Goal: Task Accomplishment & Management: Manage account settings

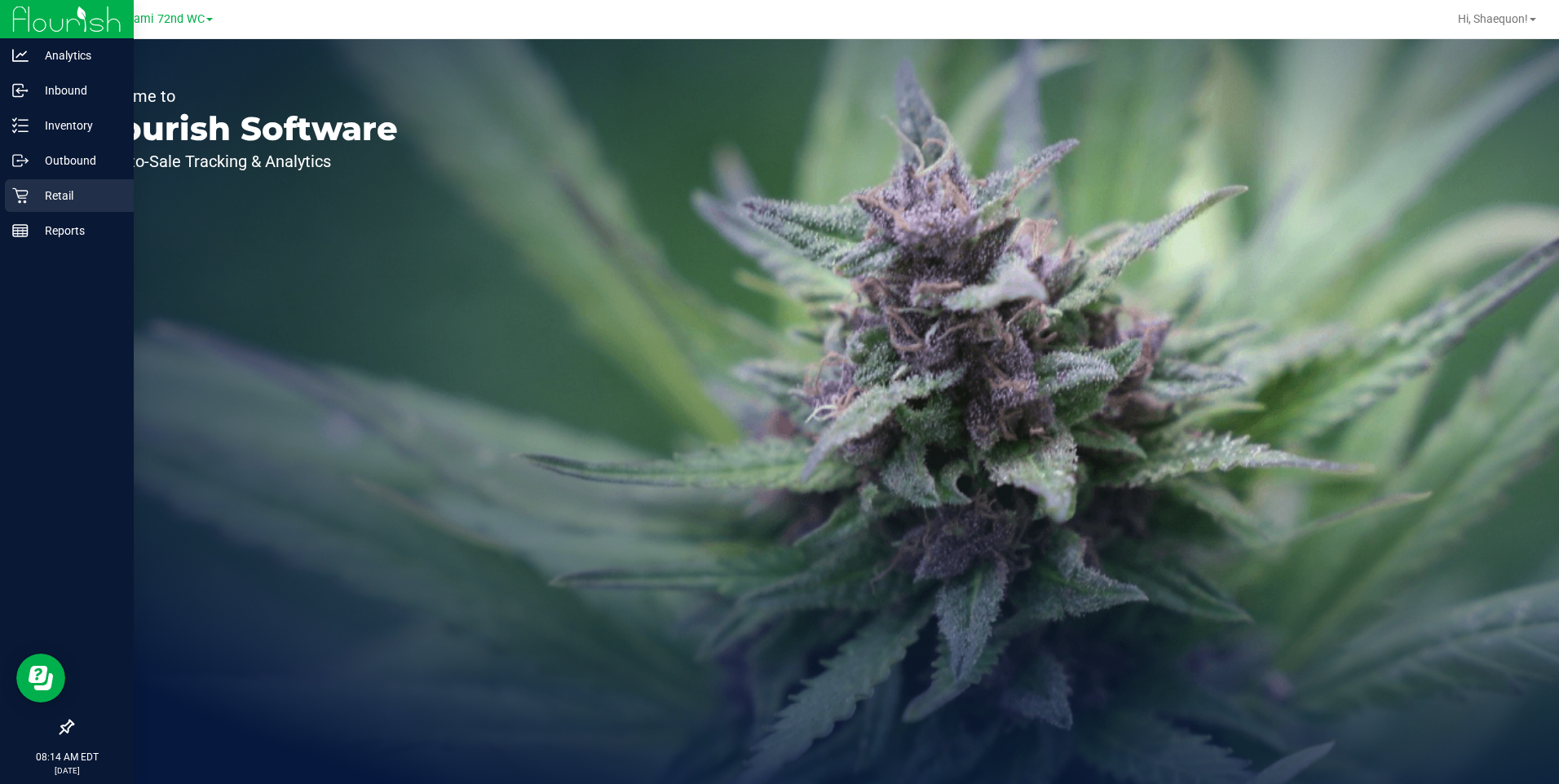
click at [25, 192] on icon at bounding box center [21, 196] width 17 height 17
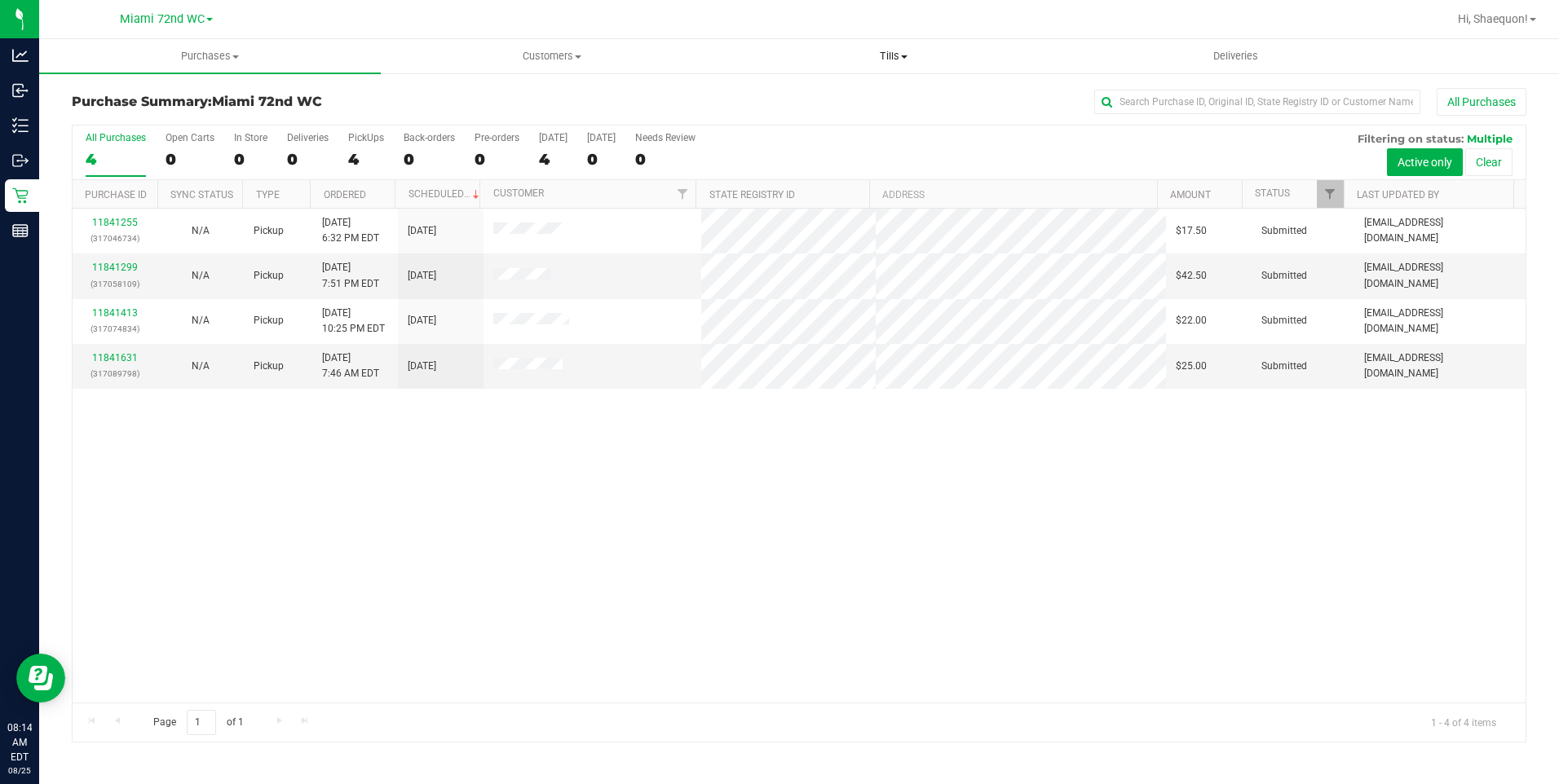
click at [910, 52] on span "Tills" at bounding box center [894, 56] width 340 height 15
click at [652, 456] on div "11841255 (317046734) N/A Pickup [DATE] 6:32 PM EDT 8/25/2025 $17.50 Submitted […" at bounding box center [798, 456] width 1452 height 494
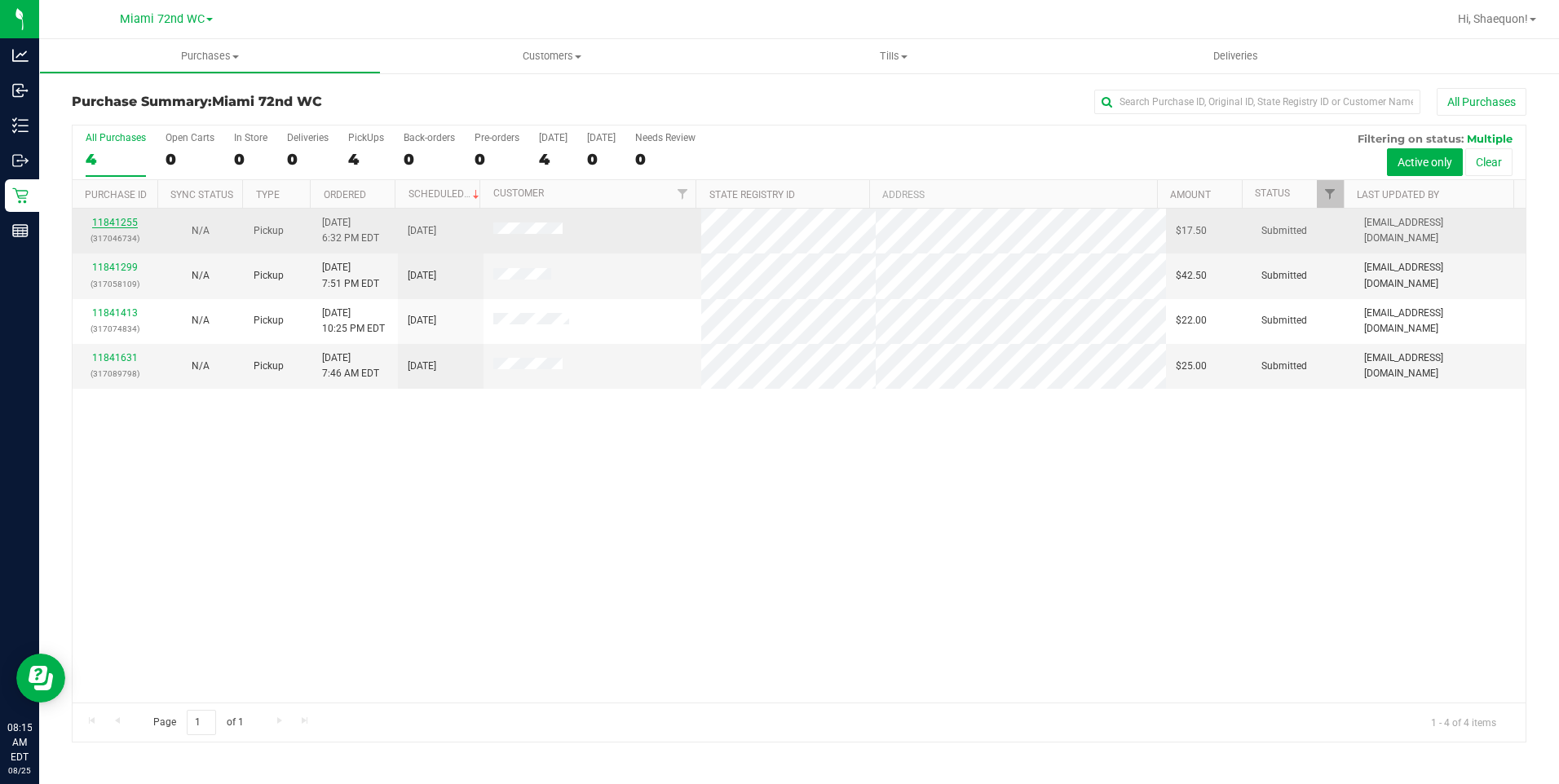
click at [106, 218] on link "11841255" at bounding box center [115, 223] width 45 height 12
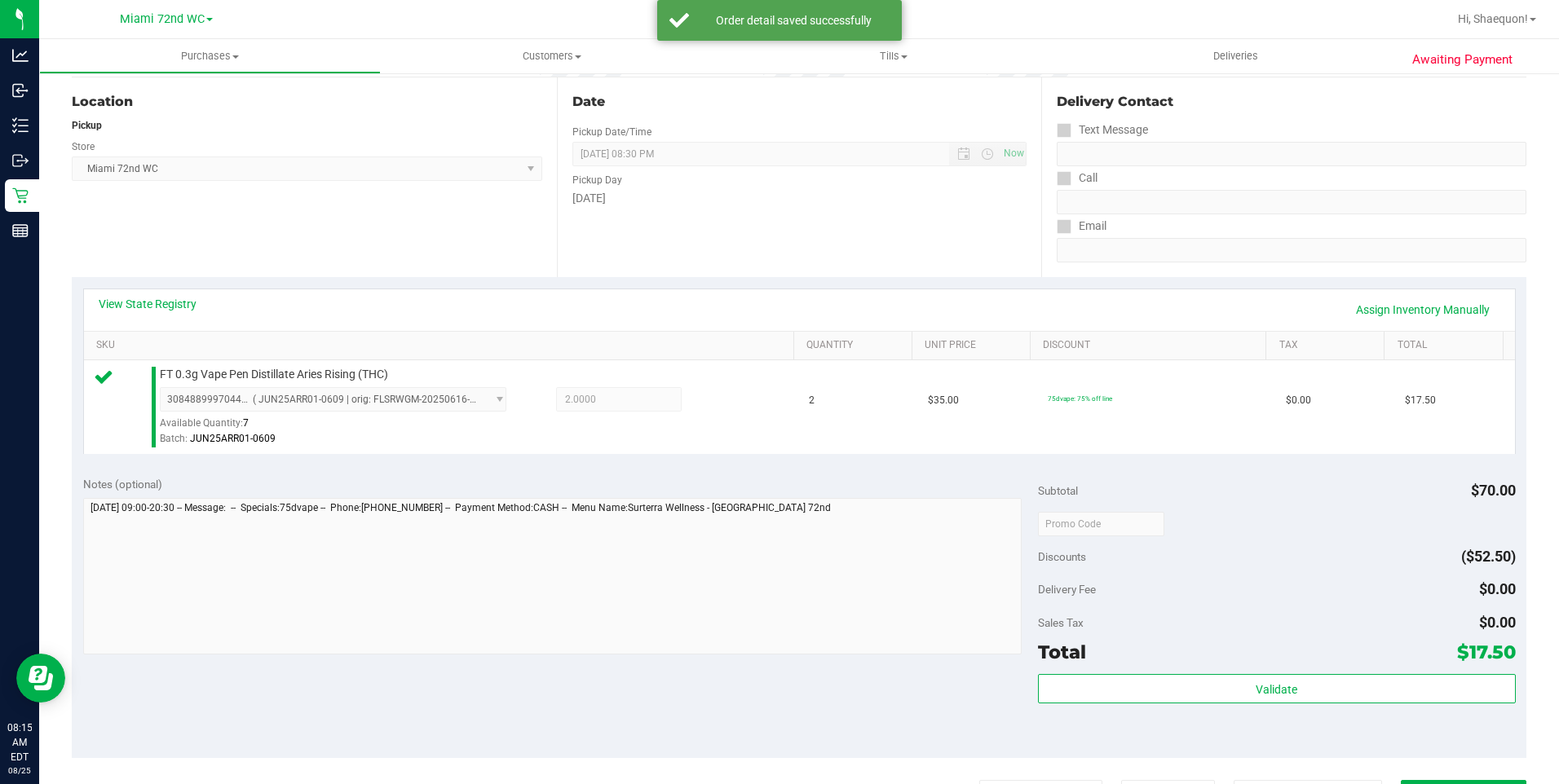
scroll to position [163, 0]
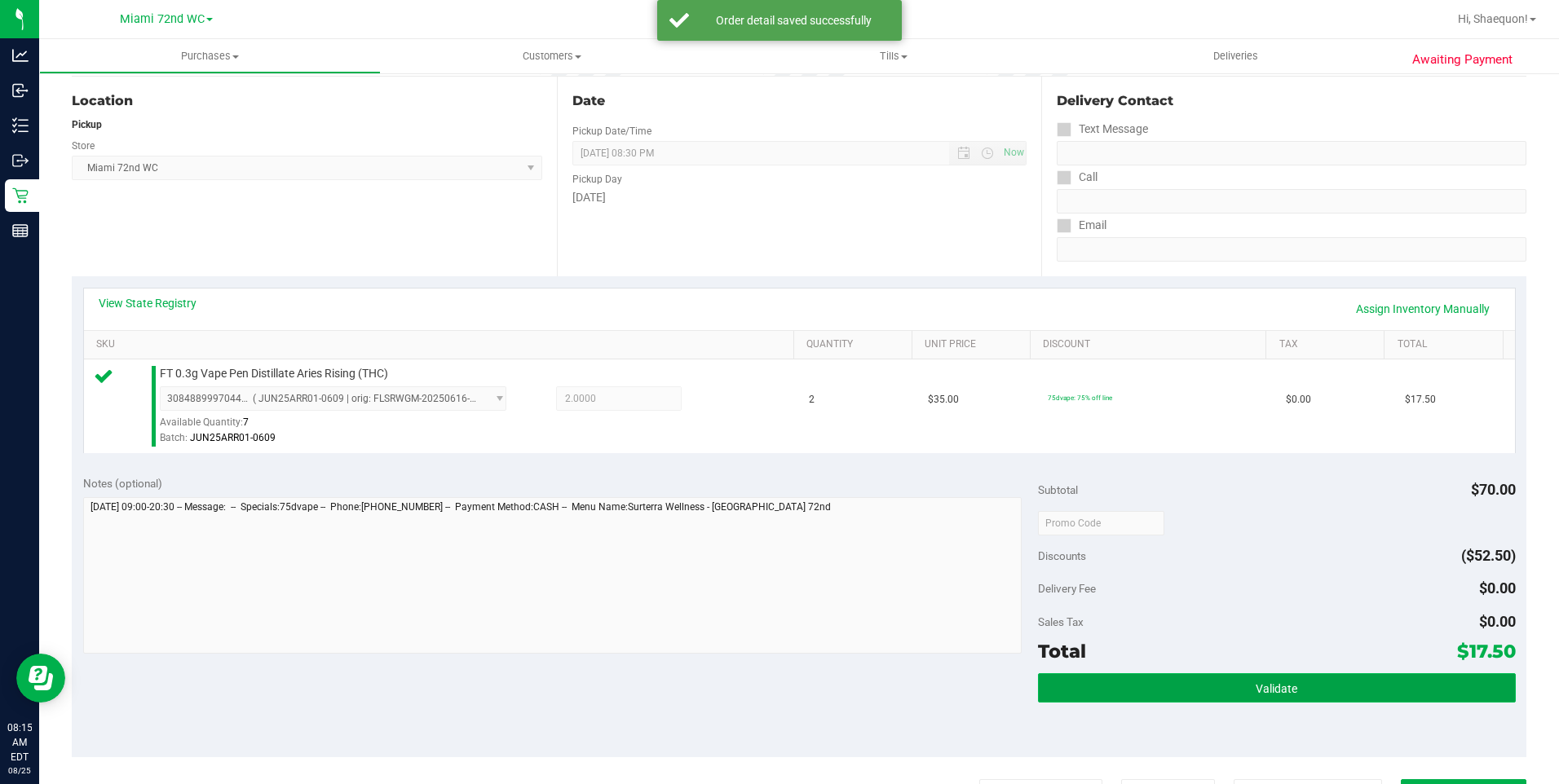
click at [1275, 694] on span "Validate" at bounding box center [1276, 688] width 41 height 13
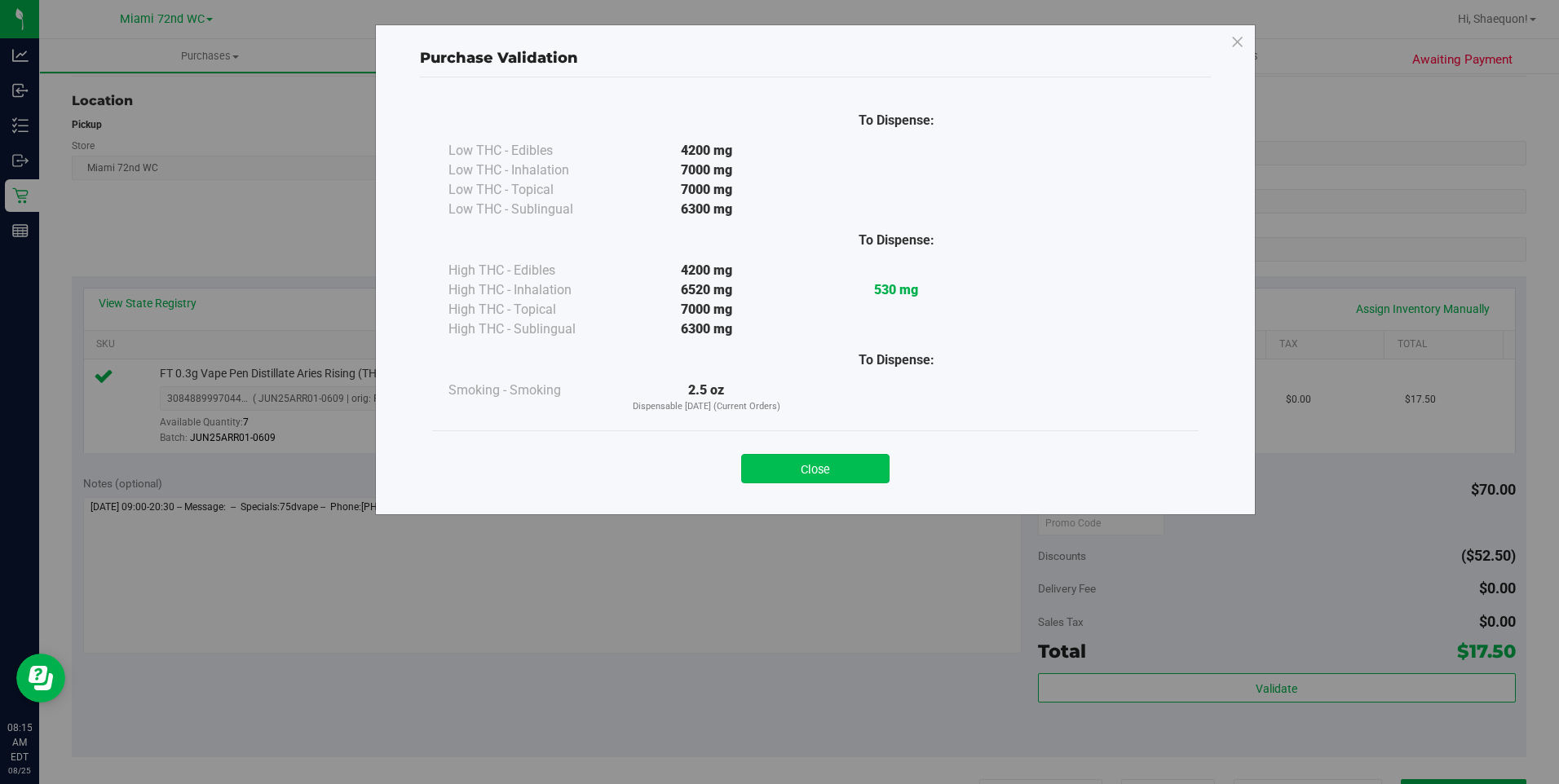
click at [850, 473] on button "Close" at bounding box center [815, 469] width 149 height 30
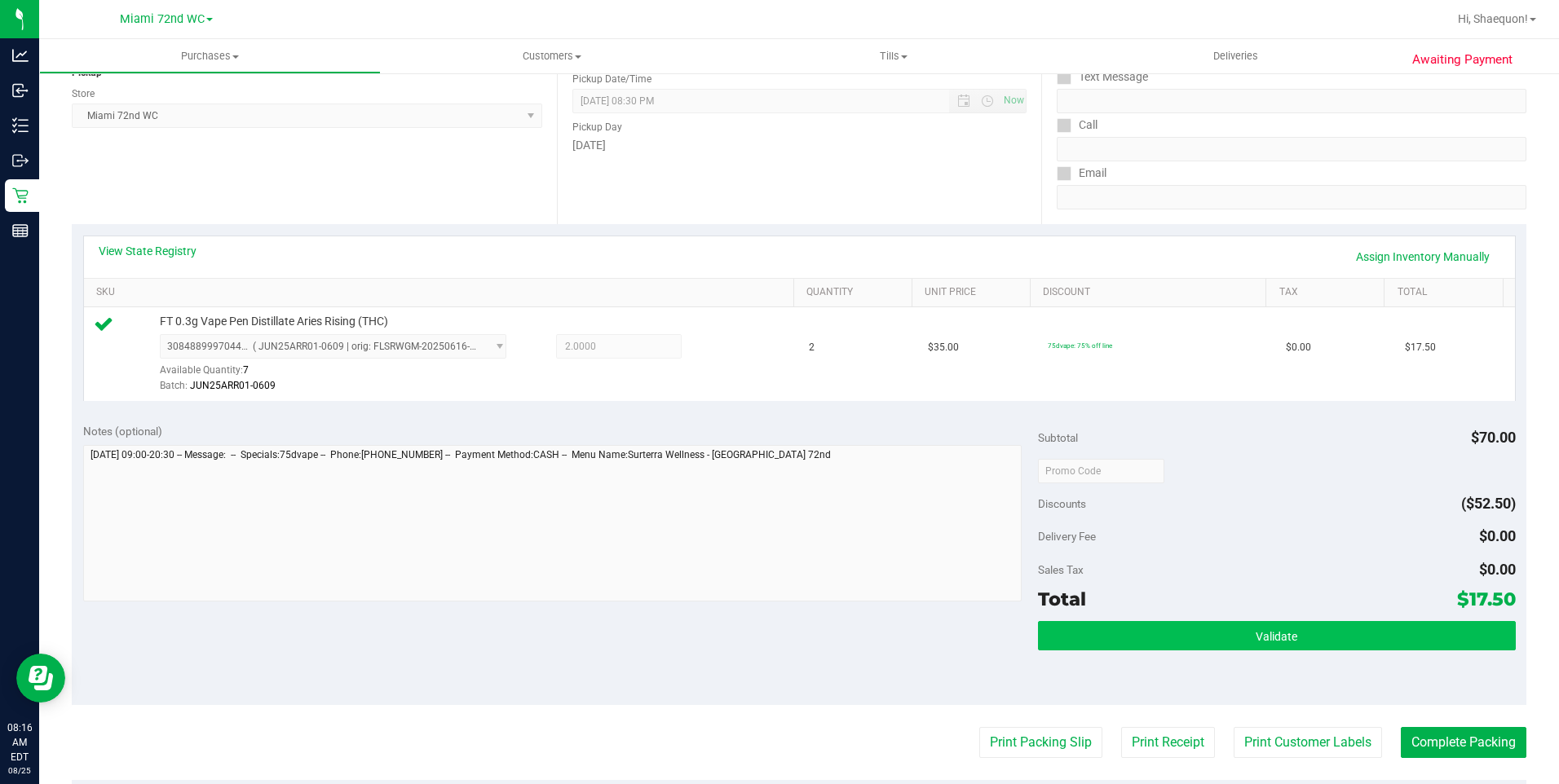
scroll to position [244, 0]
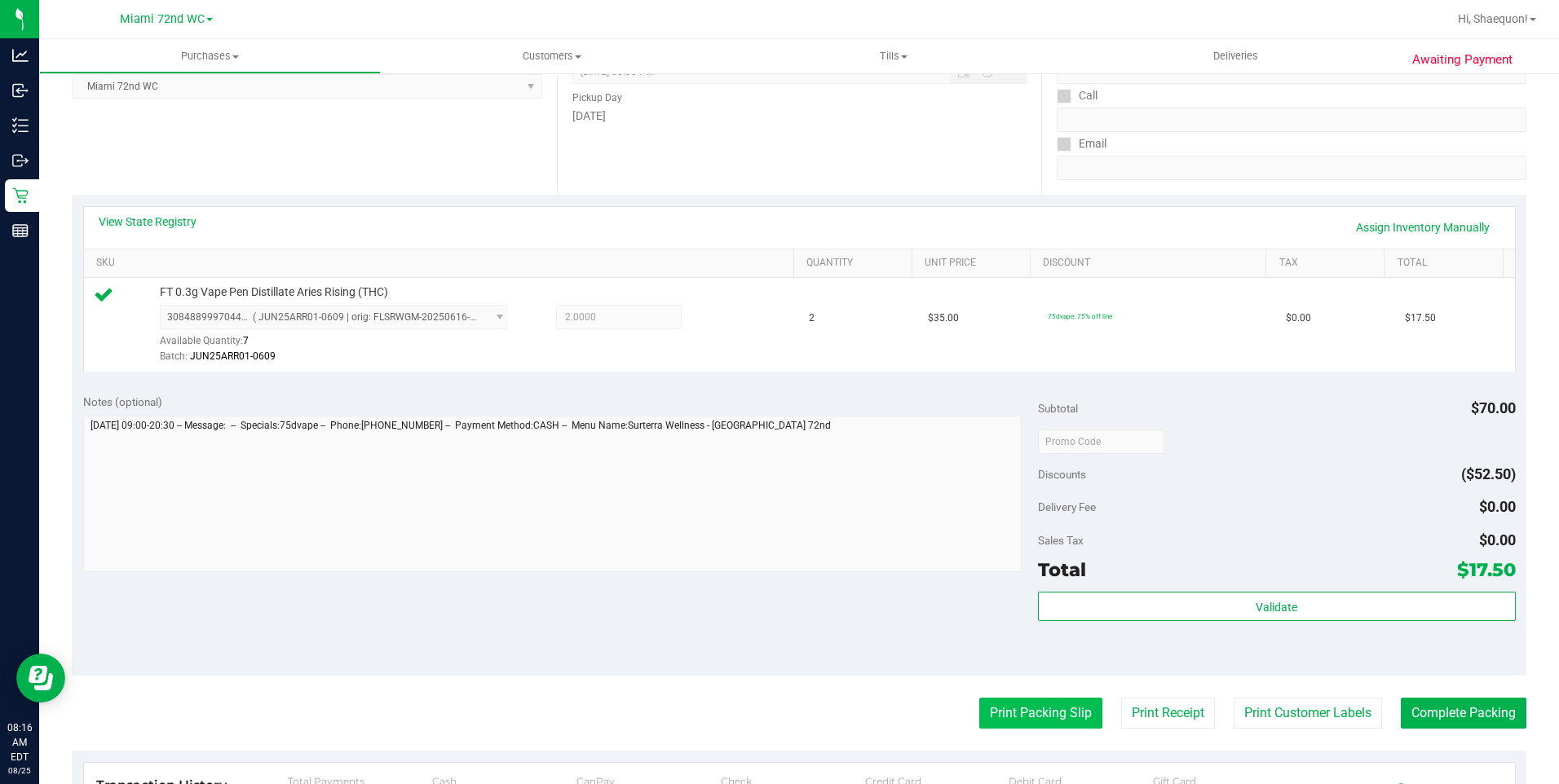
click at [1022, 725] on button "Print Packing Slip" at bounding box center [1040, 713] width 123 height 31
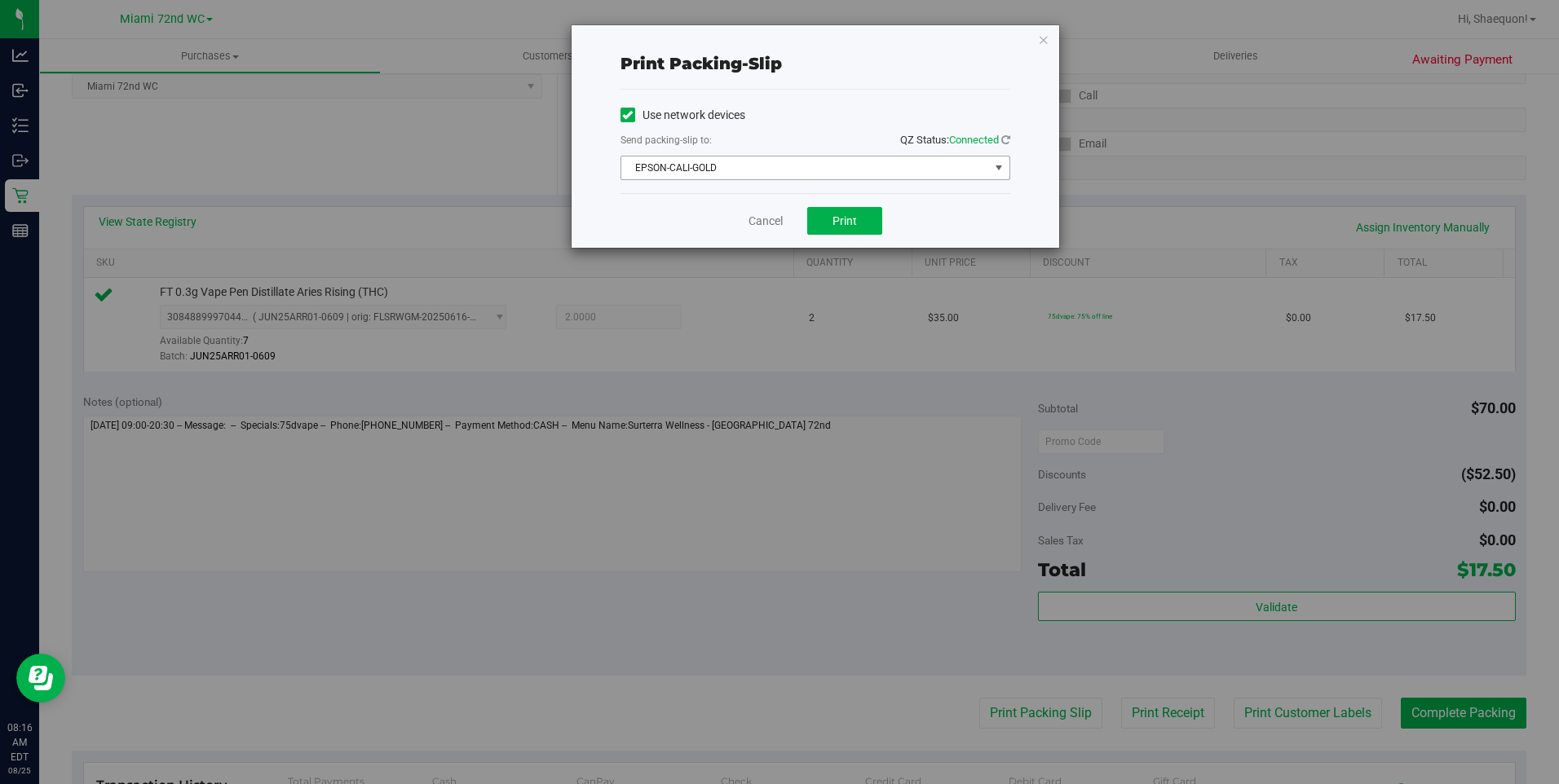
click at [1008, 169] on span "select" at bounding box center [998, 168] width 21 height 23
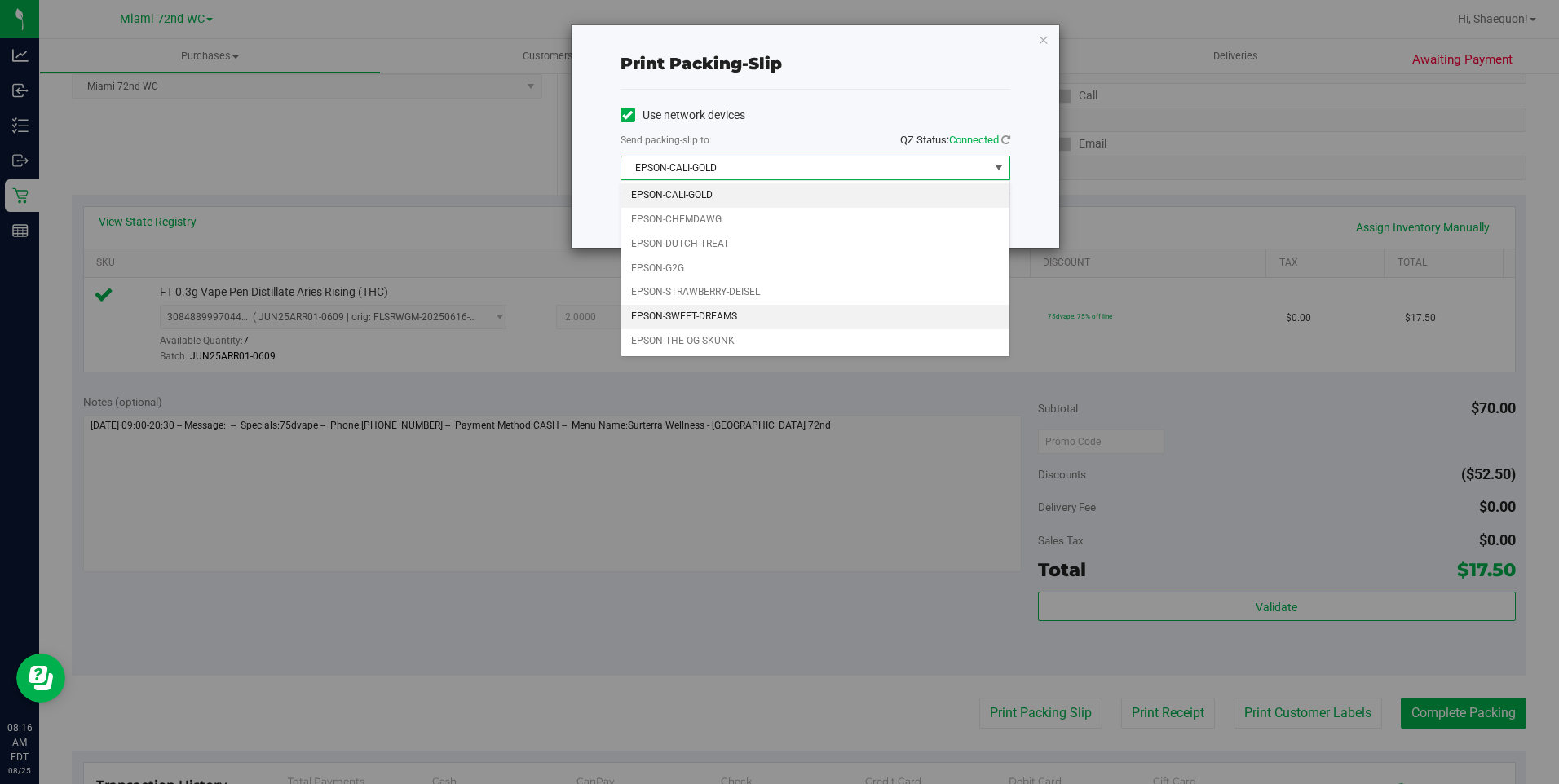
click at [813, 310] on li "EPSON-SWEET-DREAMS" at bounding box center [815, 317] width 388 height 25
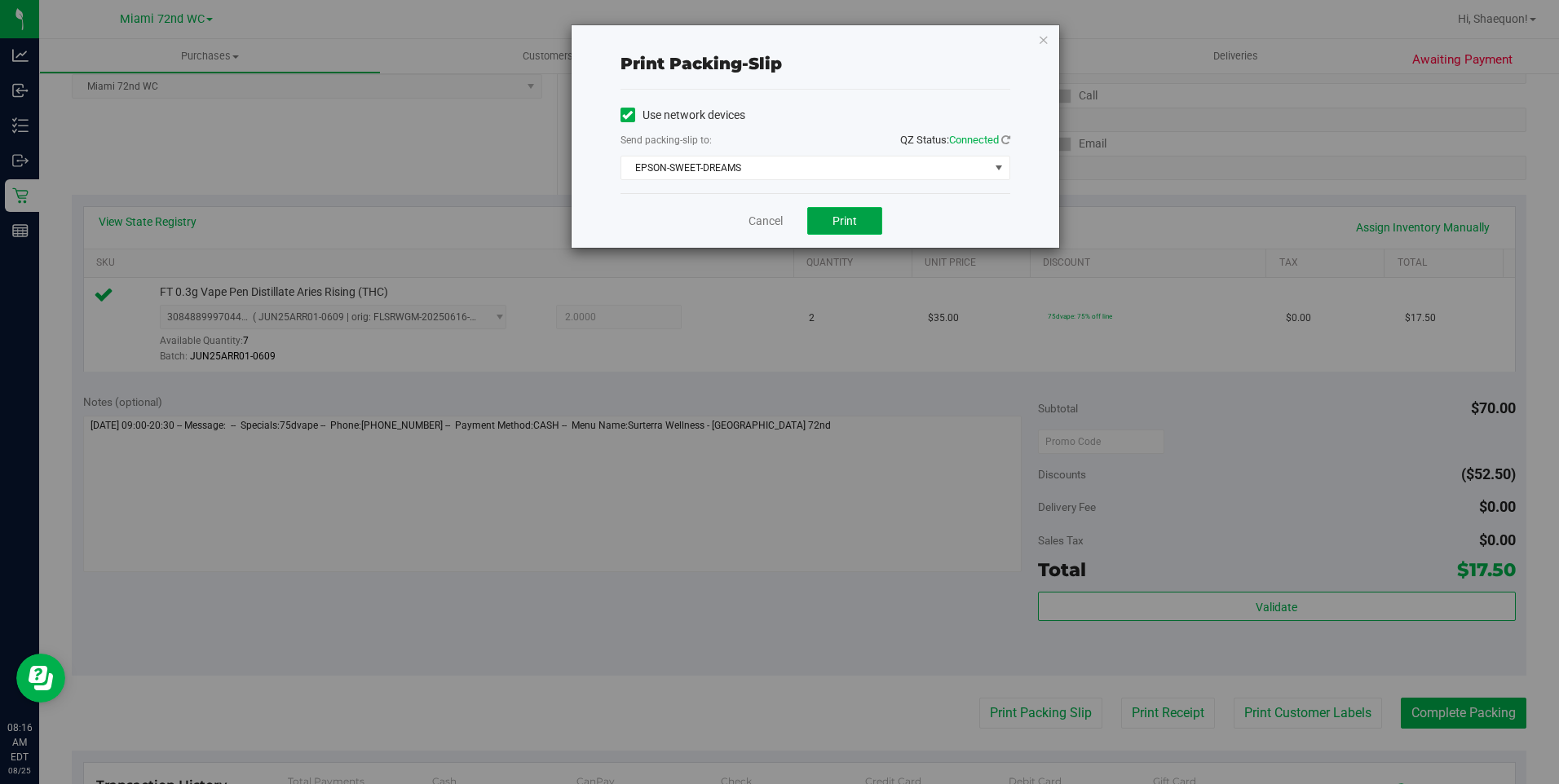
click at [855, 226] on span "Print" at bounding box center [845, 221] width 25 height 13
click at [761, 217] on link "Cancel" at bounding box center [765, 221] width 34 height 17
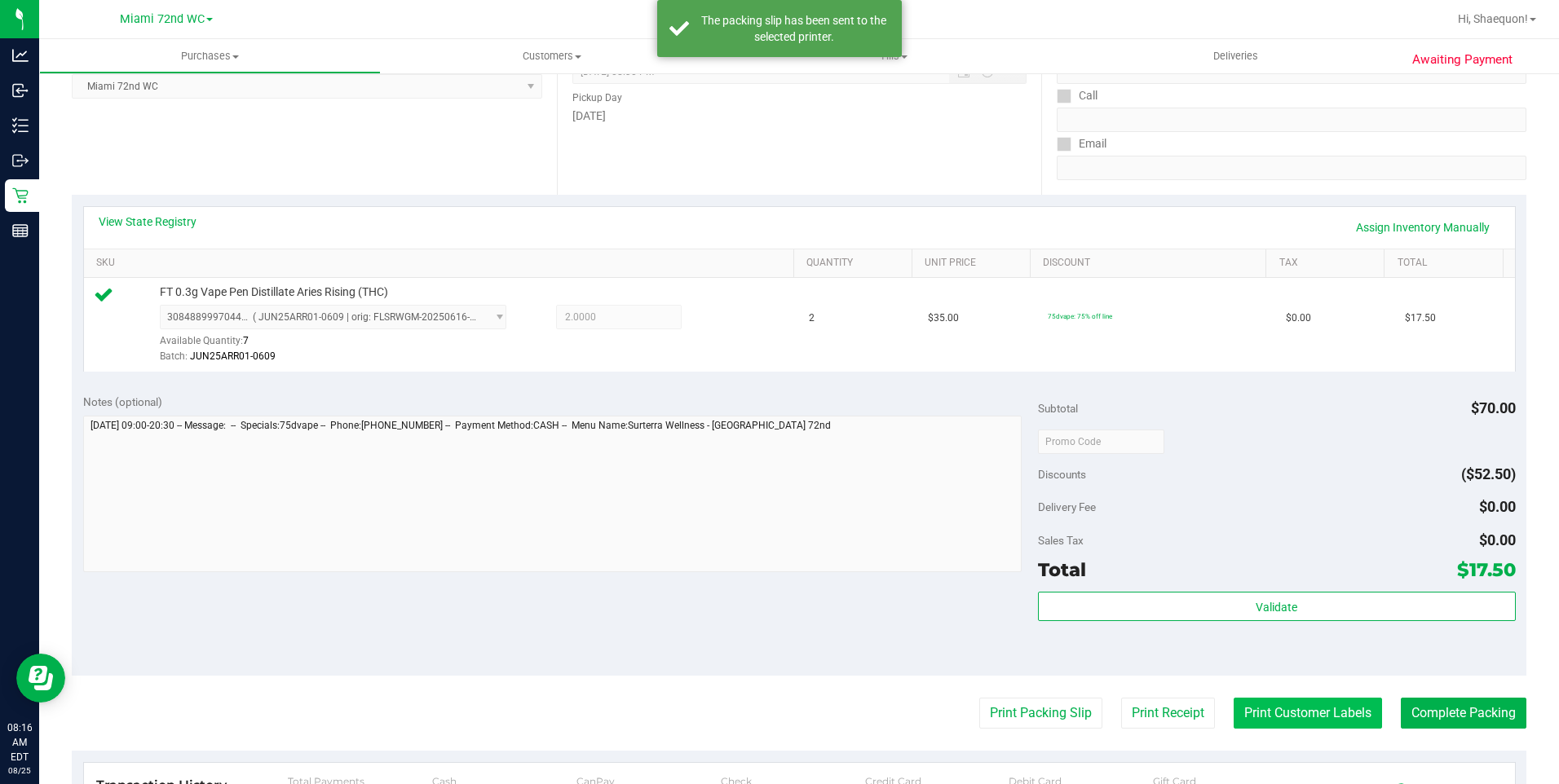
click at [1292, 719] on button "Print Customer Labels" at bounding box center [1308, 713] width 149 height 31
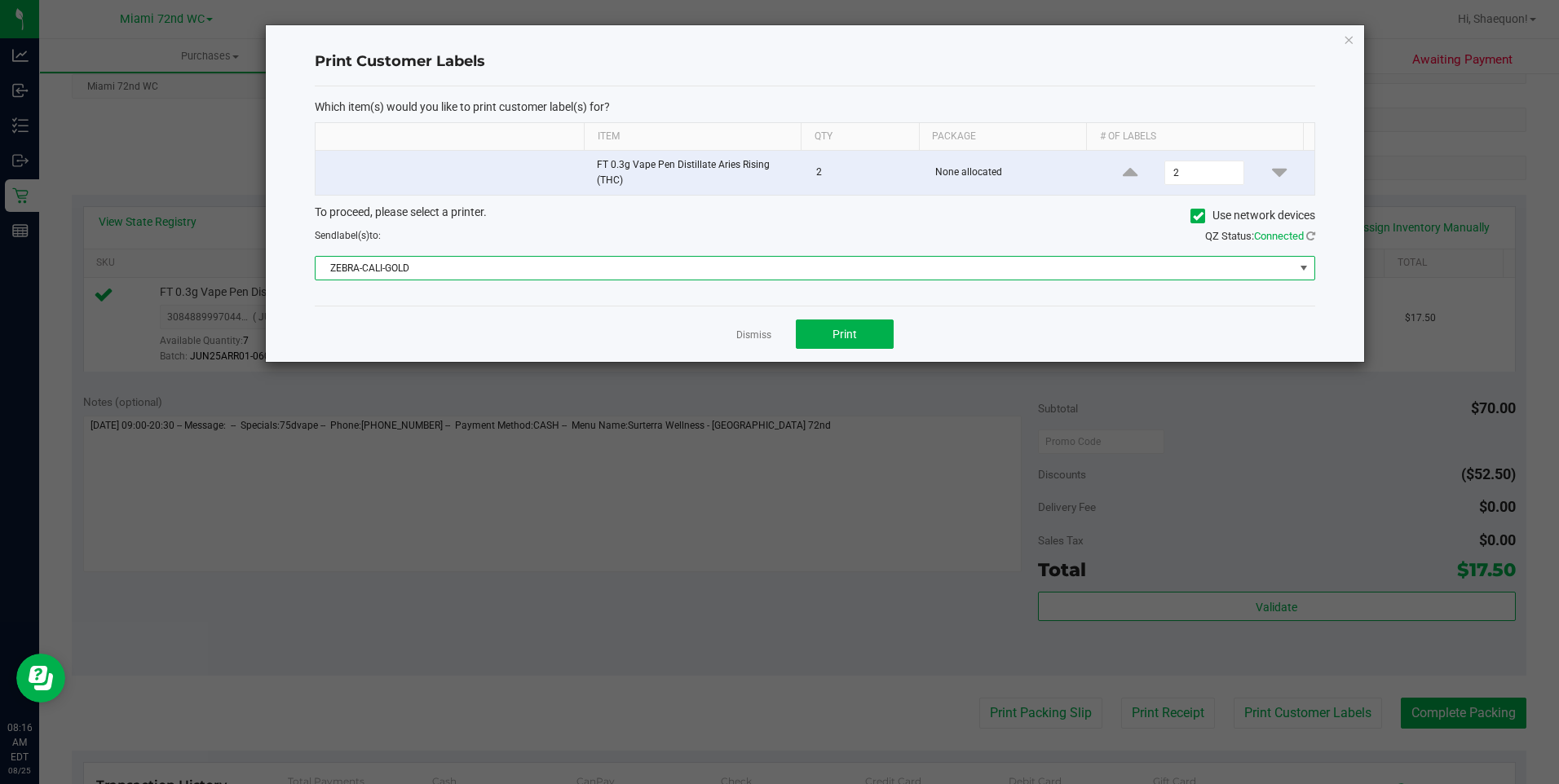
click at [1277, 277] on span "ZEBRA-CALI-GOLD" at bounding box center [804, 268] width 979 height 23
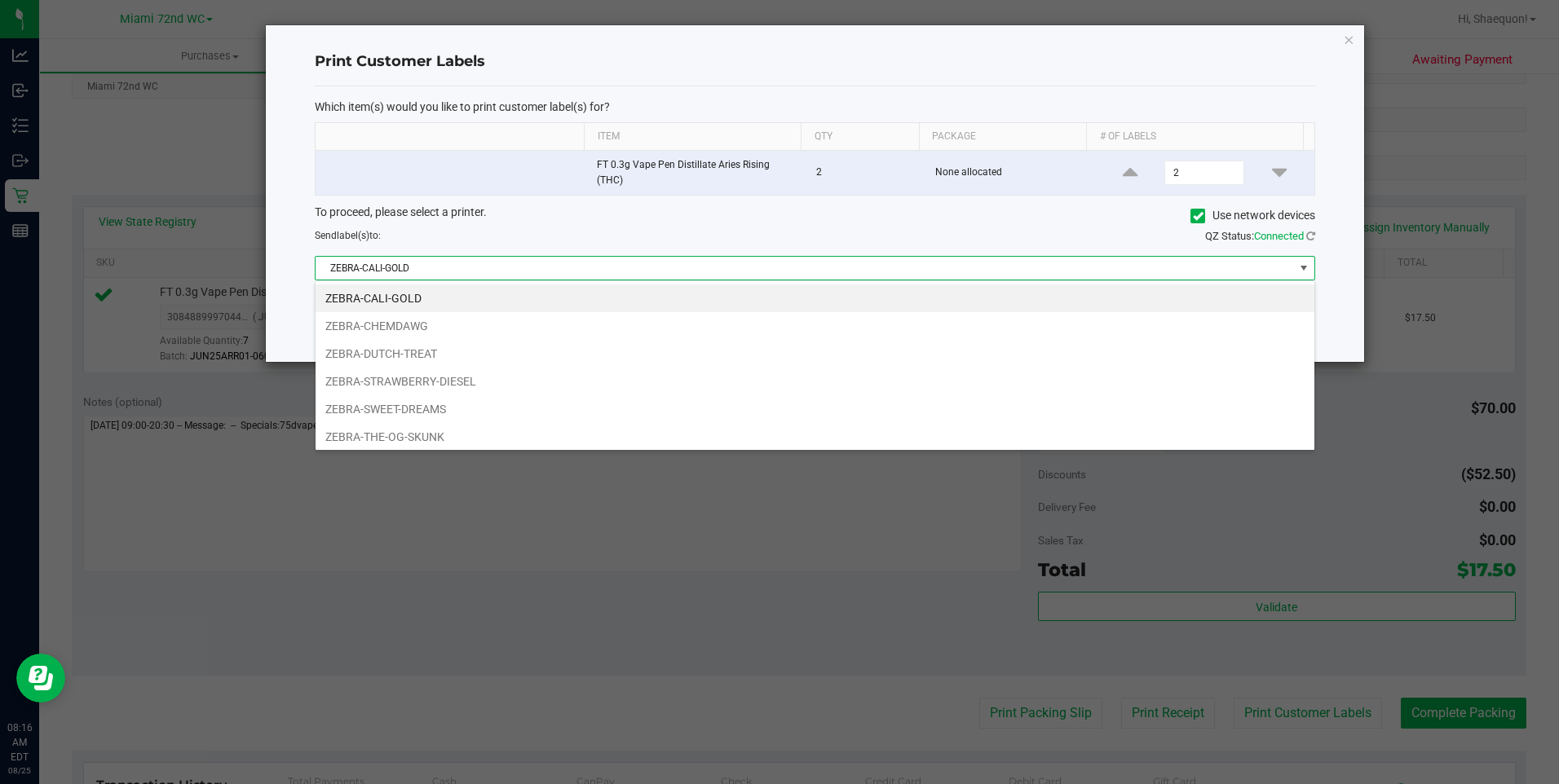
scroll to position [25, 1000]
click at [1034, 413] on li "ZEBRA-SWEET-DREAMS" at bounding box center [814, 409] width 998 height 28
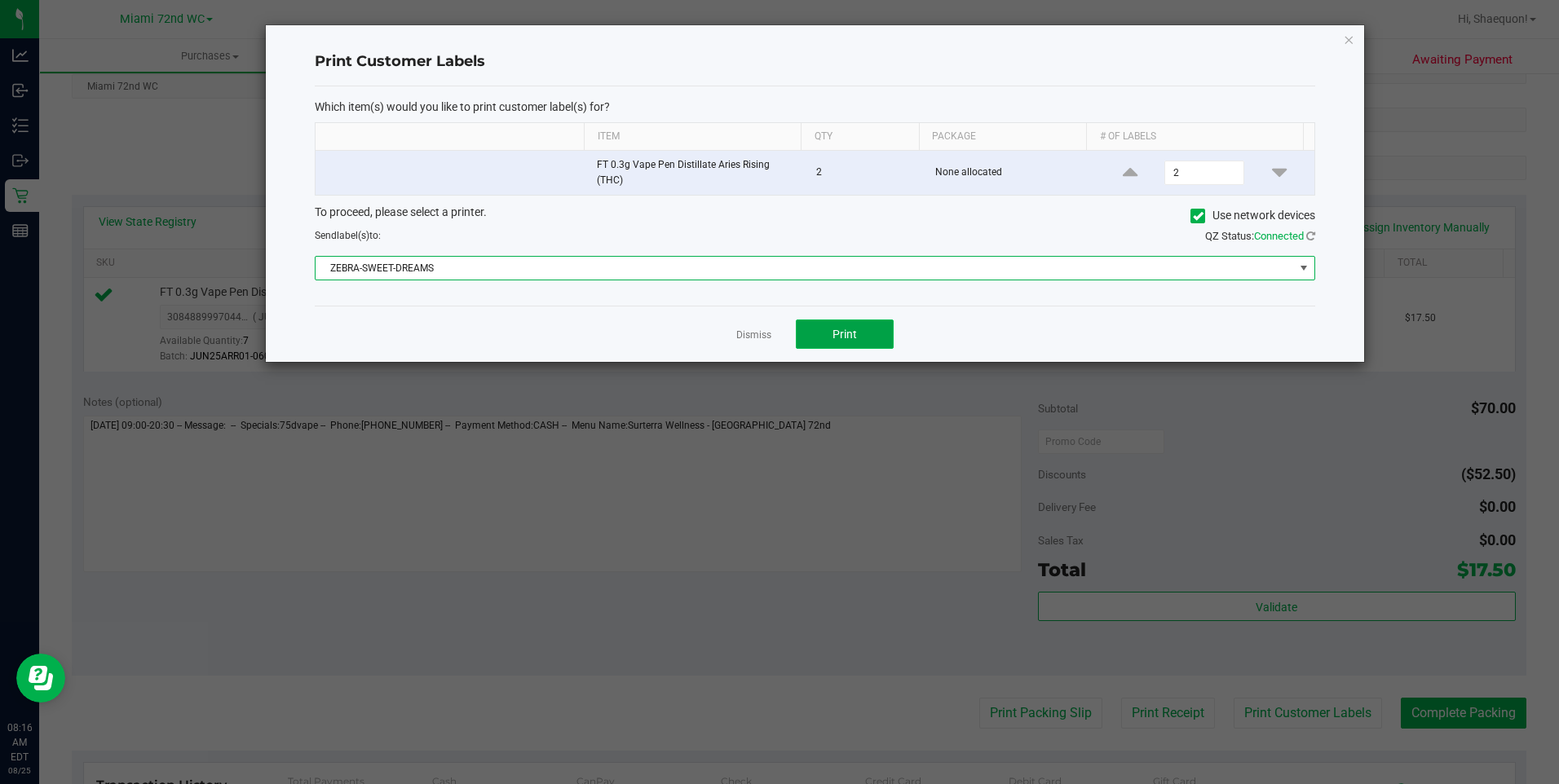
click at [848, 334] on span "Print" at bounding box center [845, 334] width 25 height 13
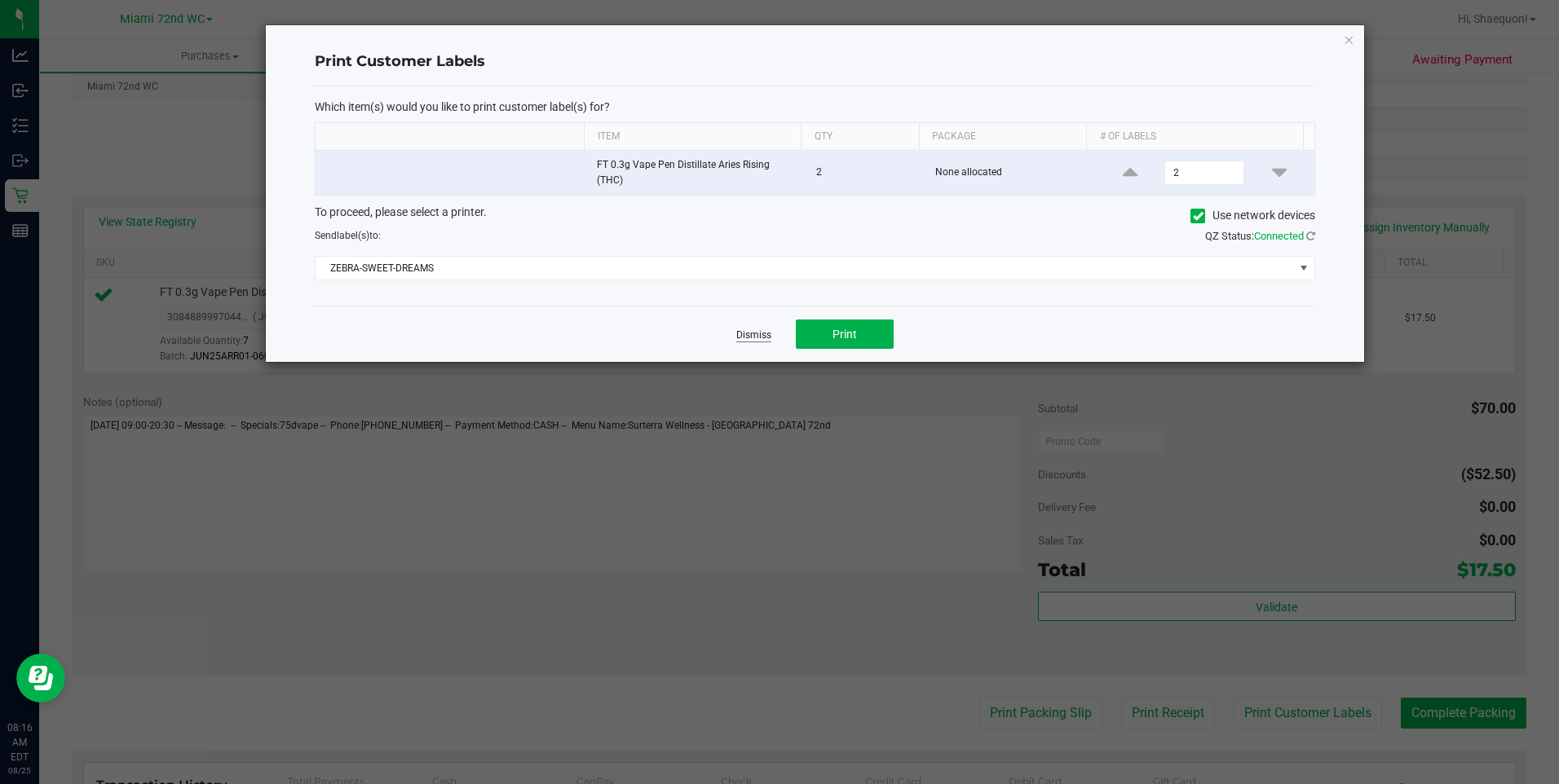
click at [765, 338] on link "Dismiss" at bounding box center [754, 335] width 35 height 14
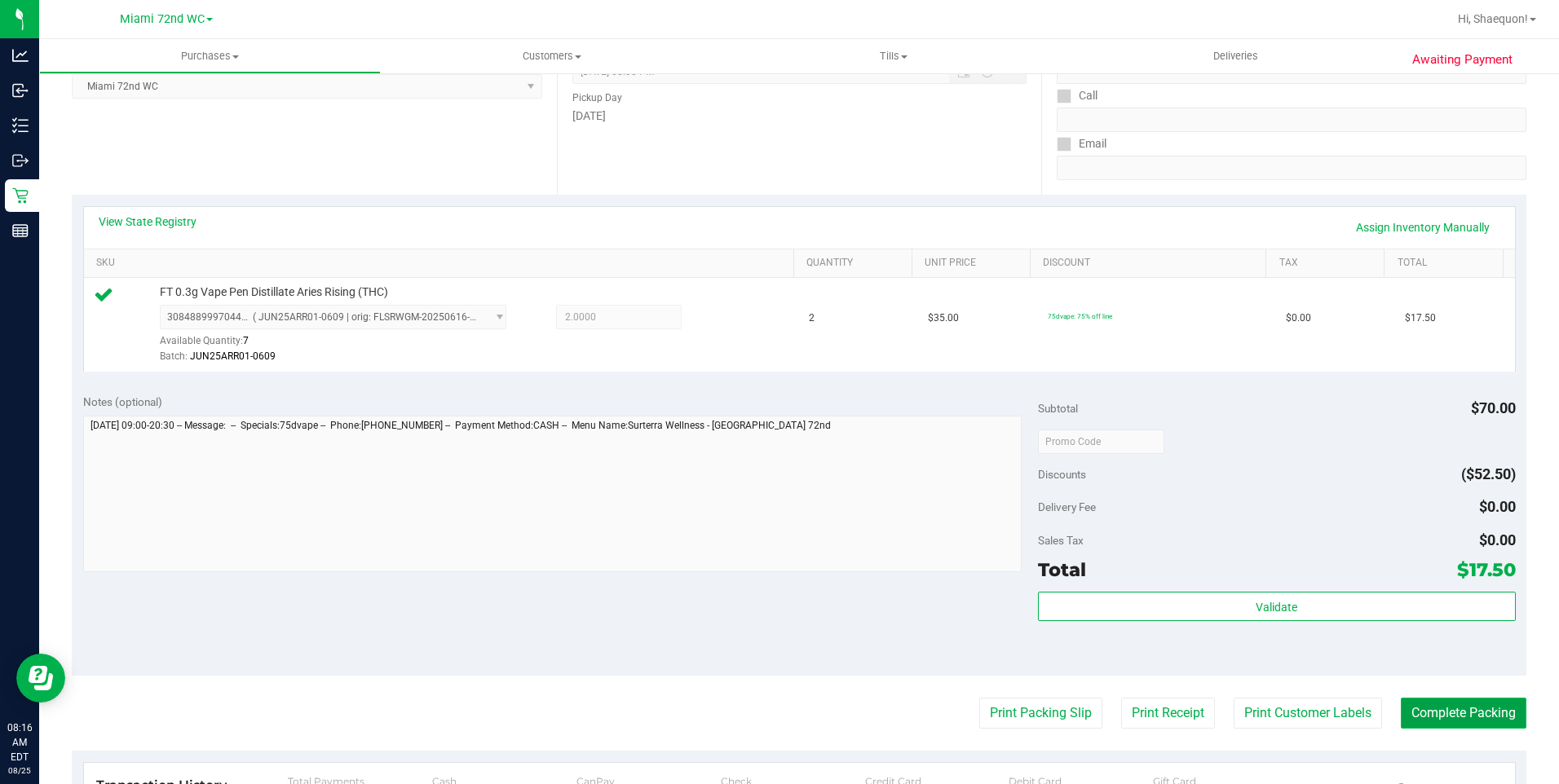
click at [1464, 716] on button "Complete Packing" at bounding box center [1463, 713] width 126 height 31
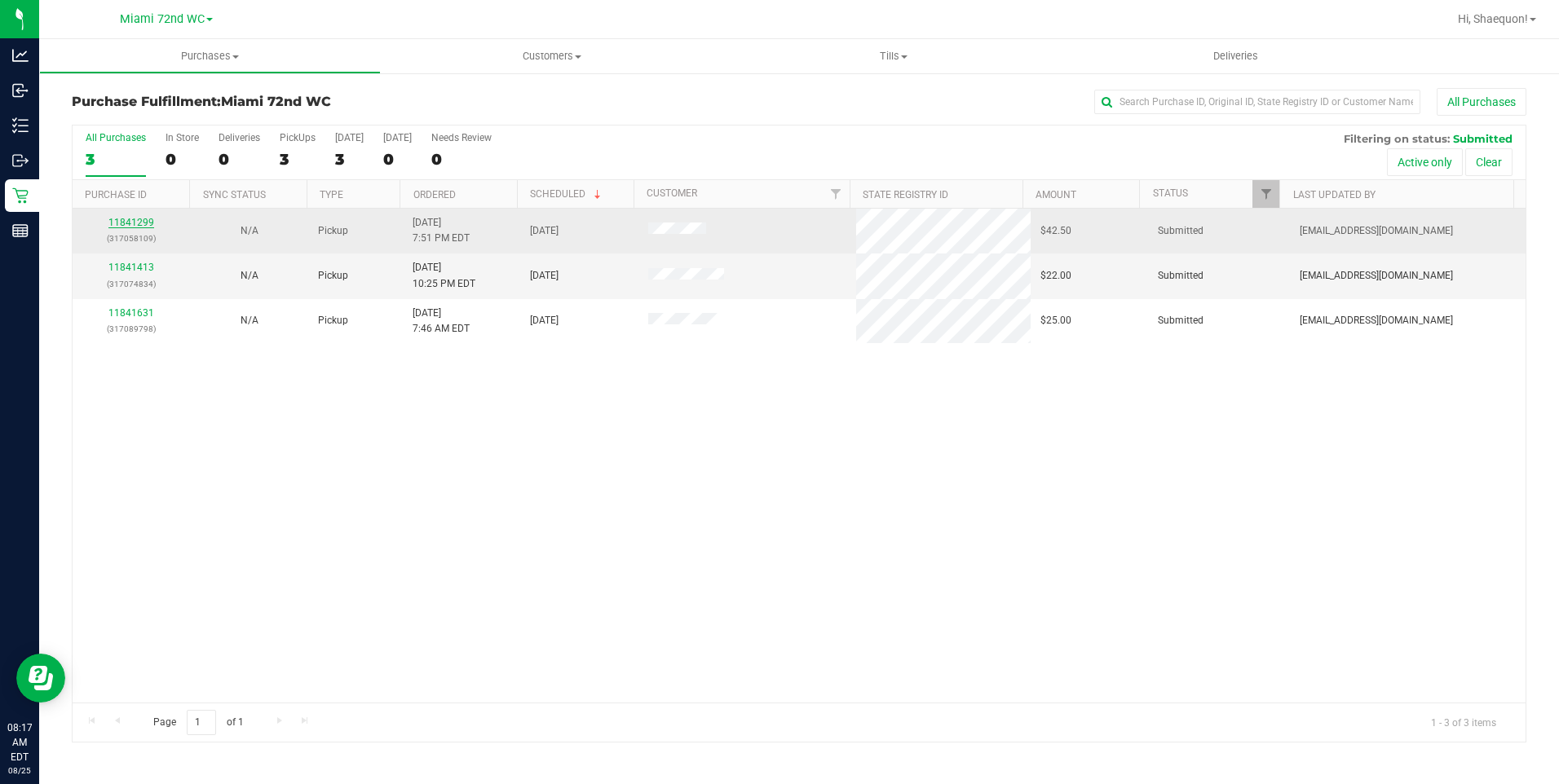
click at [141, 222] on link "11841299" at bounding box center [130, 223] width 45 height 12
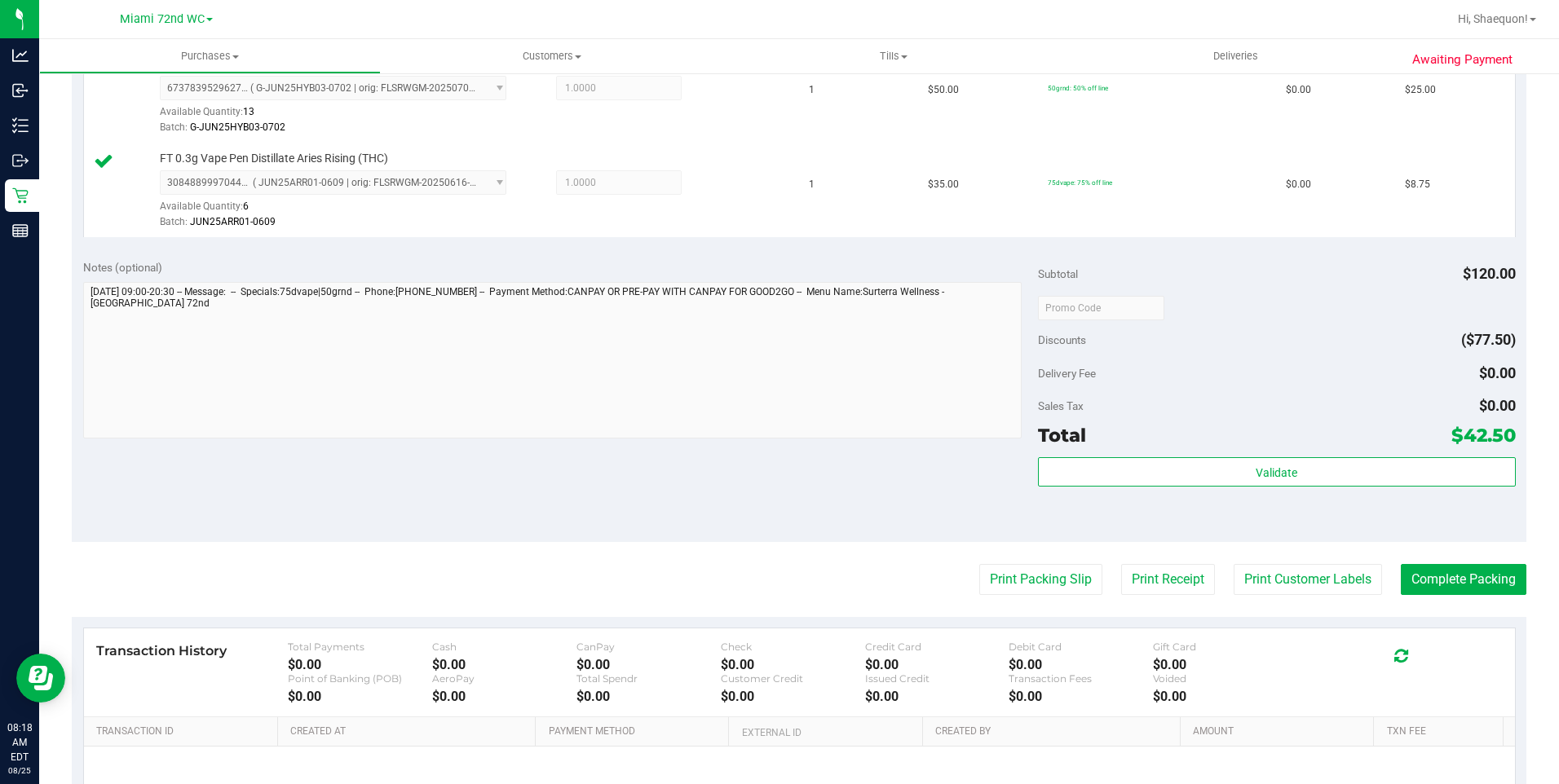
scroll to position [583, 0]
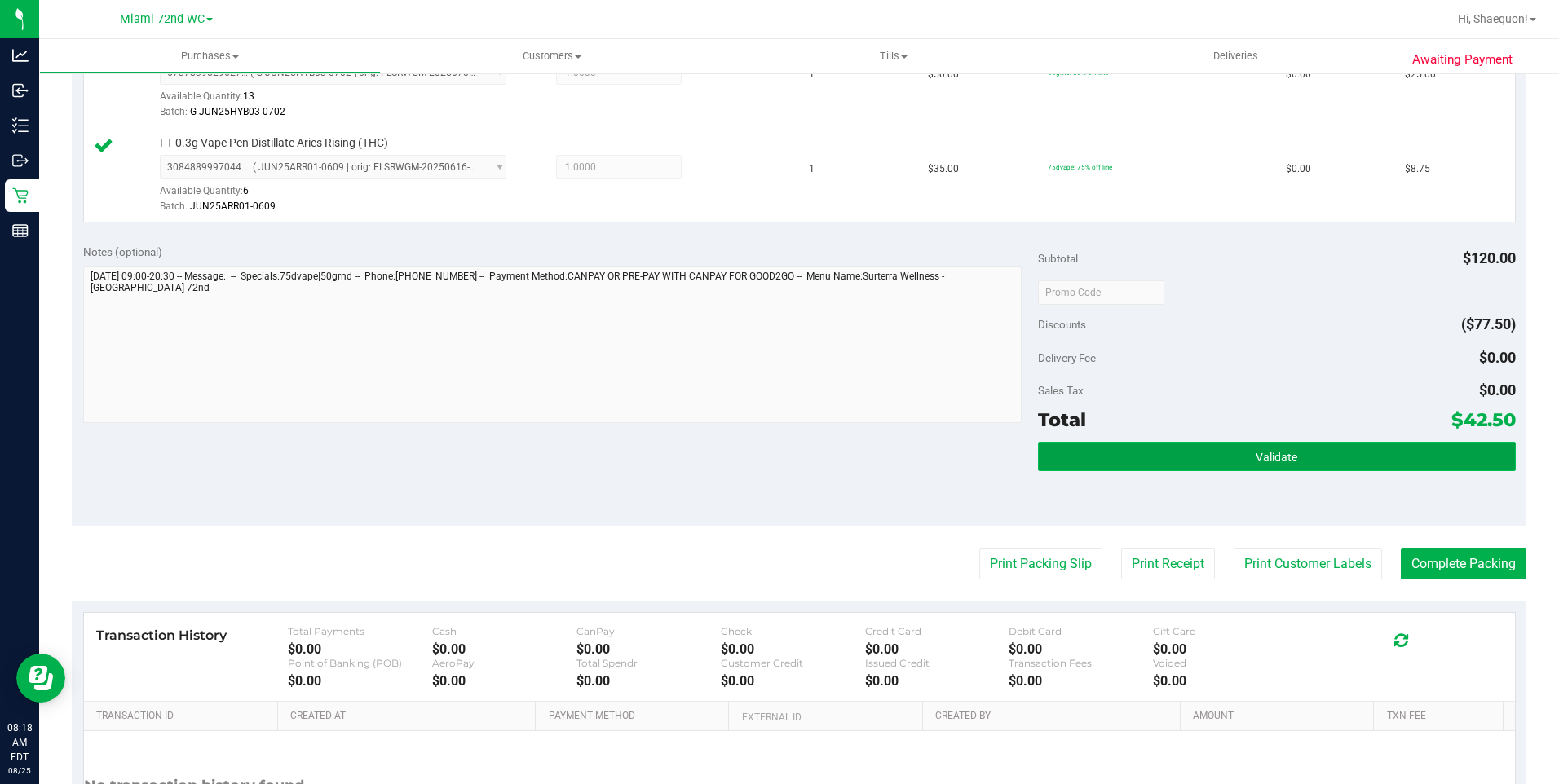
click at [1343, 463] on button "Validate" at bounding box center [1277, 456] width 478 height 30
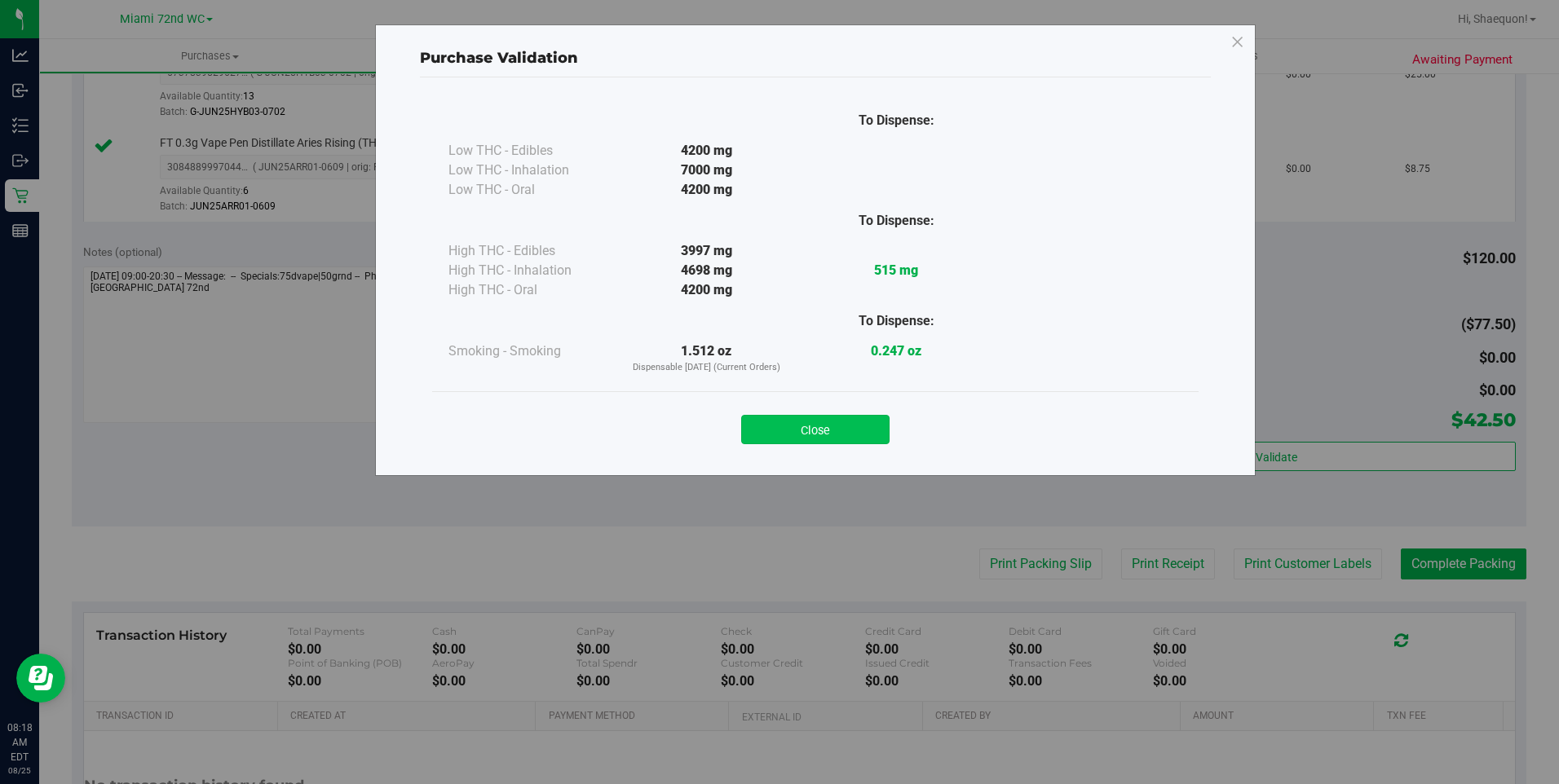
click at [841, 432] on button "Close" at bounding box center [815, 430] width 149 height 30
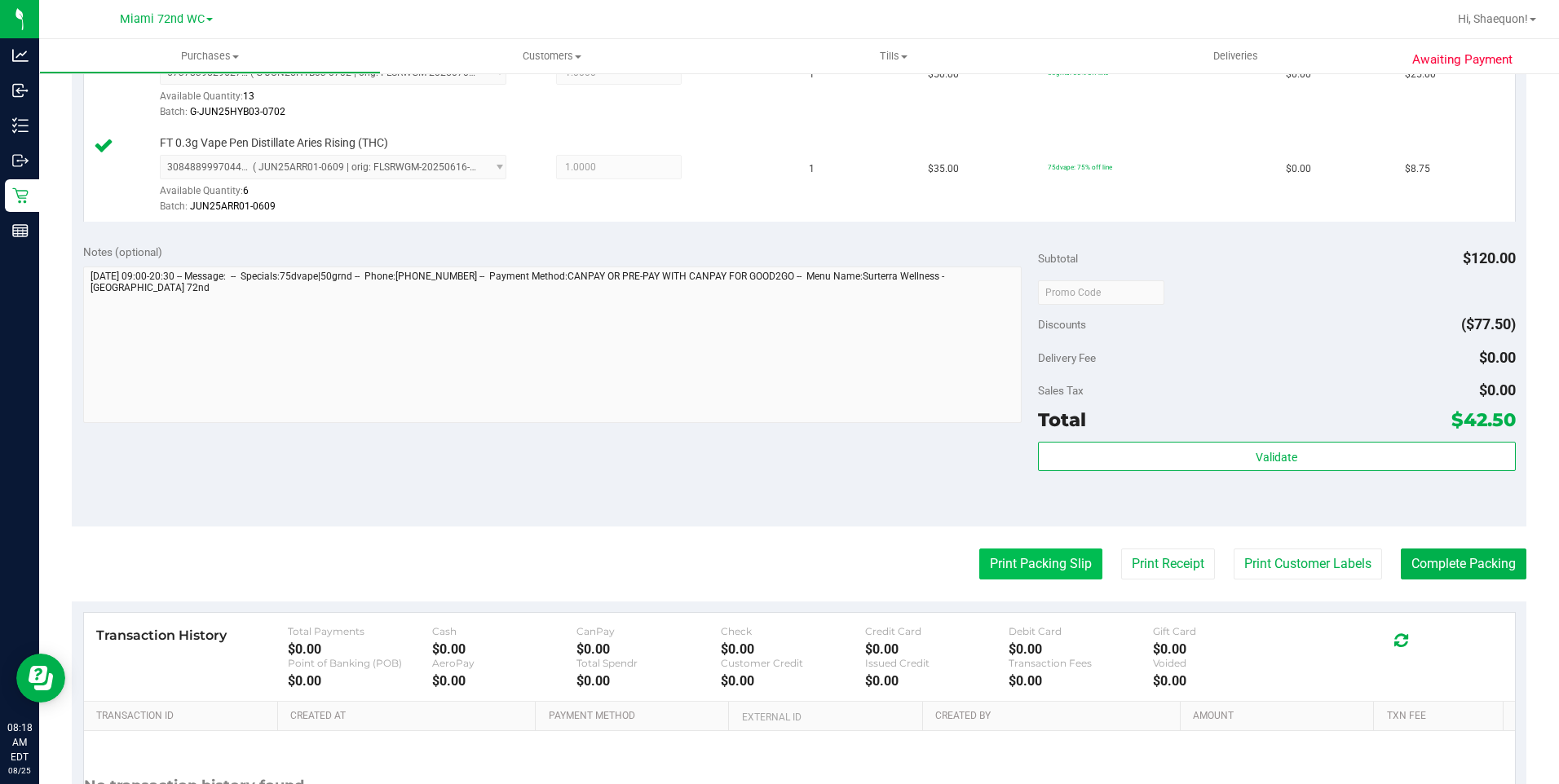
click at [1036, 560] on button "Print Packing Slip" at bounding box center [1040, 564] width 123 height 31
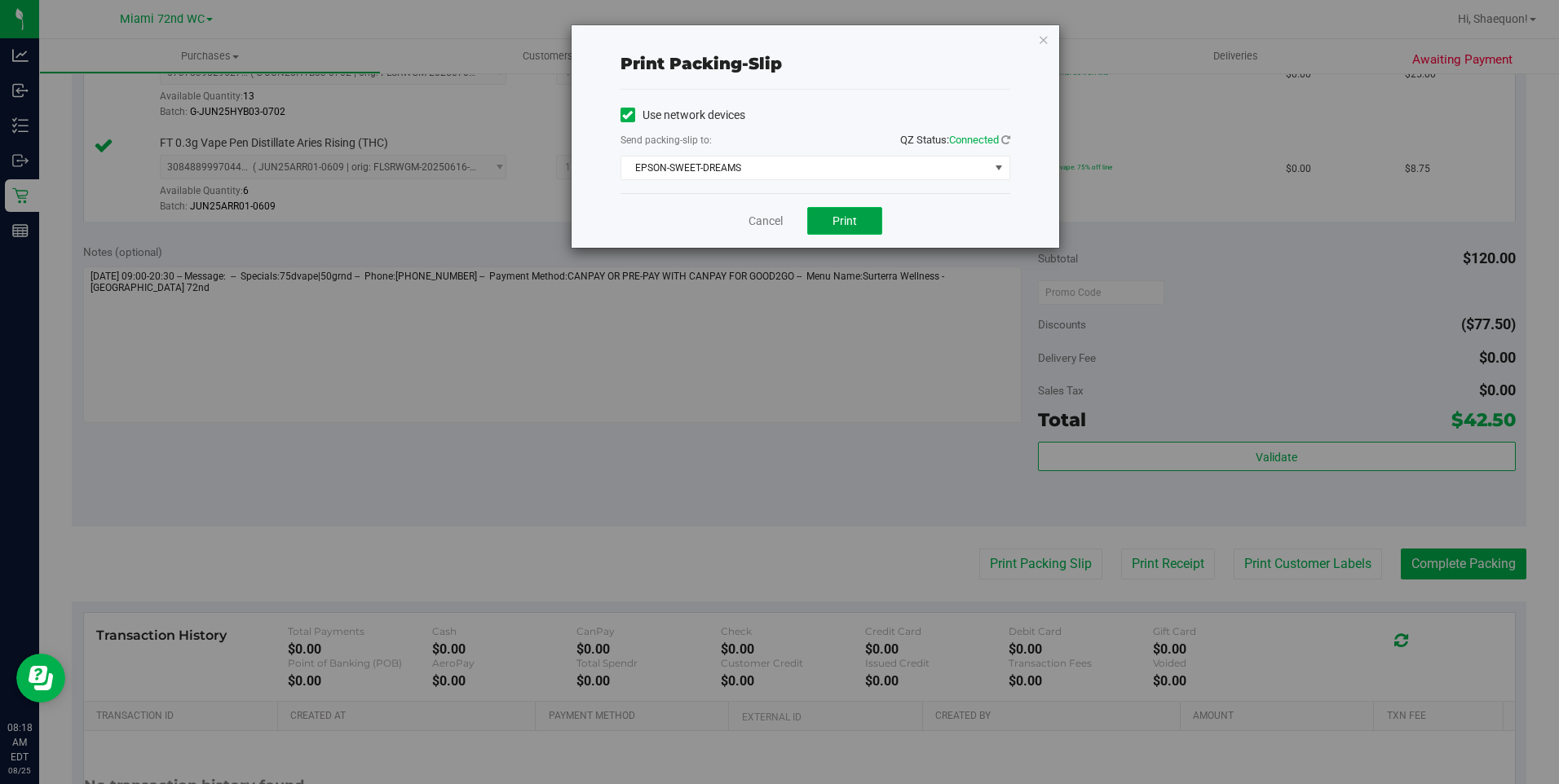
click at [837, 227] on button "Print" at bounding box center [844, 221] width 75 height 28
click at [759, 224] on link "Cancel" at bounding box center [765, 221] width 34 height 17
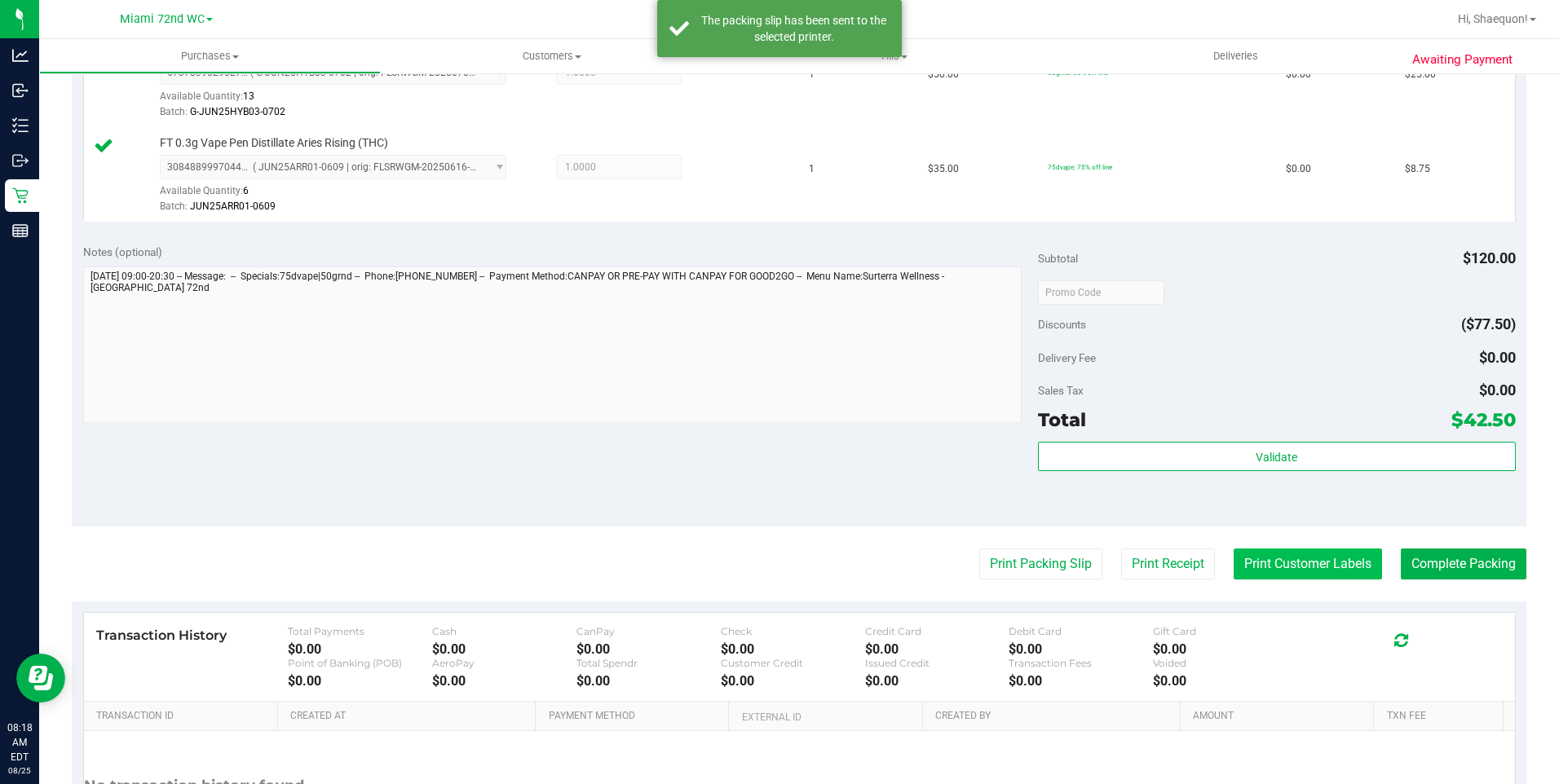
click at [1296, 578] on button "Print Customer Labels" at bounding box center [1308, 564] width 149 height 31
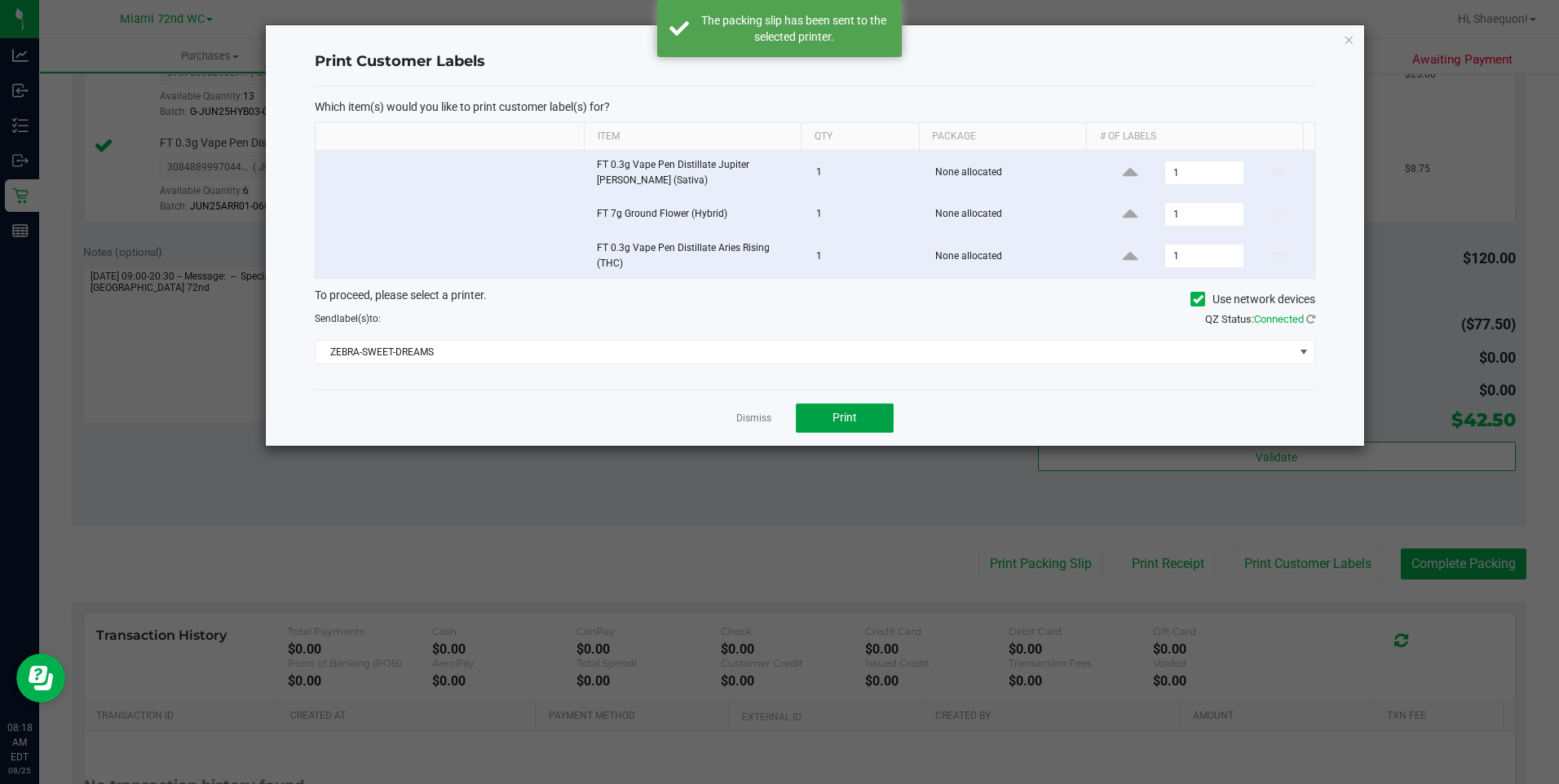
click at [866, 419] on button "Print" at bounding box center [845, 418] width 97 height 30
click at [759, 417] on link "Dismiss" at bounding box center [754, 418] width 35 height 14
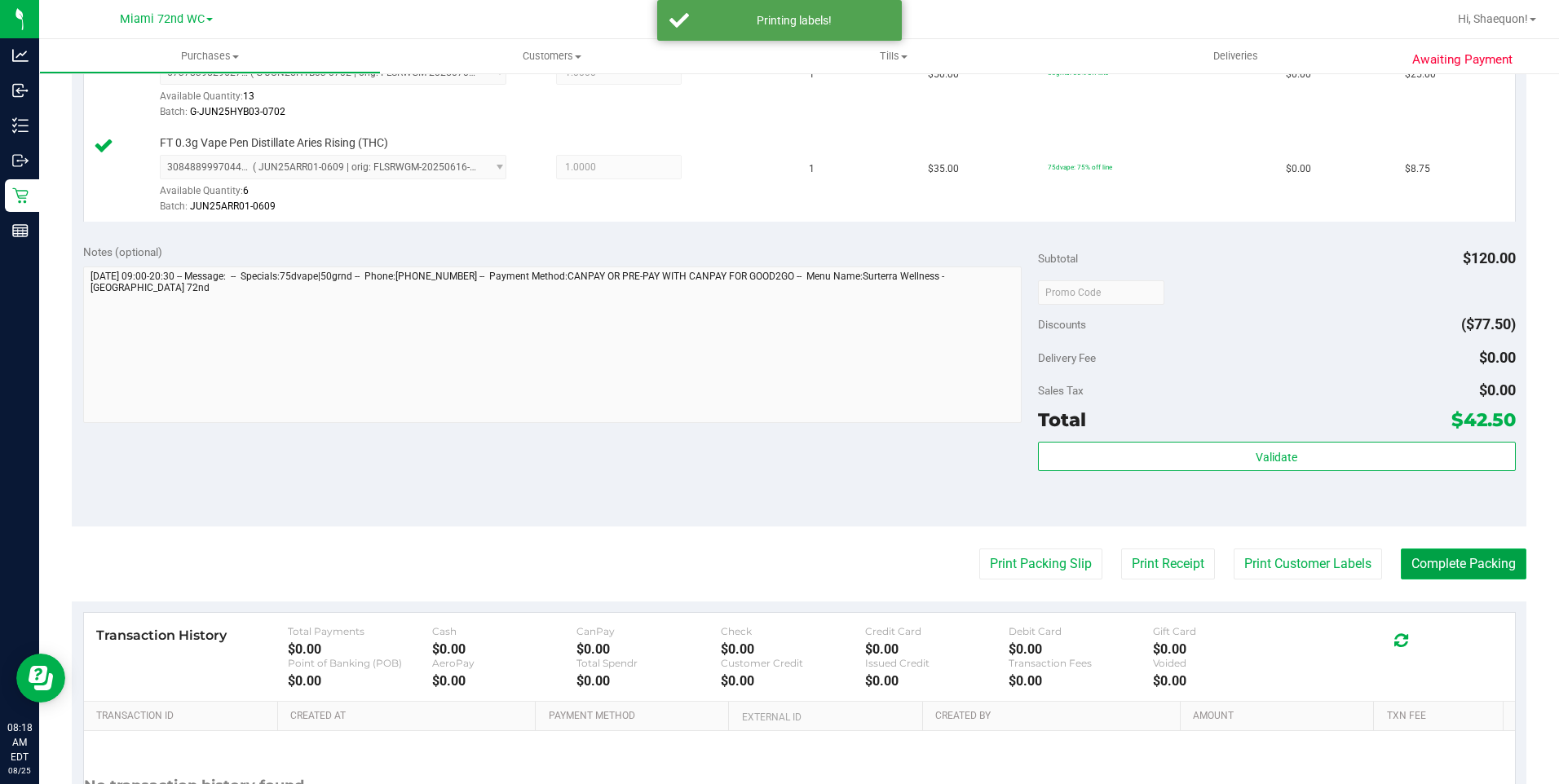
click at [1455, 566] on button "Complete Packing" at bounding box center [1463, 564] width 126 height 31
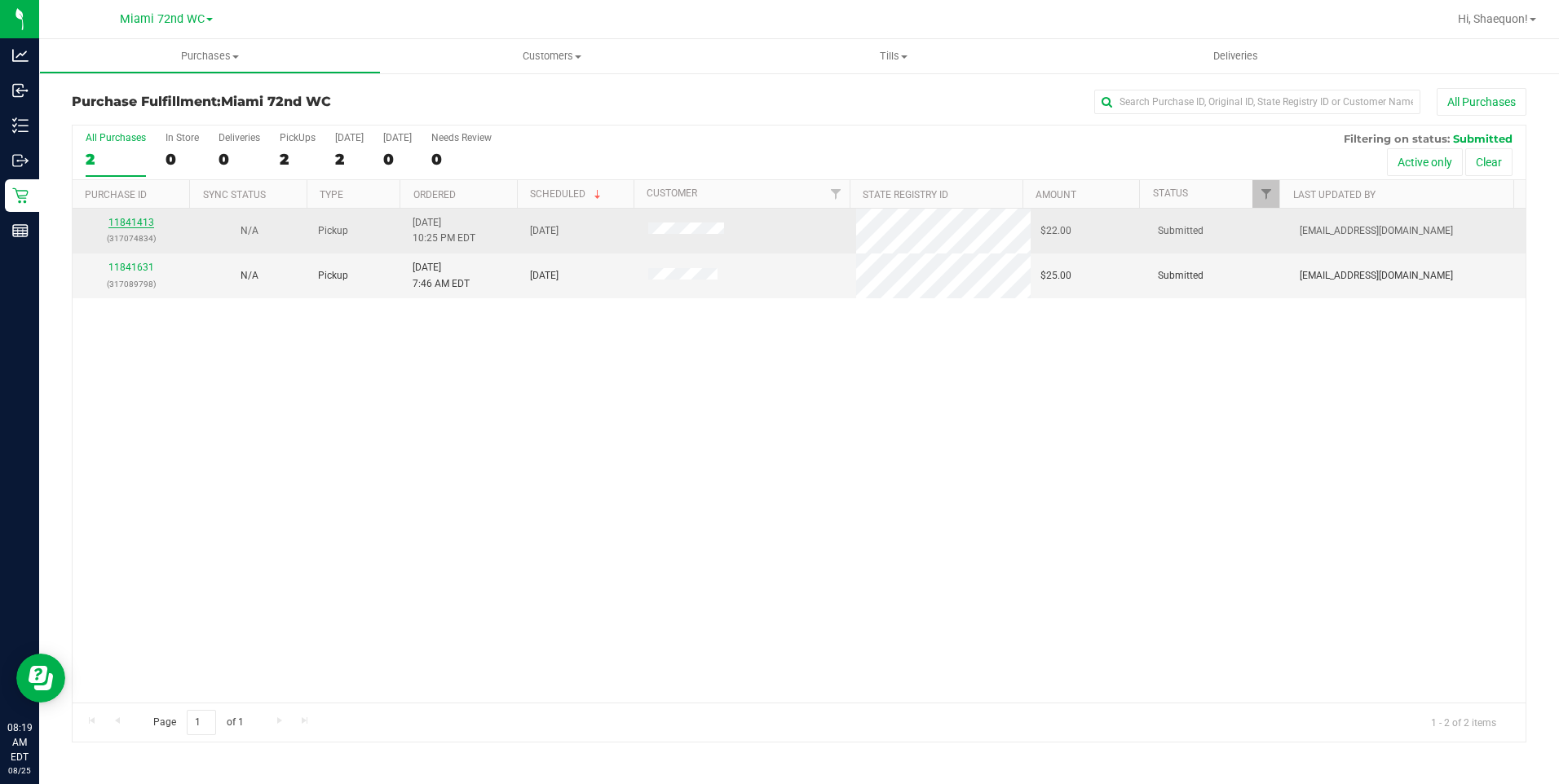
click at [140, 220] on link "11841413" at bounding box center [130, 223] width 45 height 12
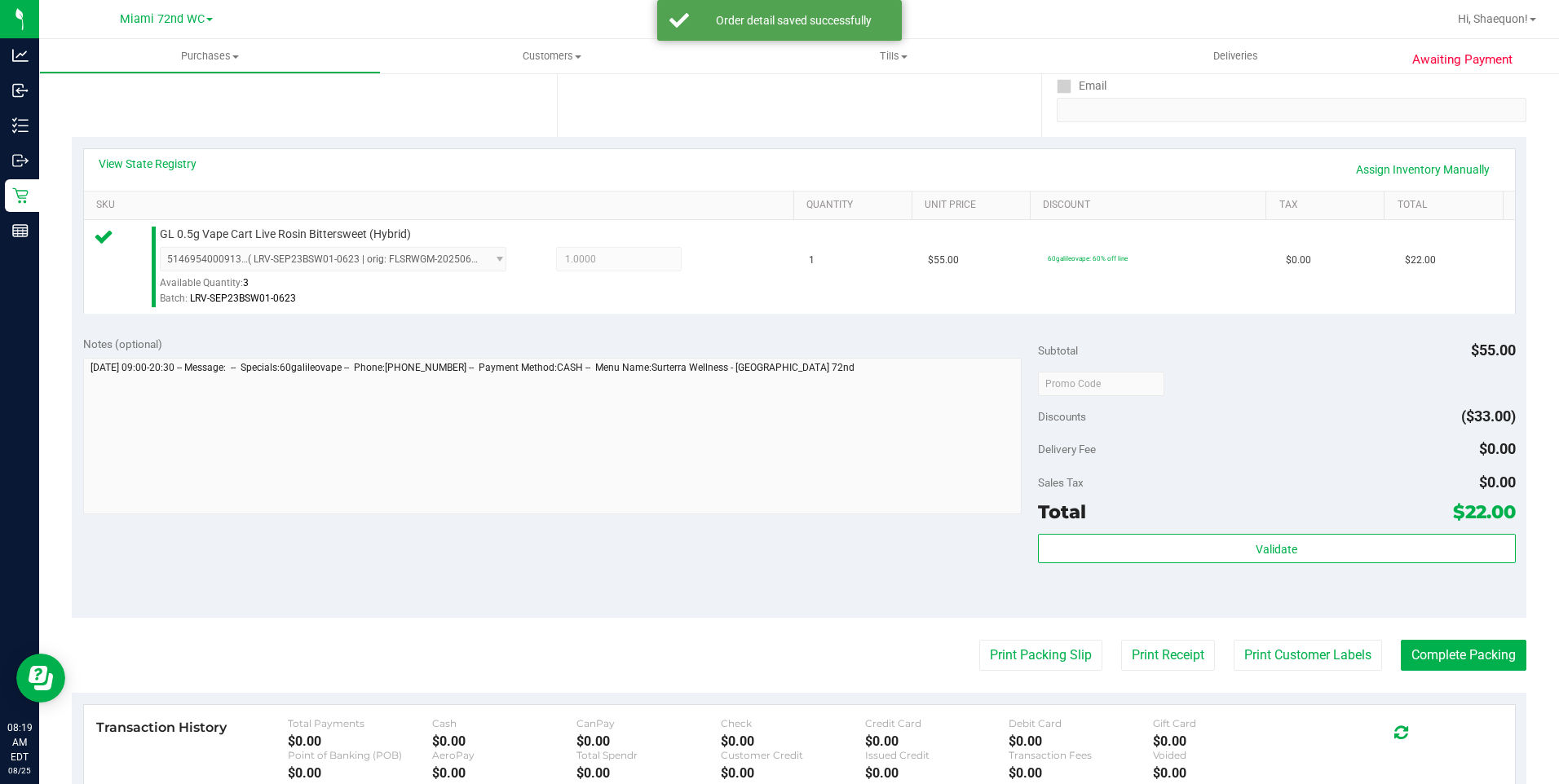
scroll to position [309, 0]
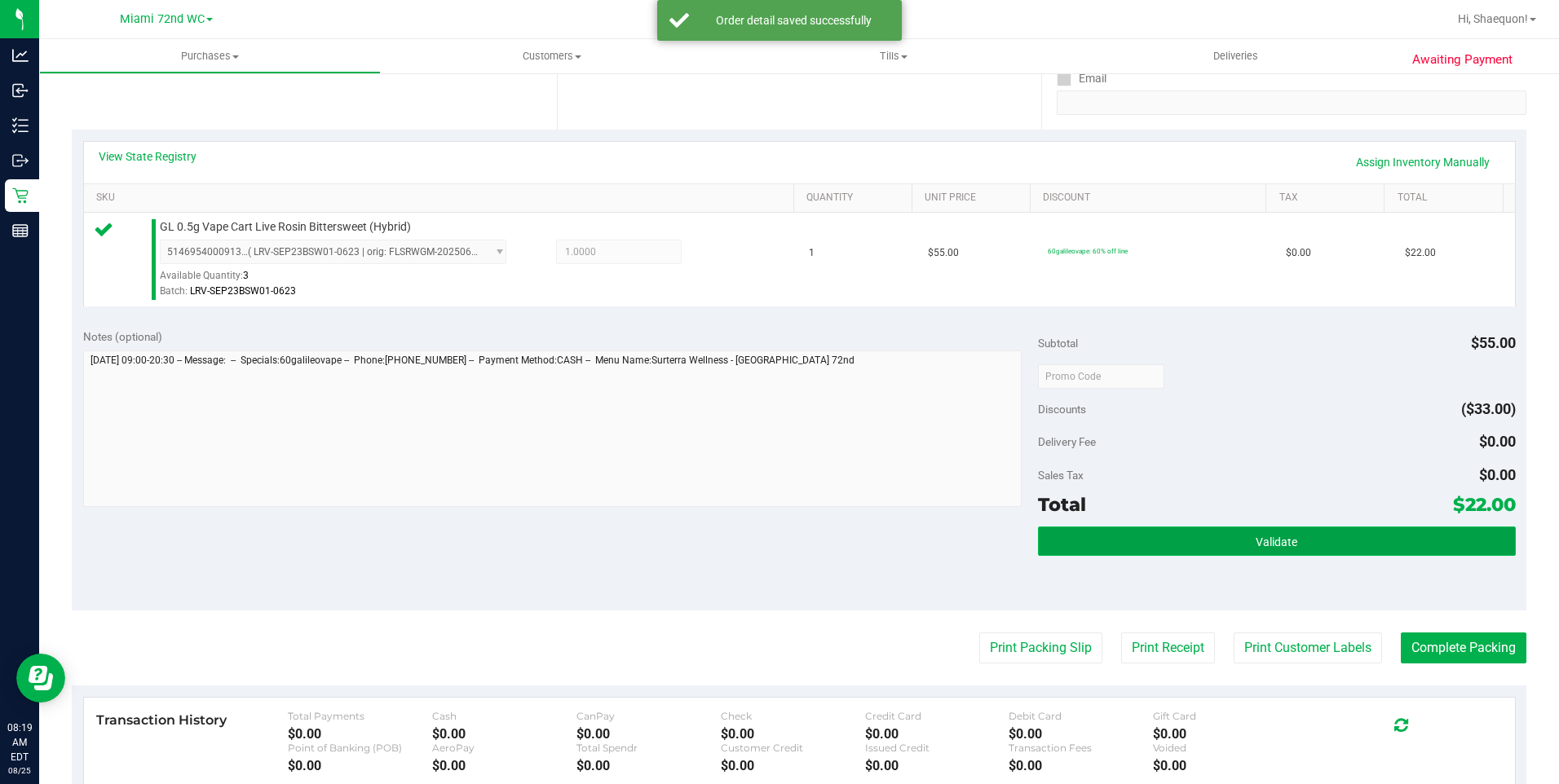
click at [1337, 544] on button "Validate" at bounding box center [1277, 541] width 478 height 30
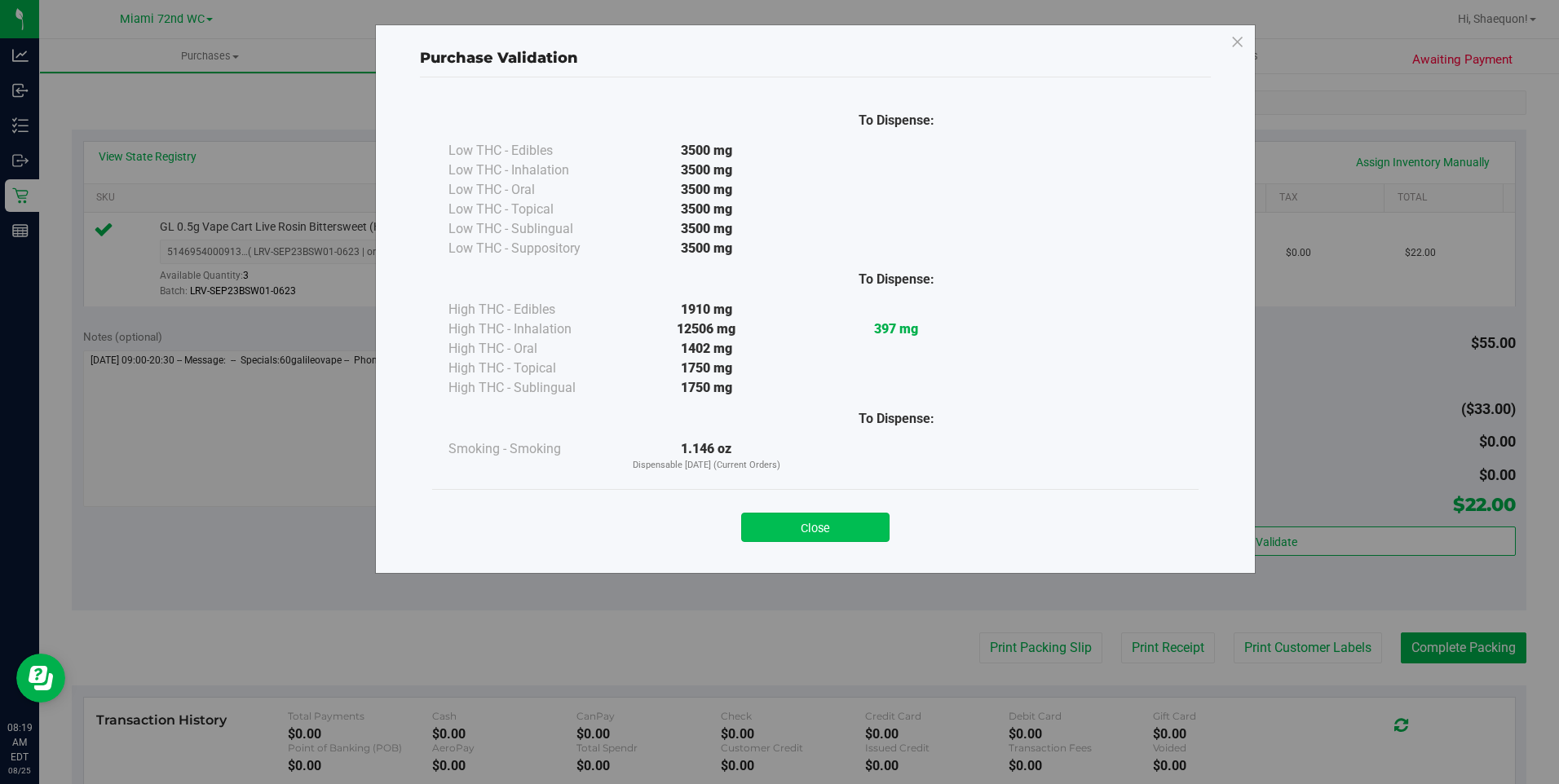
click at [847, 531] on button "Close" at bounding box center [815, 527] width 149 height 30
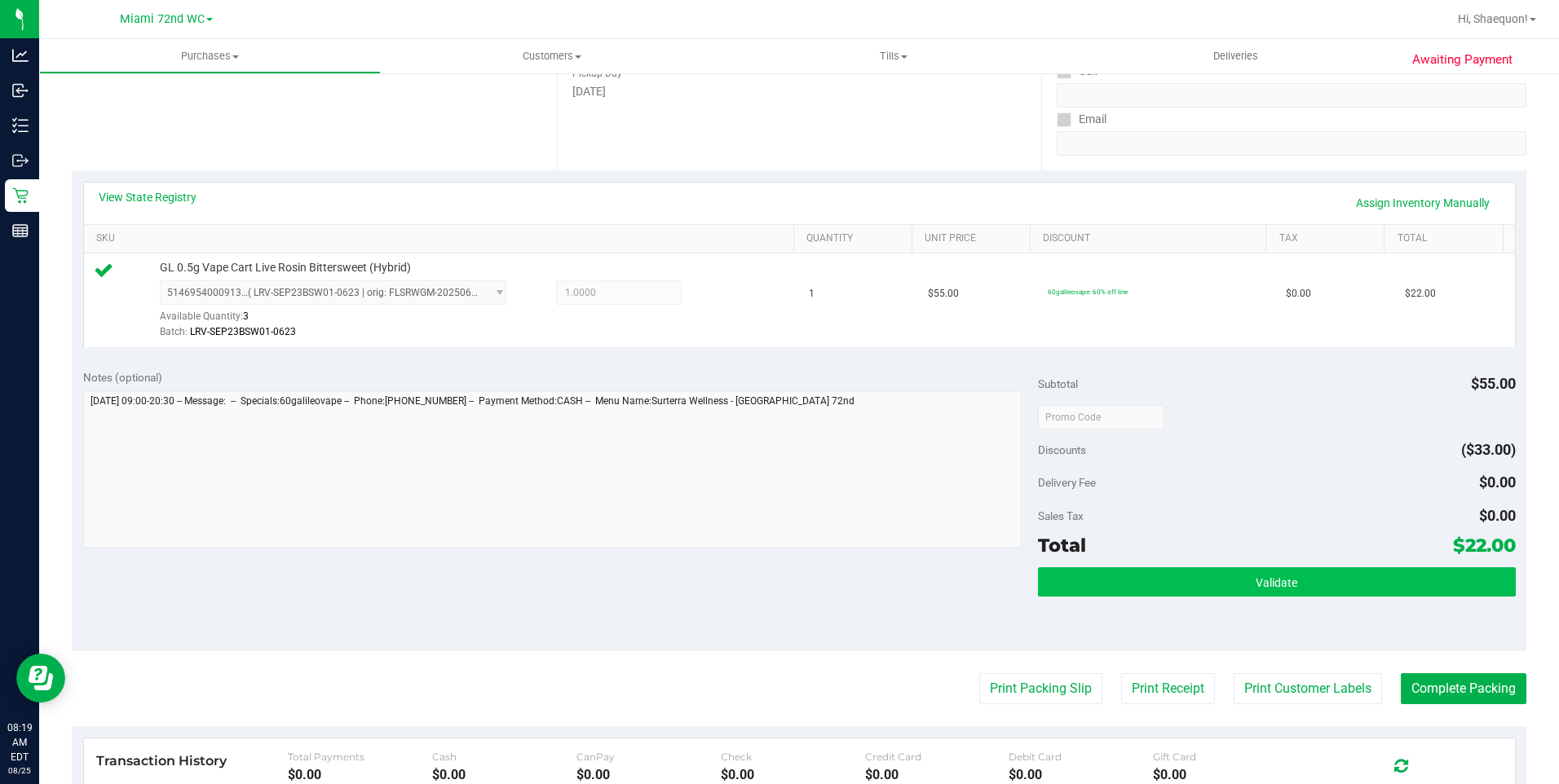
scroll to position [228, 0]
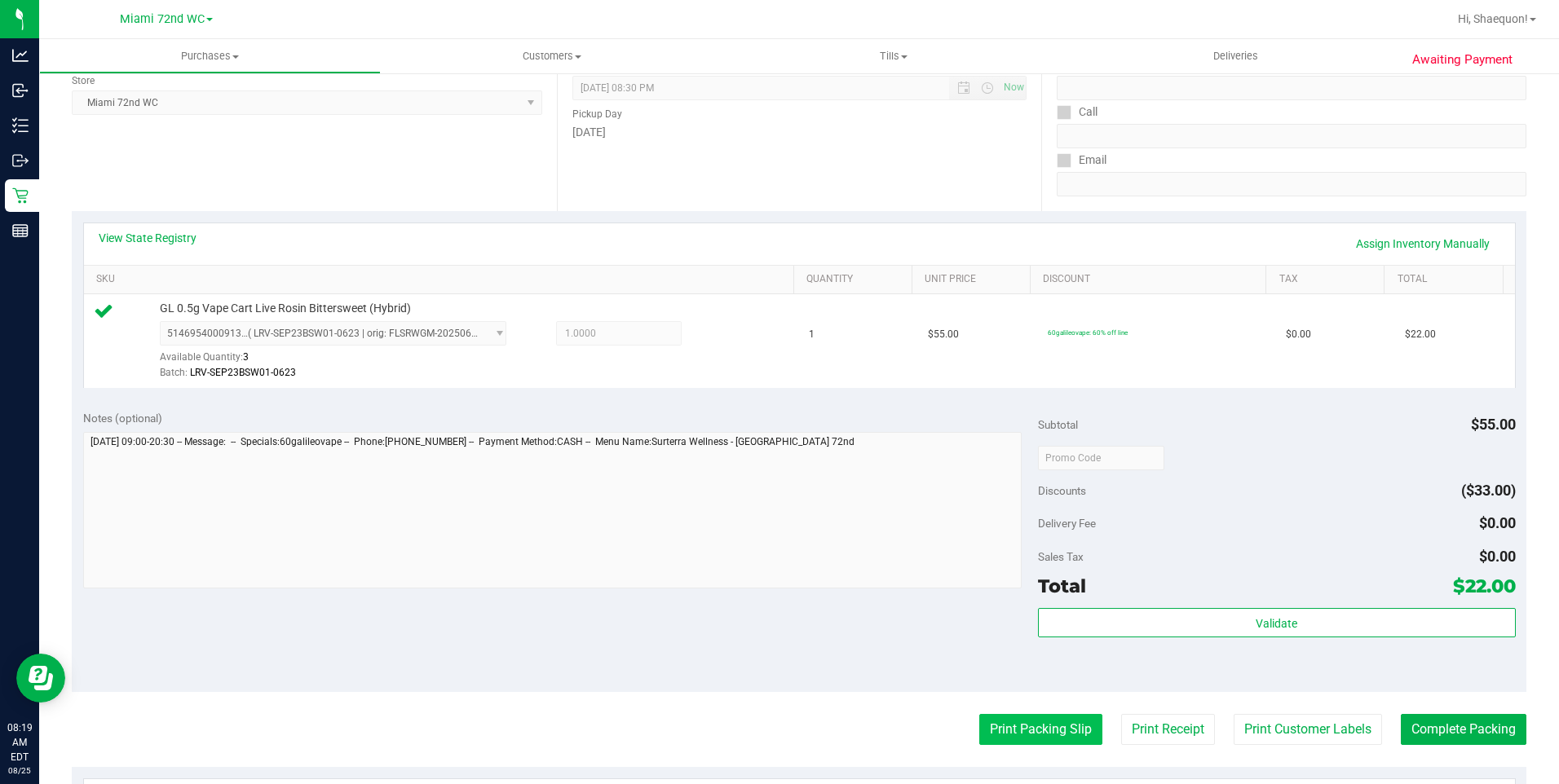
click at [1029, 736] on button "Print Packing Slip" at bounding box center [1040, 730] width 123 height 31
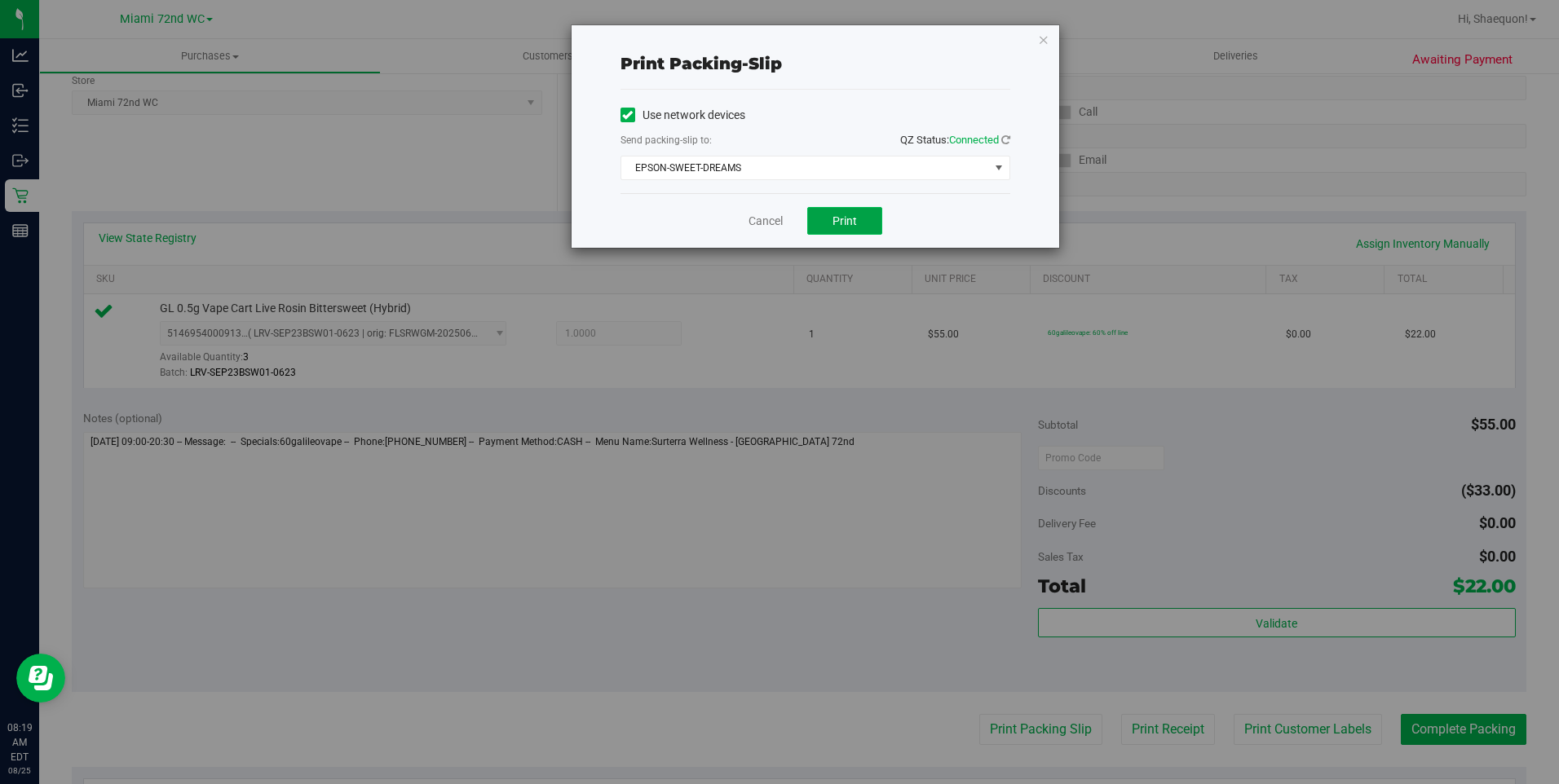
click at [855, 225] on span "Print" at bounding box center [845, 221] width 25 height 13
click at [770, 222] on link "Cancel" at bounding box center [765, 221] width 34 height 17
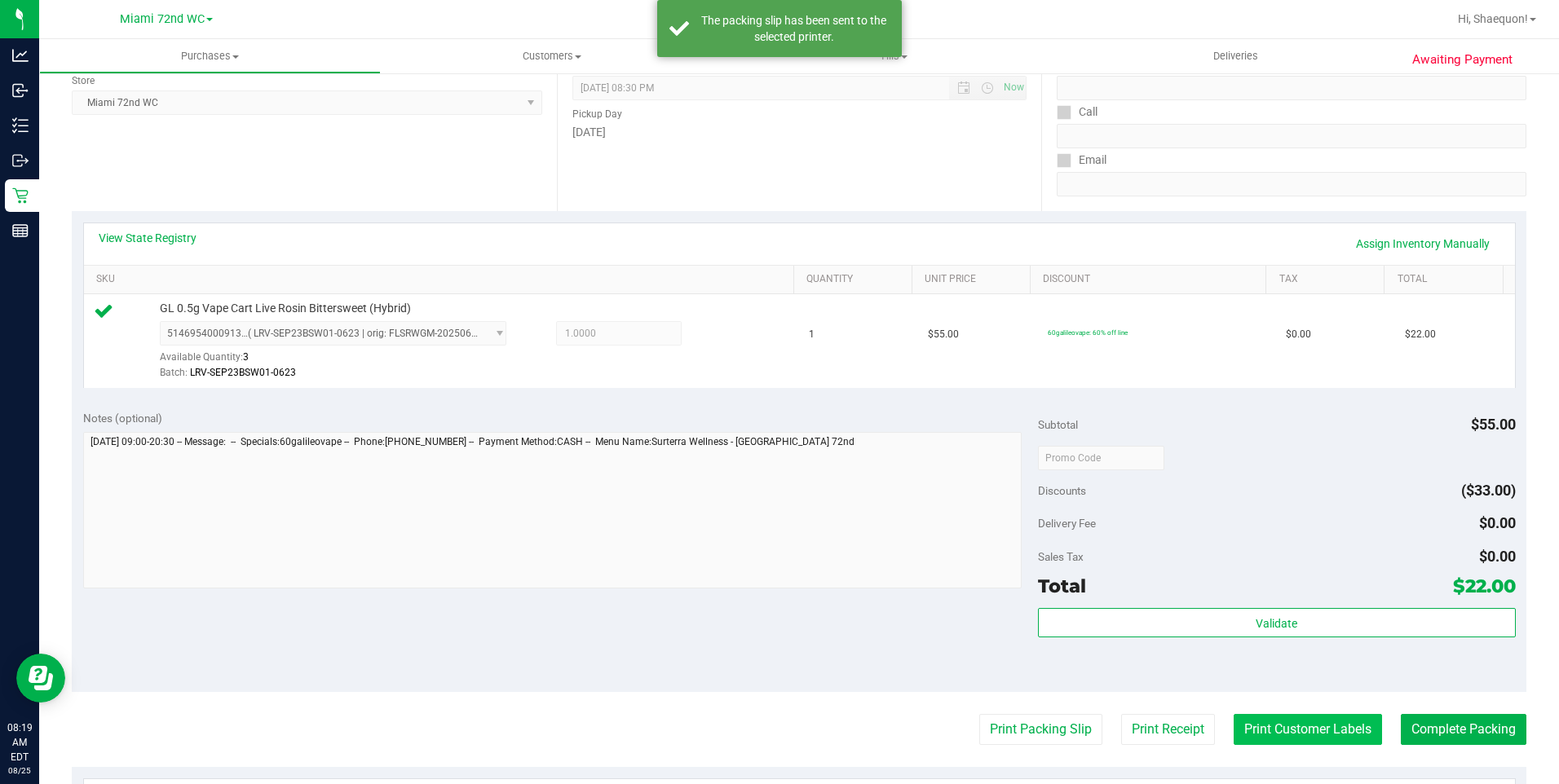
click at [1315, 730] on button "Print Customer Labels" at bounding box center [1308, 730] width 149 height 31
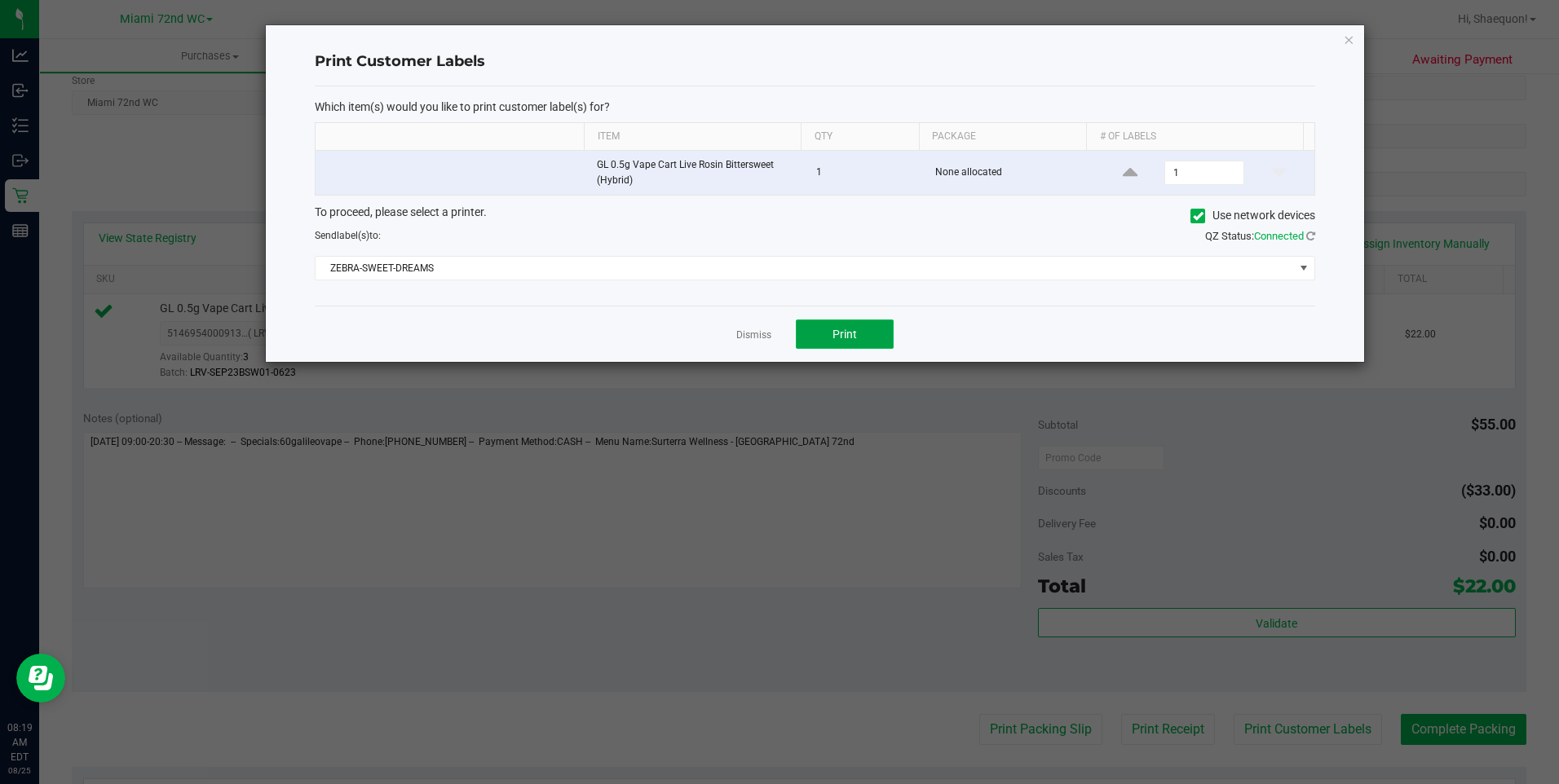
click at [865, 334] on button "Print" at bounding box center [845, 334] width 97 height 30
click at [763, 336] on link "Dismiss" at bounding box center [754, 335] width 35 height 14
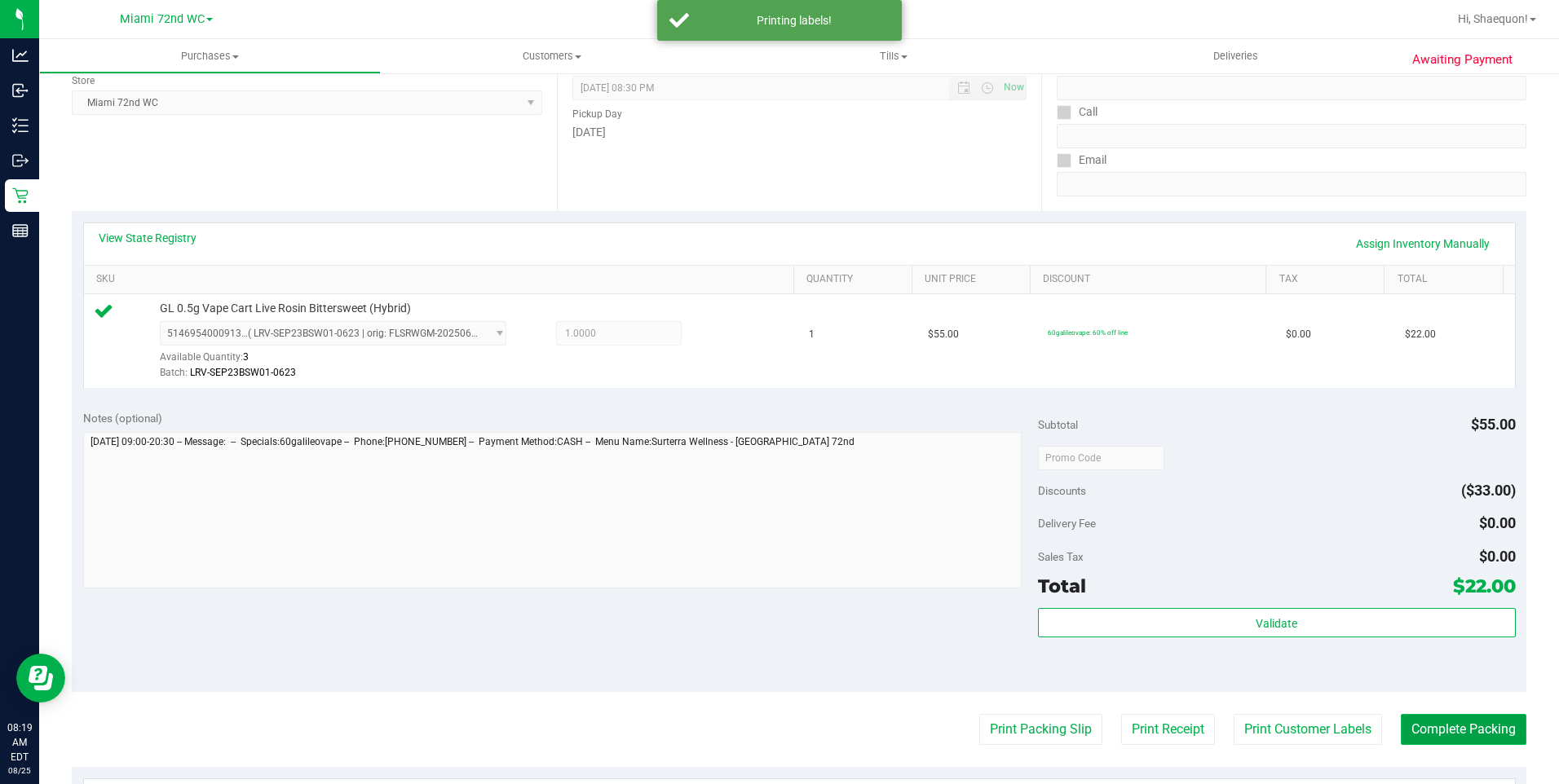
click at [1453, 739] on button "Complete Packing" at bounding box center [1463, 730] width 126 height 31
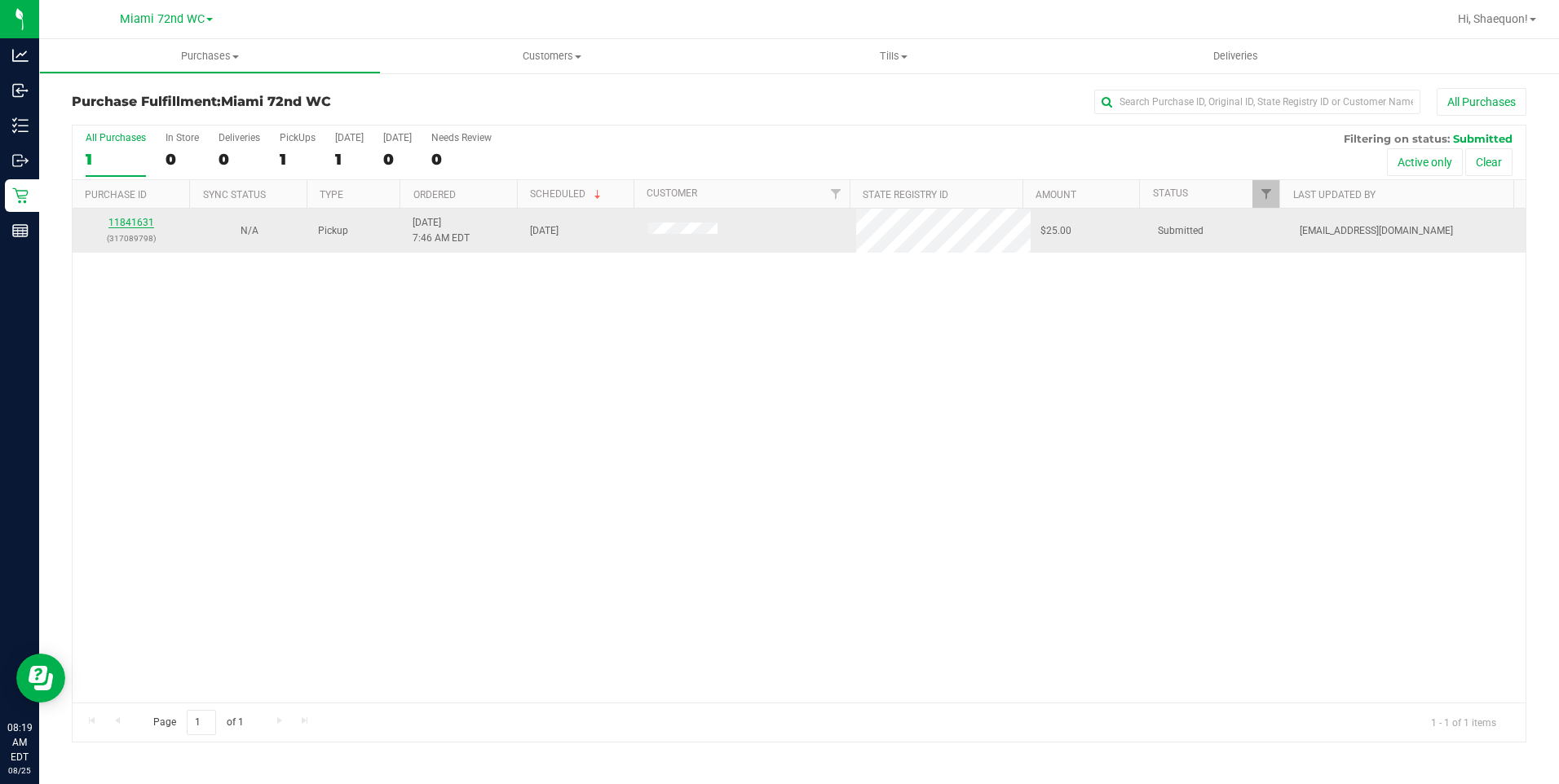
click at [122, 222] on link "11841631" at bounding box center [130, 223] width 45 height 12
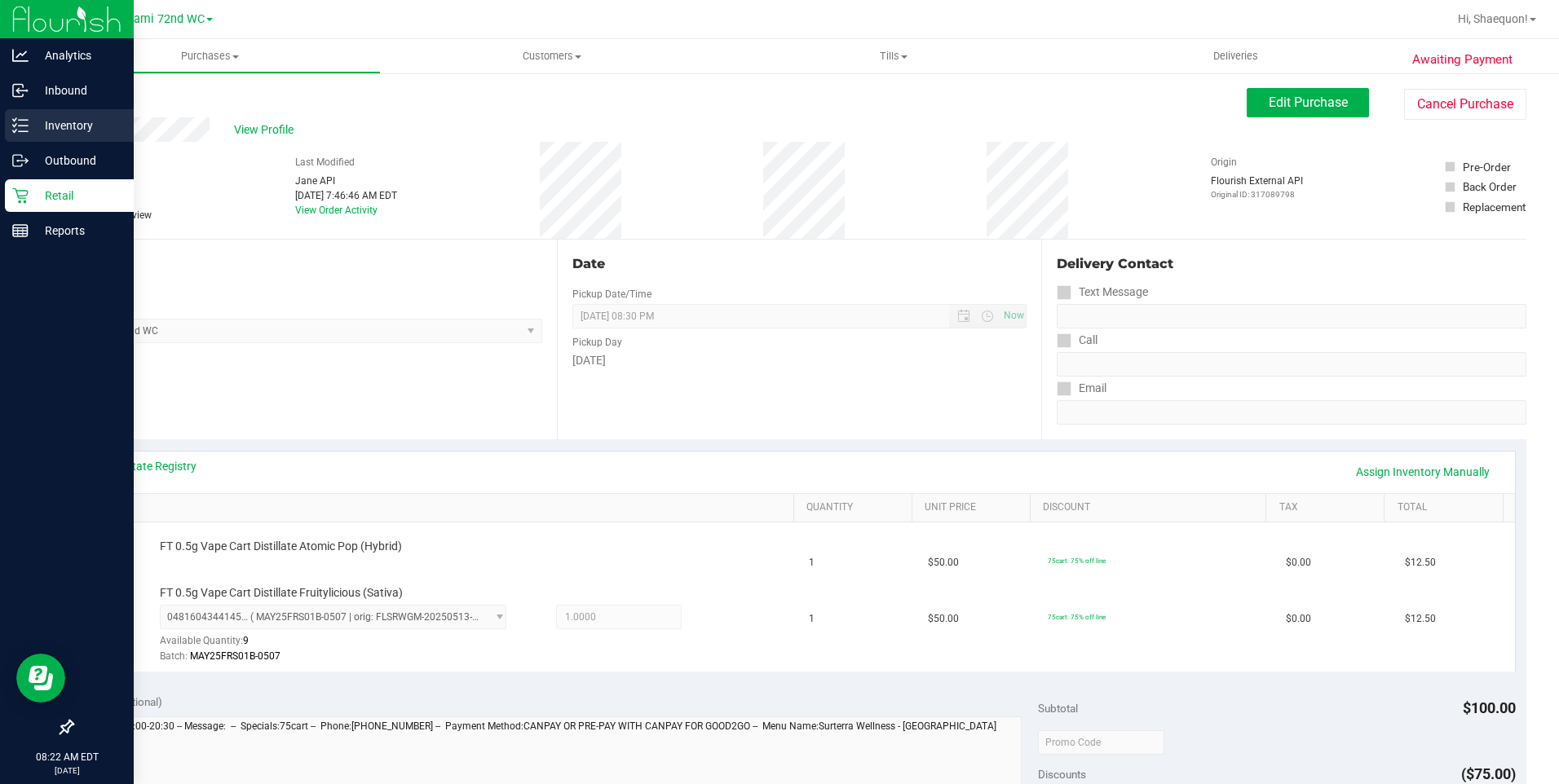
click at [59, 129] on p "Inventory" at bounding box center [78, 125] width 97 height 20
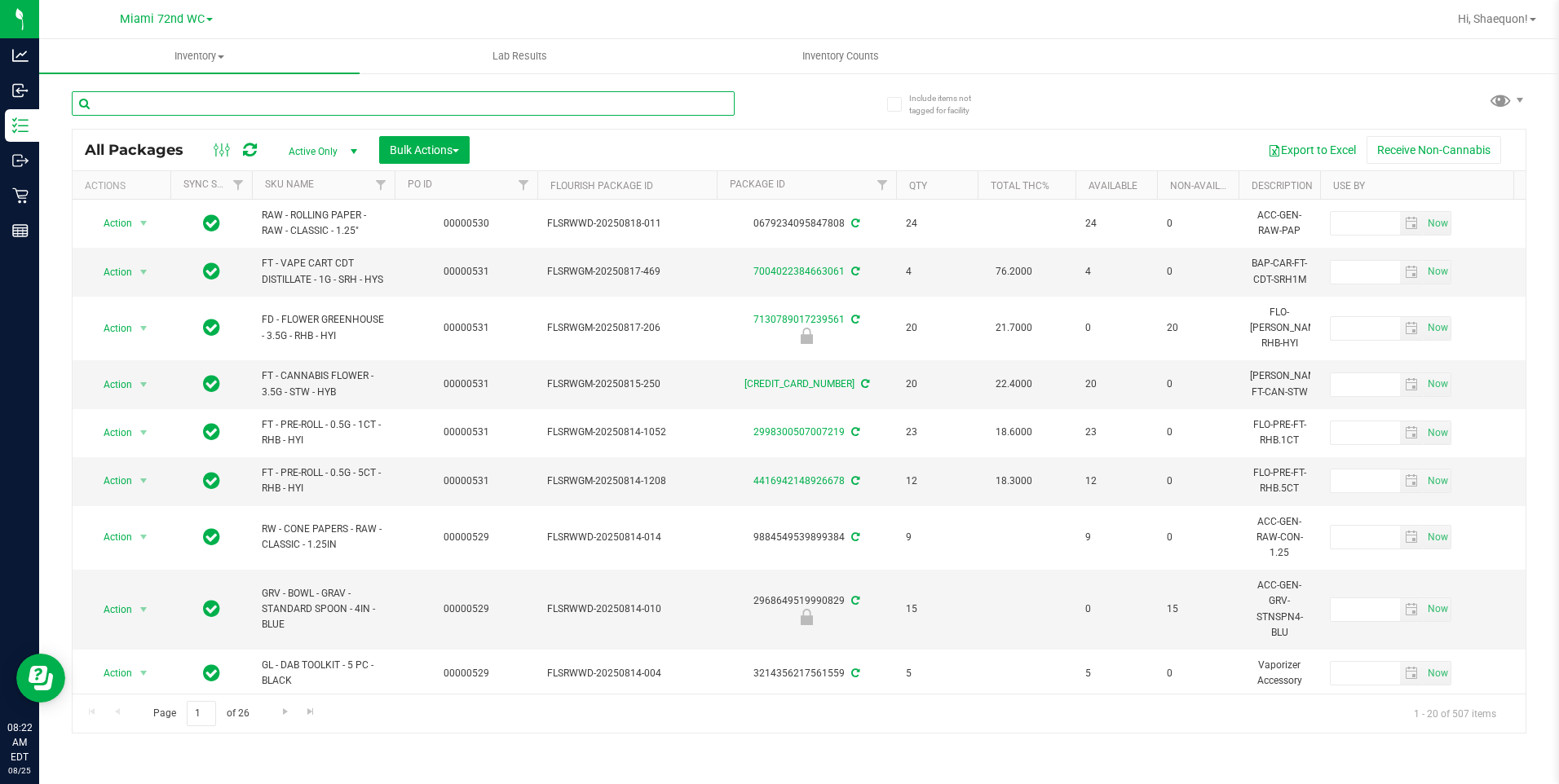
click at [308, 102] on input "text" at bounding box center [403, 104] width 663 height 25
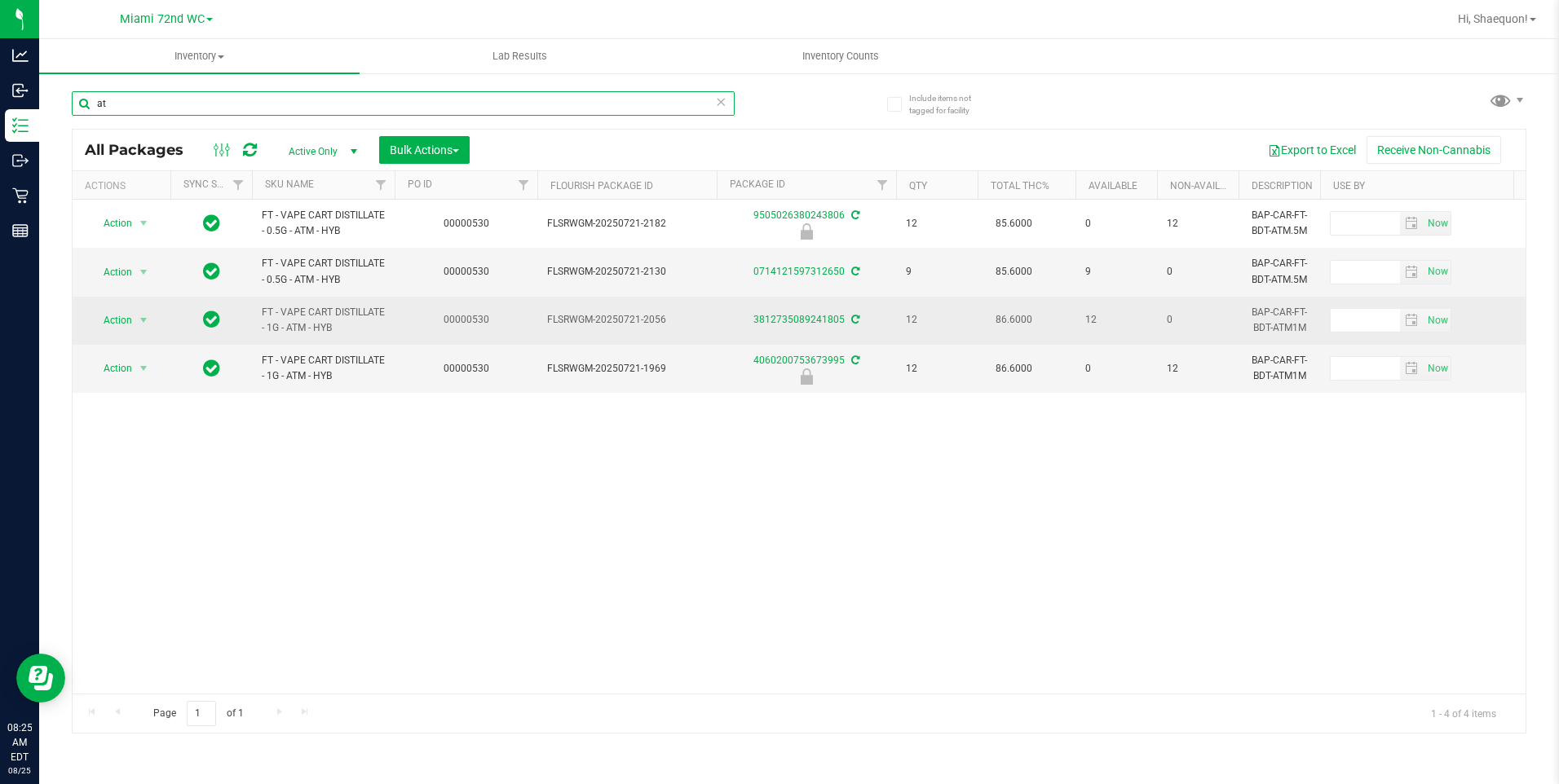
type input "a"
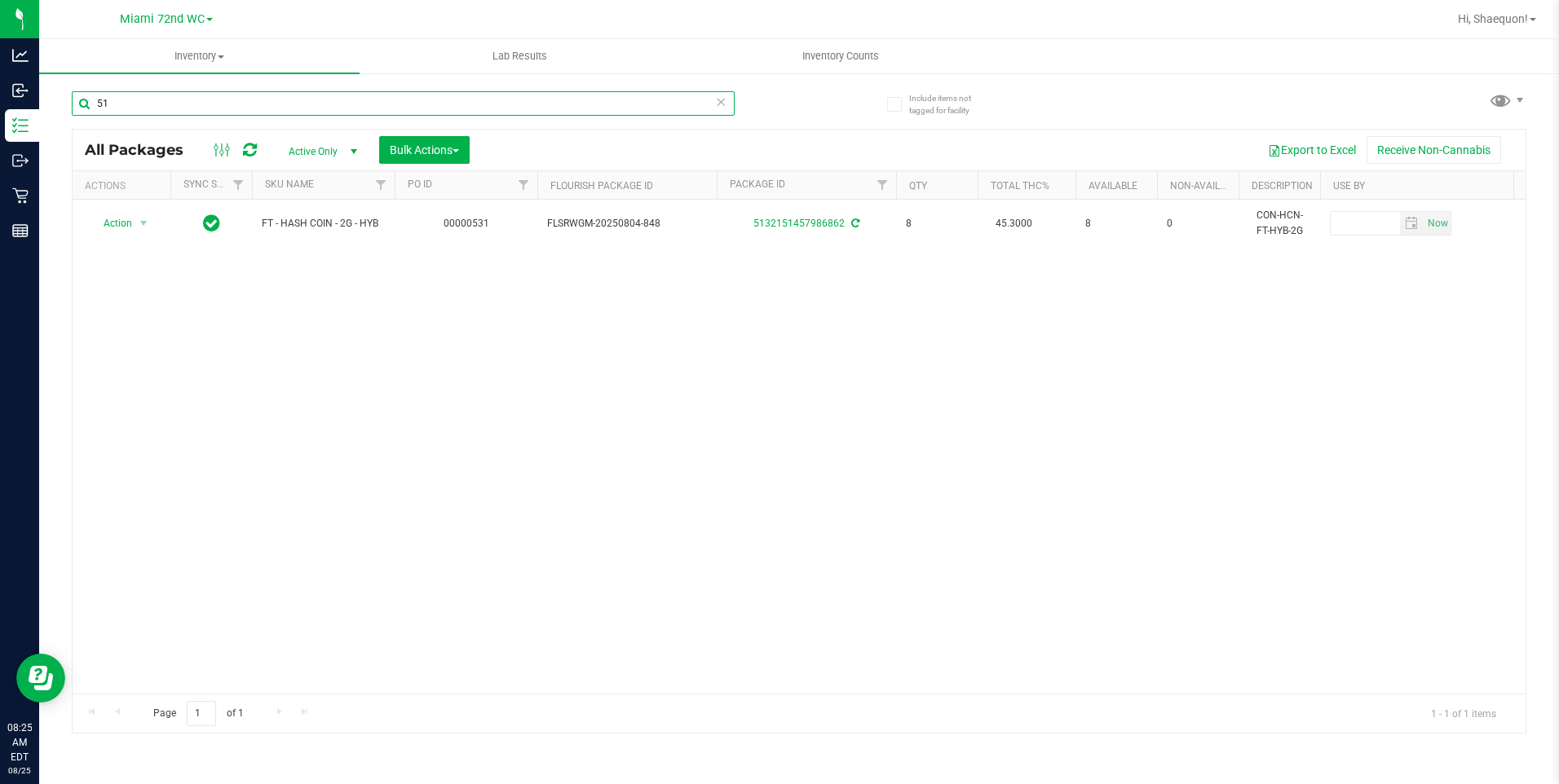
type input "5"
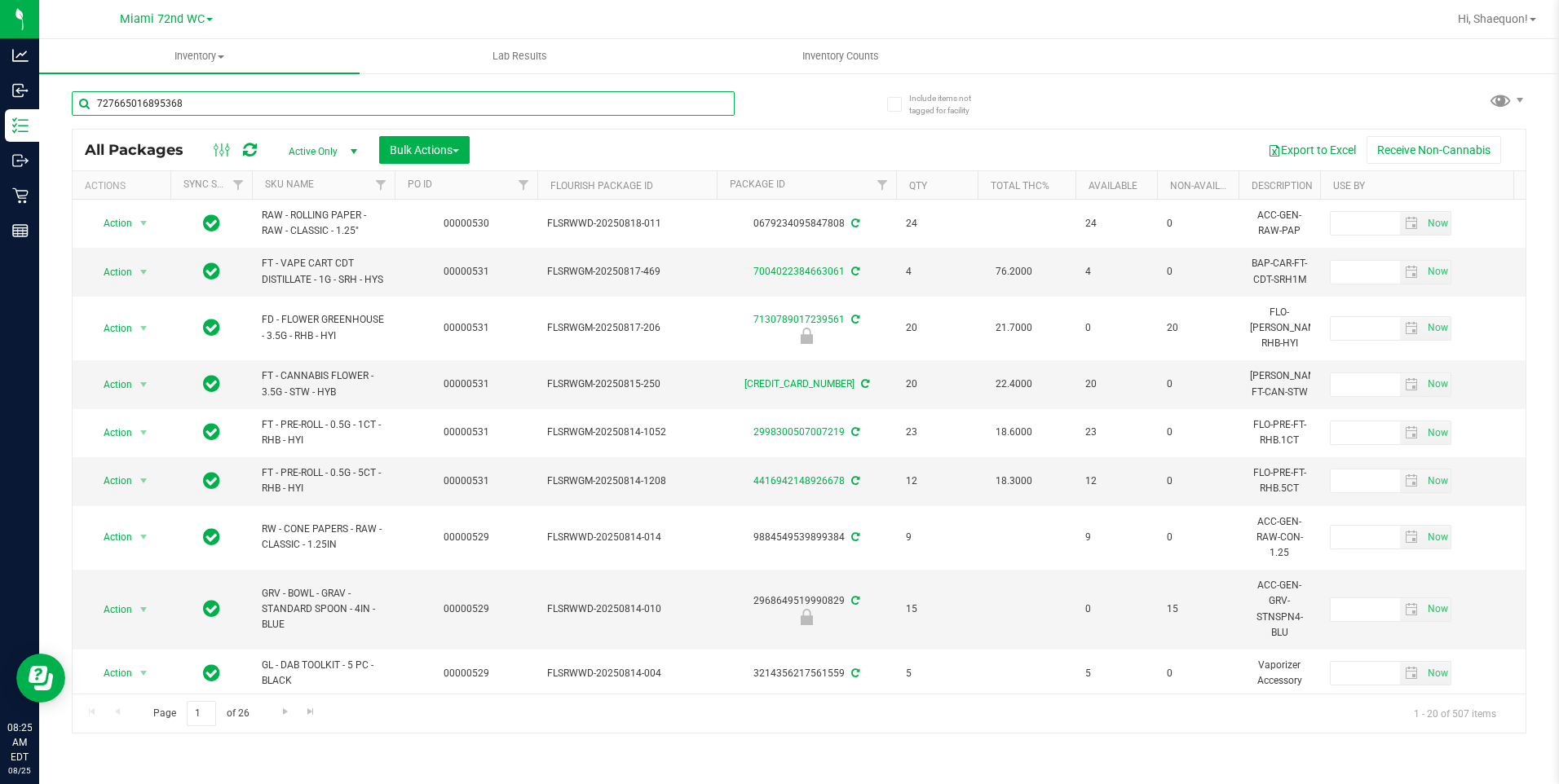
type input "7276650168953689"
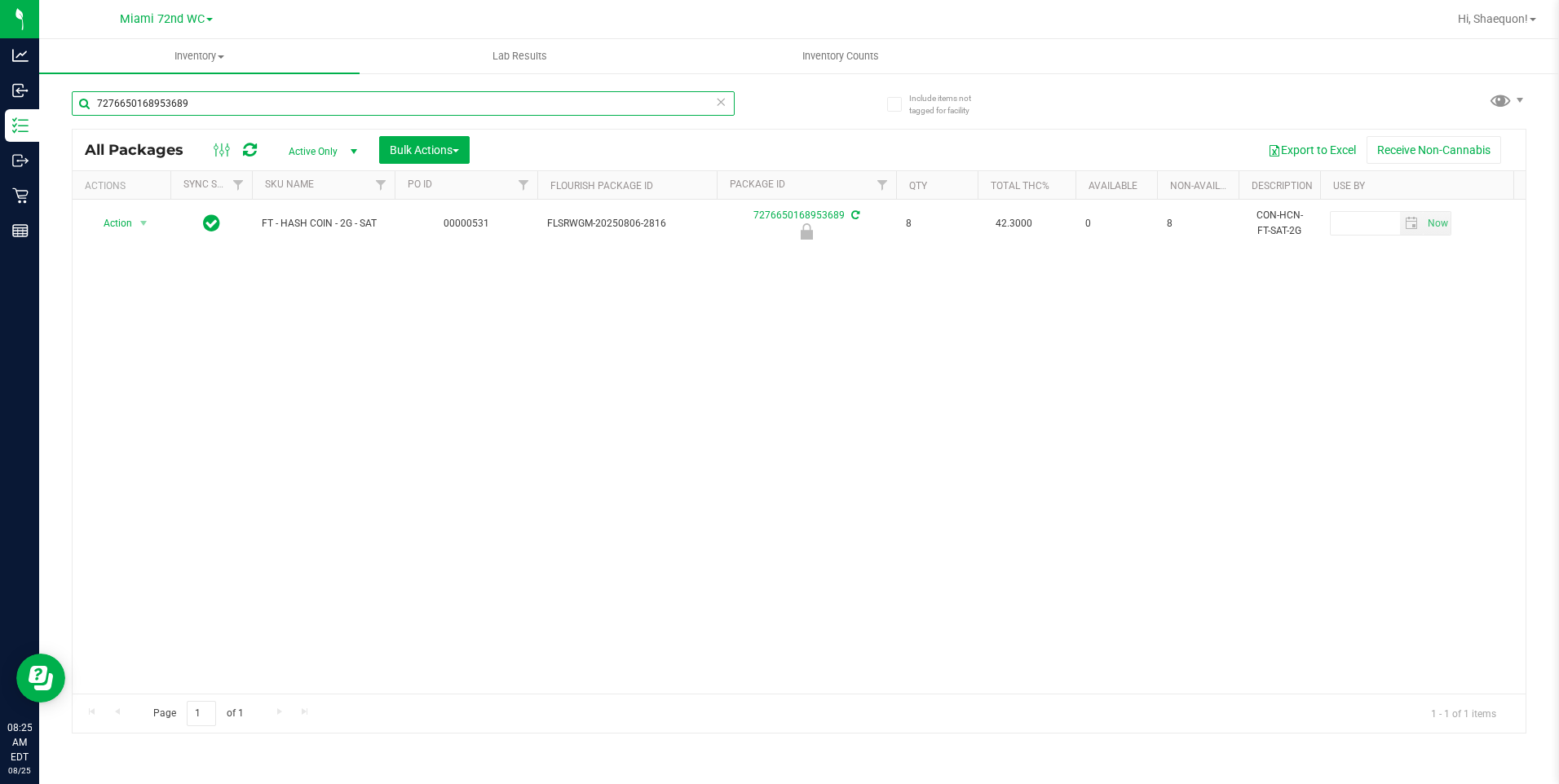
drag, startPoint x: 222, startPoint y: 106, endPoint x: 54, endPoint y: 105, distance: 168.0
click at [54, 105] on div "Include items not tagged for facility 7276650168953689 All Packages Active Only…" at bounding box center [798, 320] width 1519 height 497
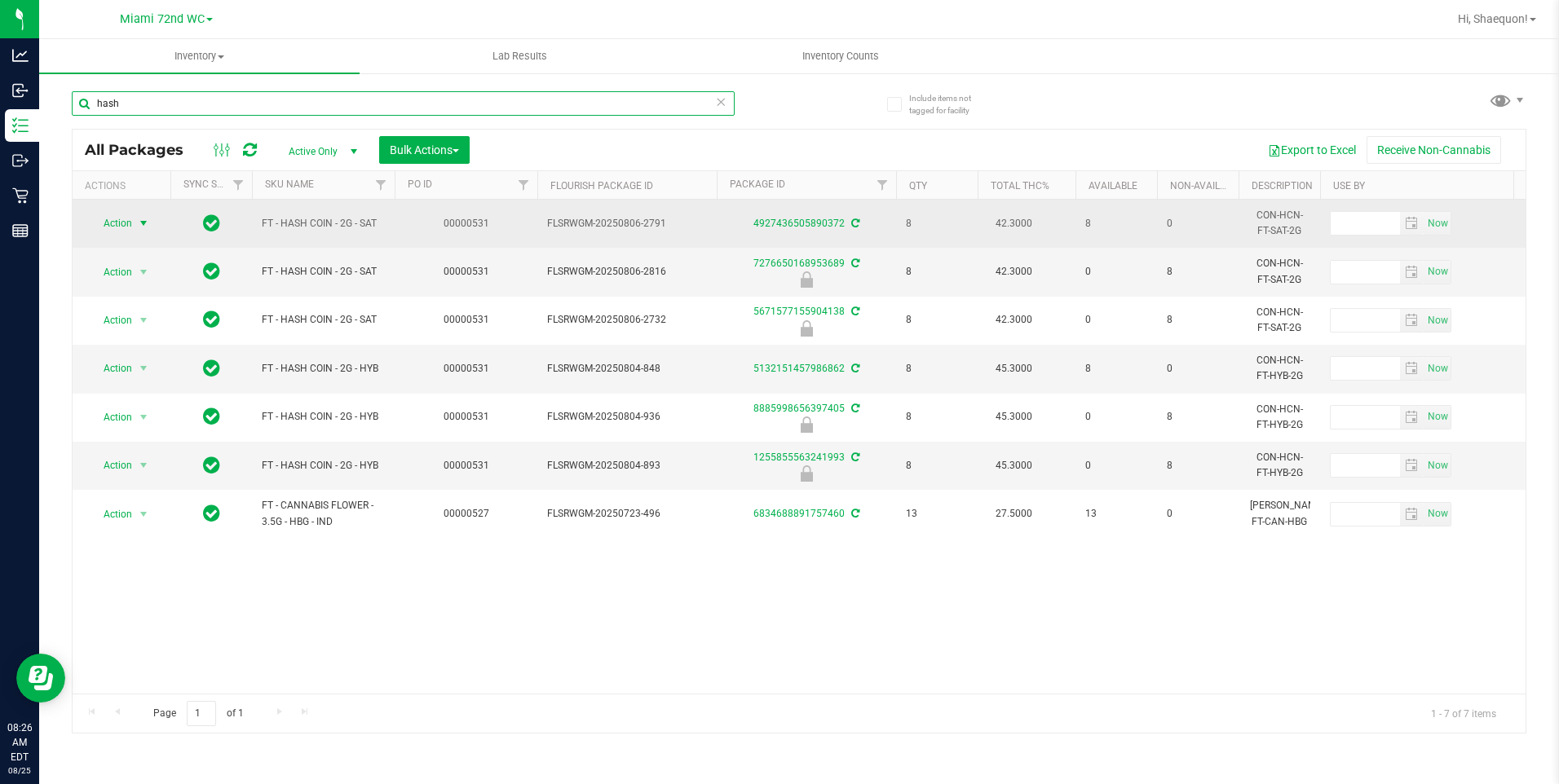
type input "hash"
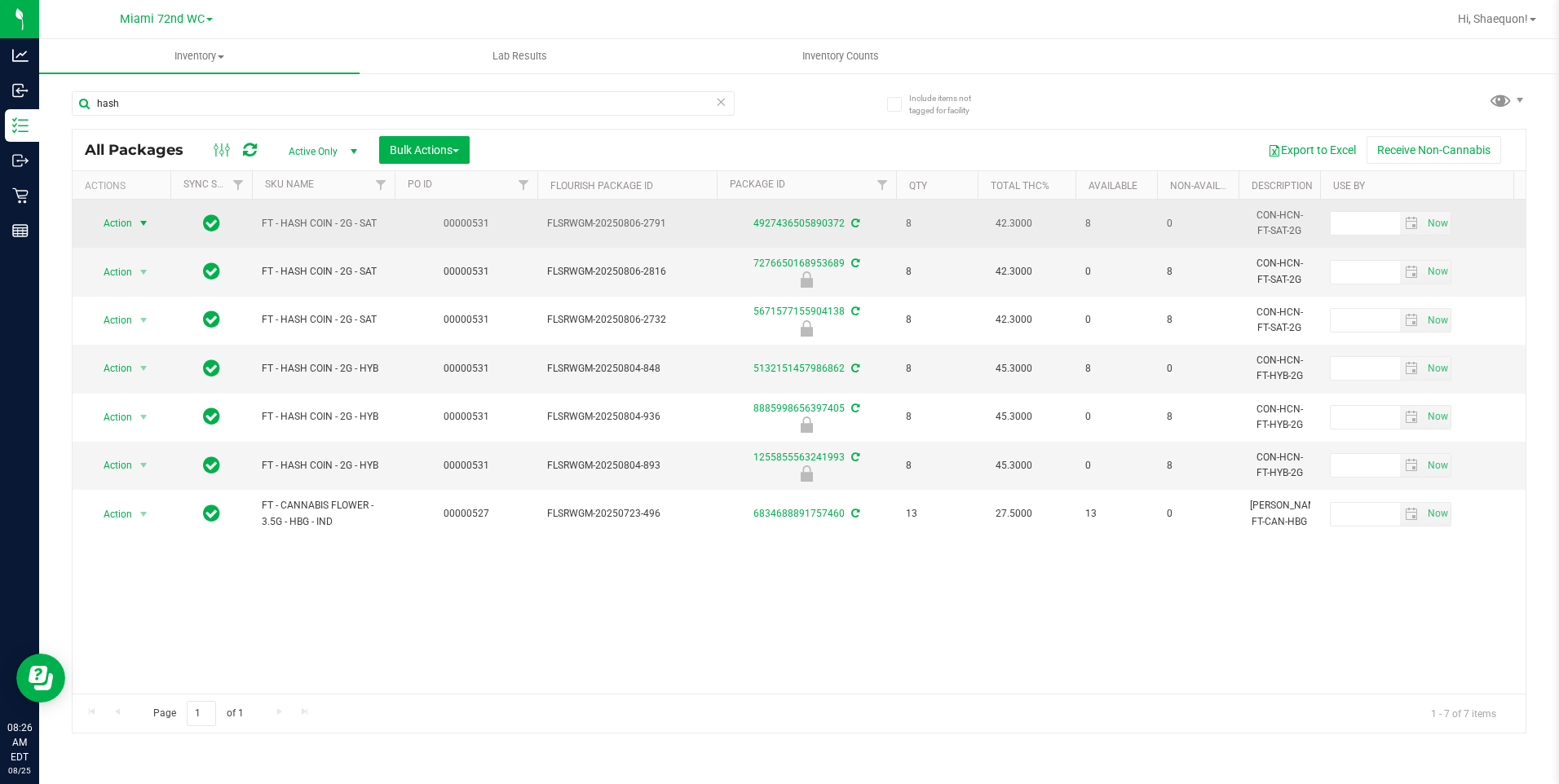
click at [148, 222] on span "select" at bounding box center [144, 224] width 13 height 13
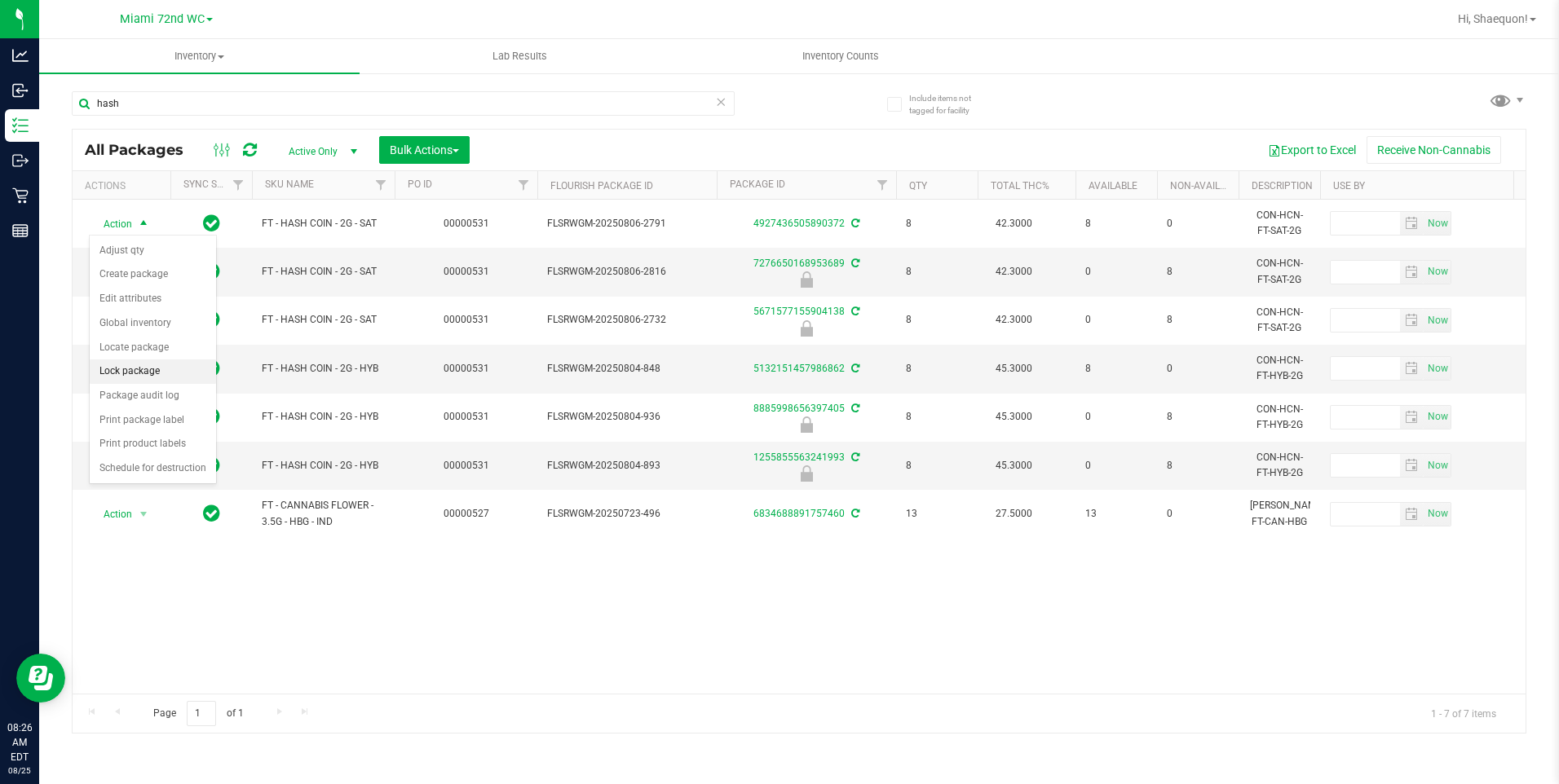
click at [162, 367] on li "Lock package" at bounding box center [153, 371] width 126 height 25
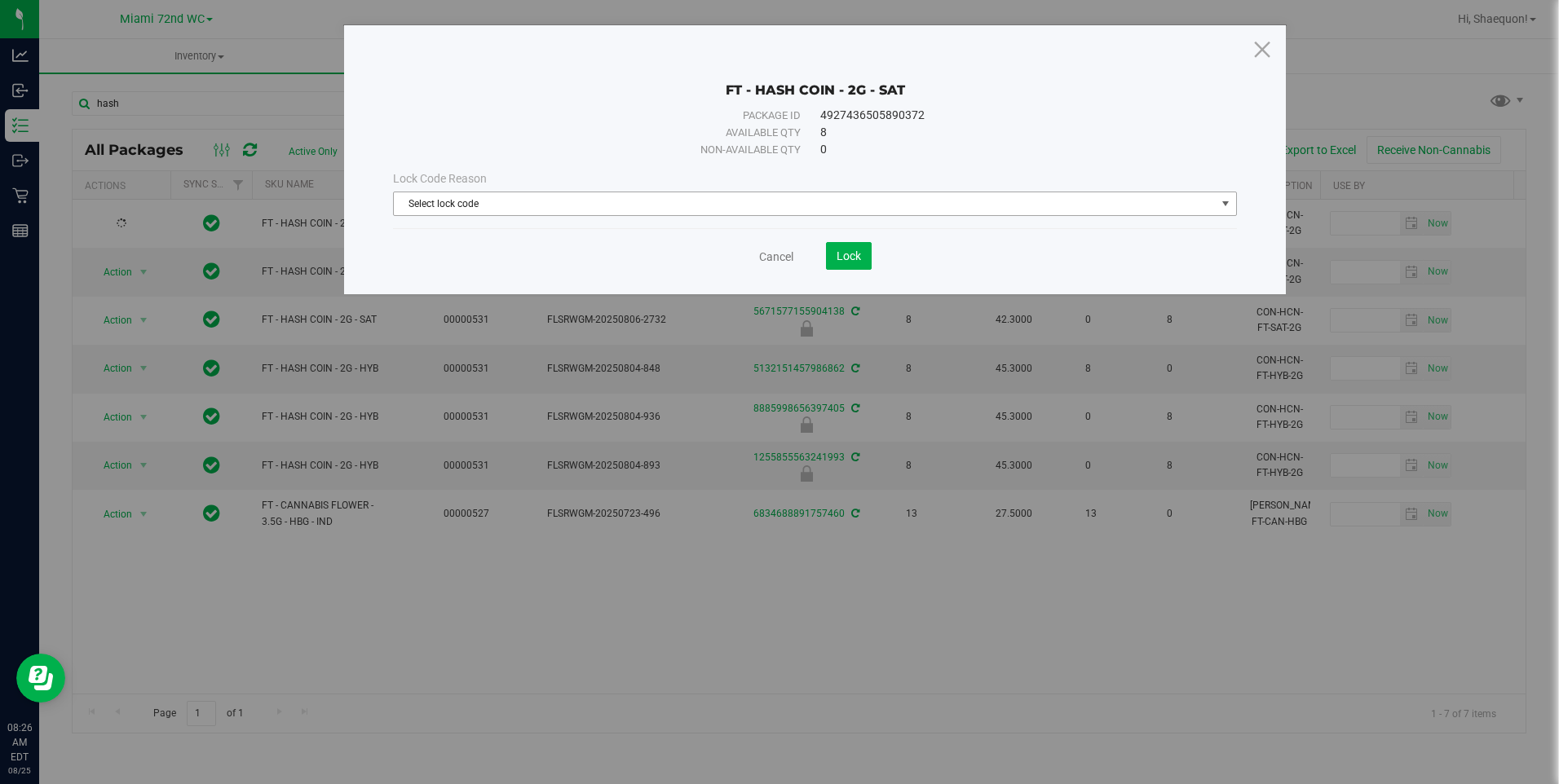
click at [1229, 206] on span "select" at bounding box center [1225, 204] width 13 height 13
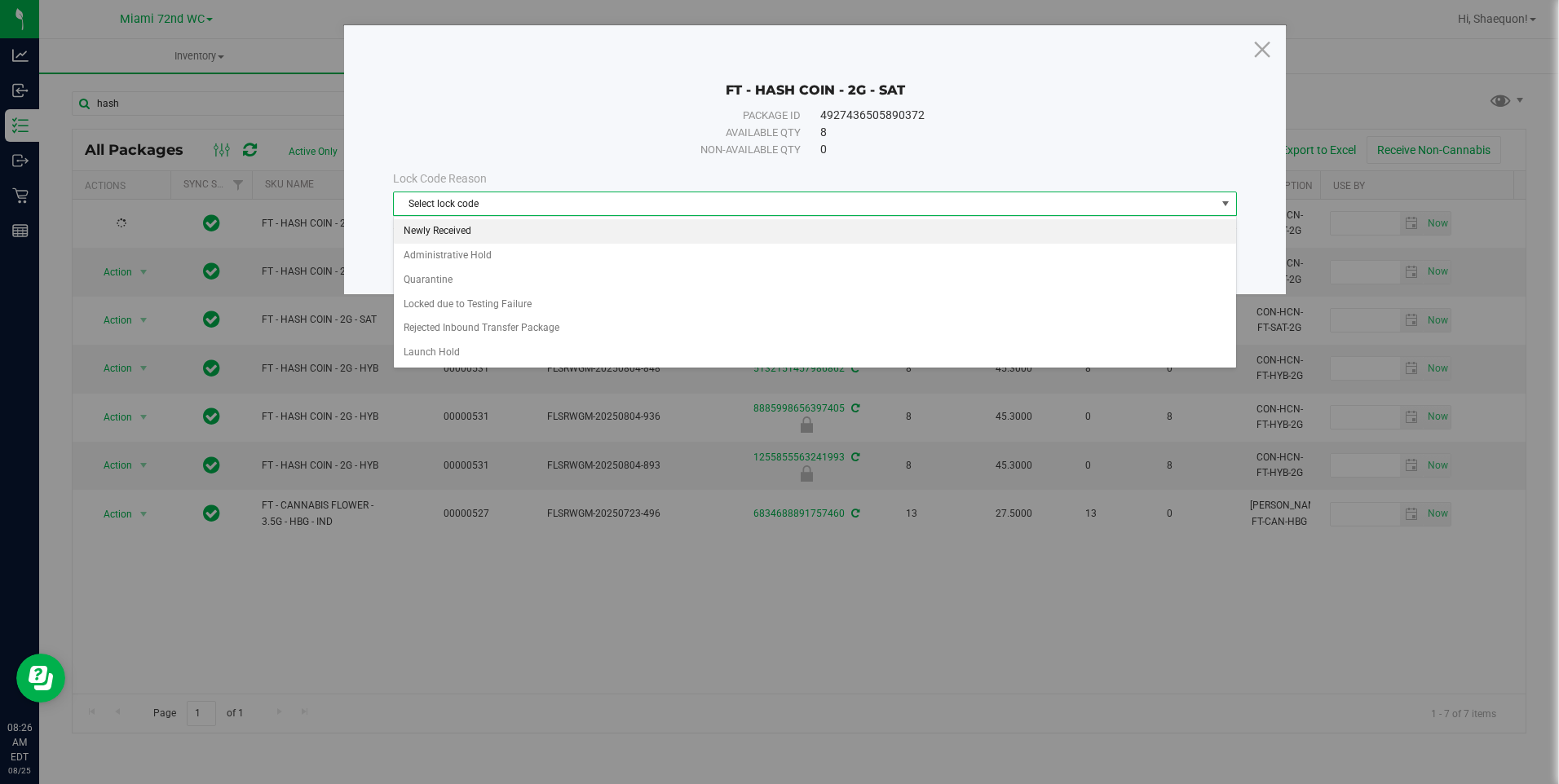
click at [1173, 238] on li "Newly Received" at bounding box center [814, 232] width 841 height 25
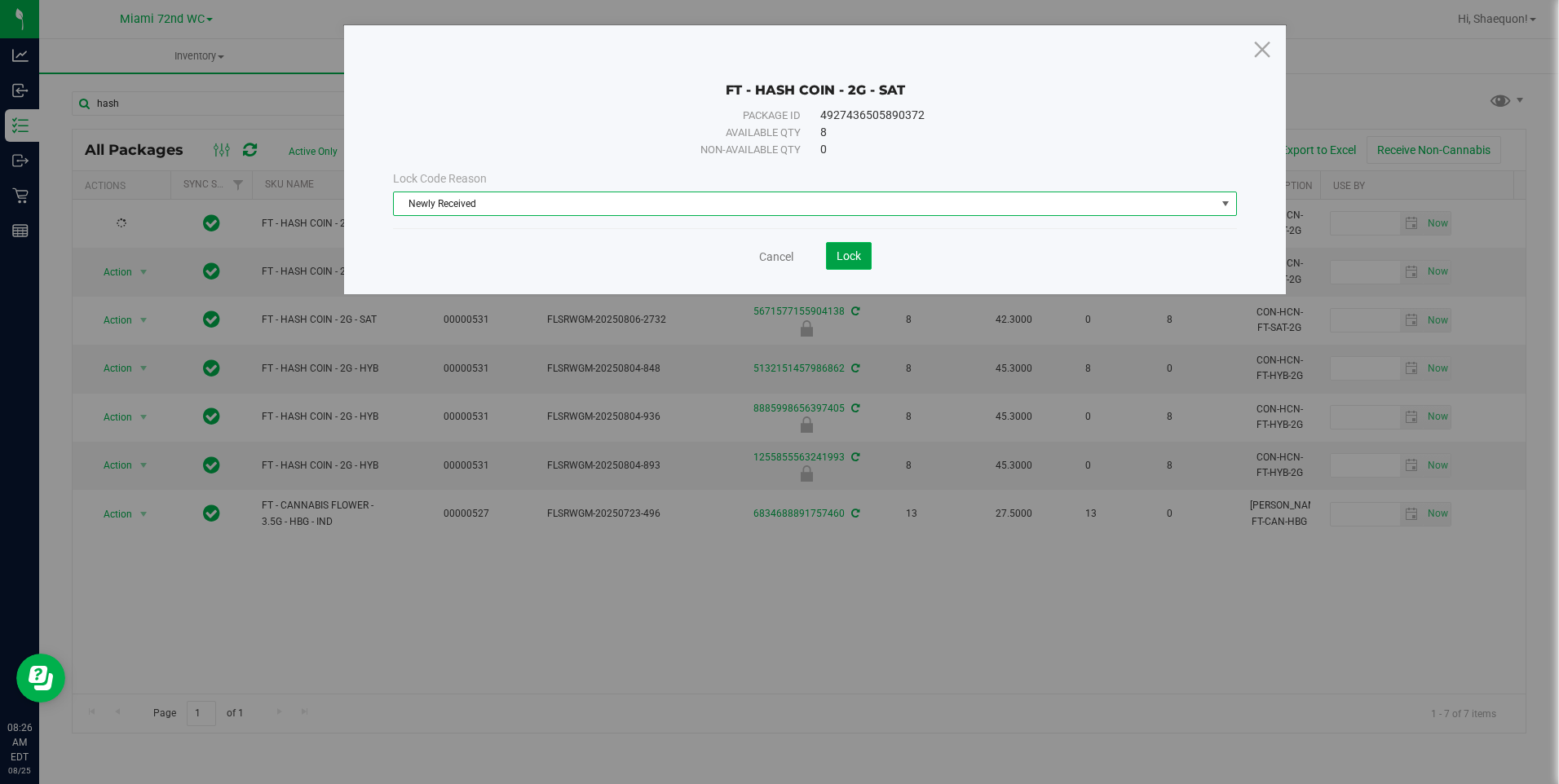
click at [851, 258] on span "Lock" at bounding box center [849, 256] width 25 height 13
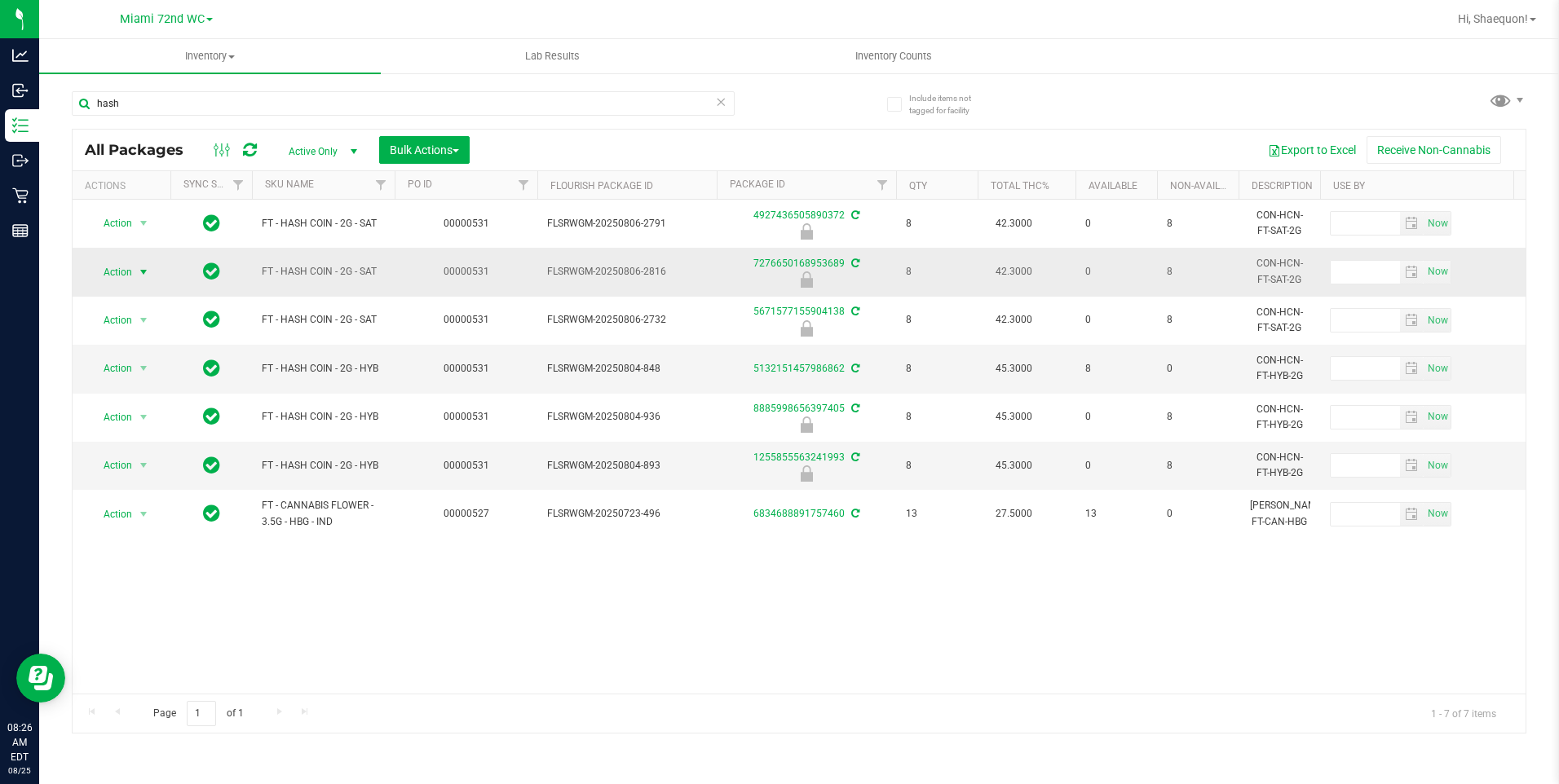
click at [149, 271] on span "select" at bounding box center [144, 272] width 13 height 13
click at [142, 453] on li "Unlock package" at bounding box center [142, 465] width 104 height 25
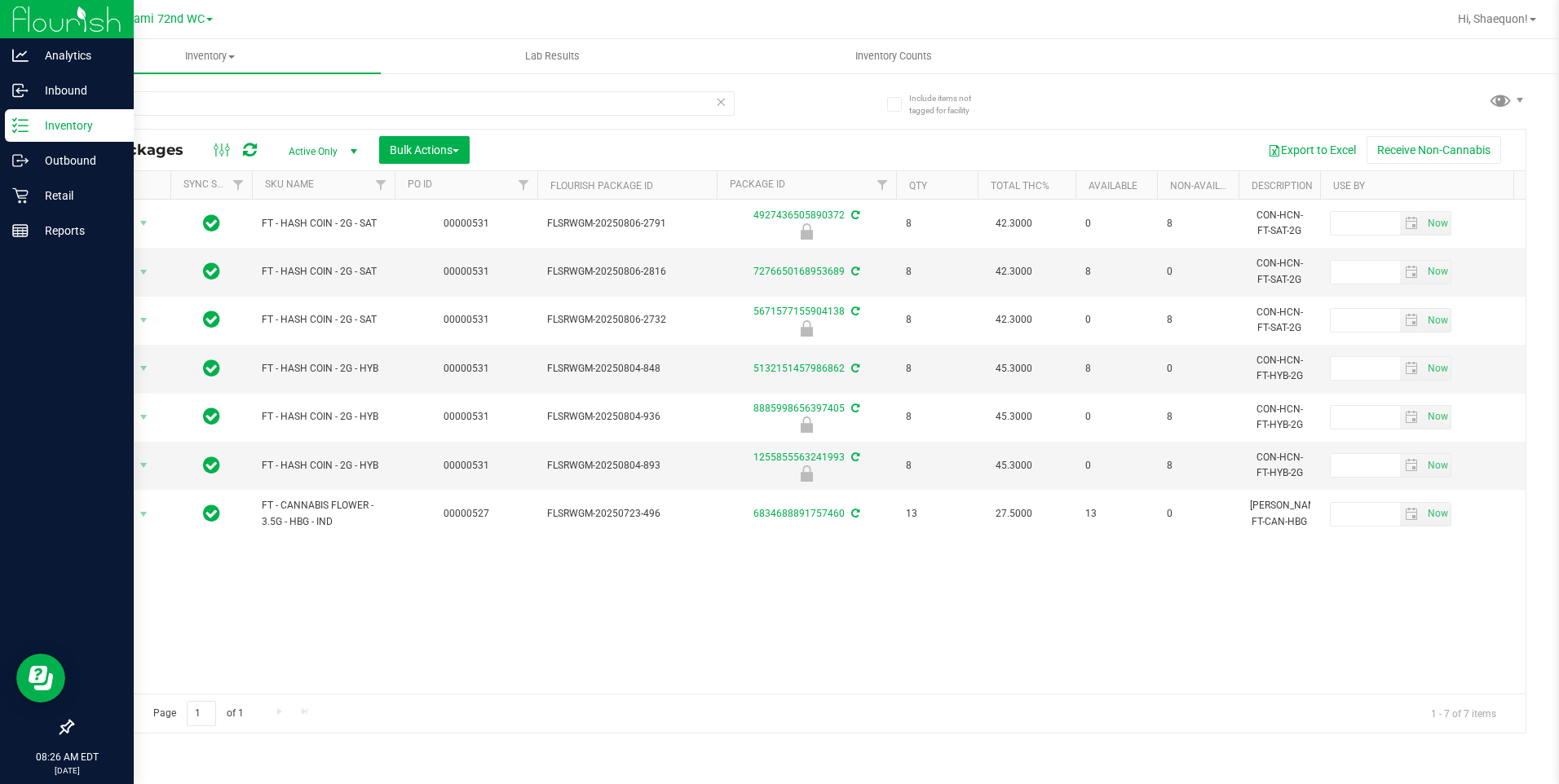
drag, startPoint x: 47, startPoint y: 121, endPoint x: 56, endPoint y: 125, distance: 9.8
click at [48, 121] on p "Inventory" at bounding box center [78, 125] width 97 height 20
click at [59, 207] on div "Retail" at bounding box center [69, 195] width 129 height 32
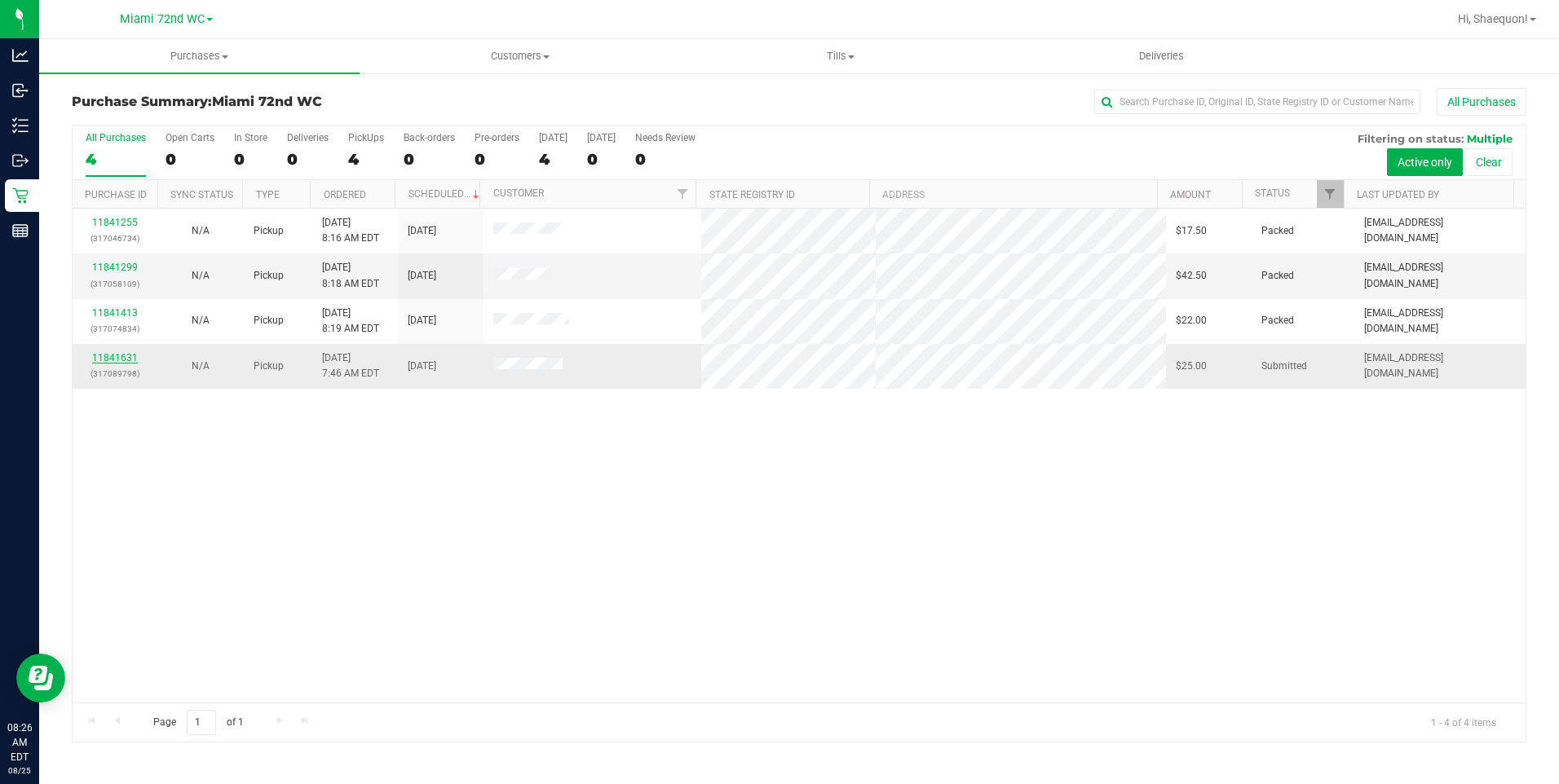
click at [104, 356] on link "11841631" at bounding box center [115, 358] width 45 height 12
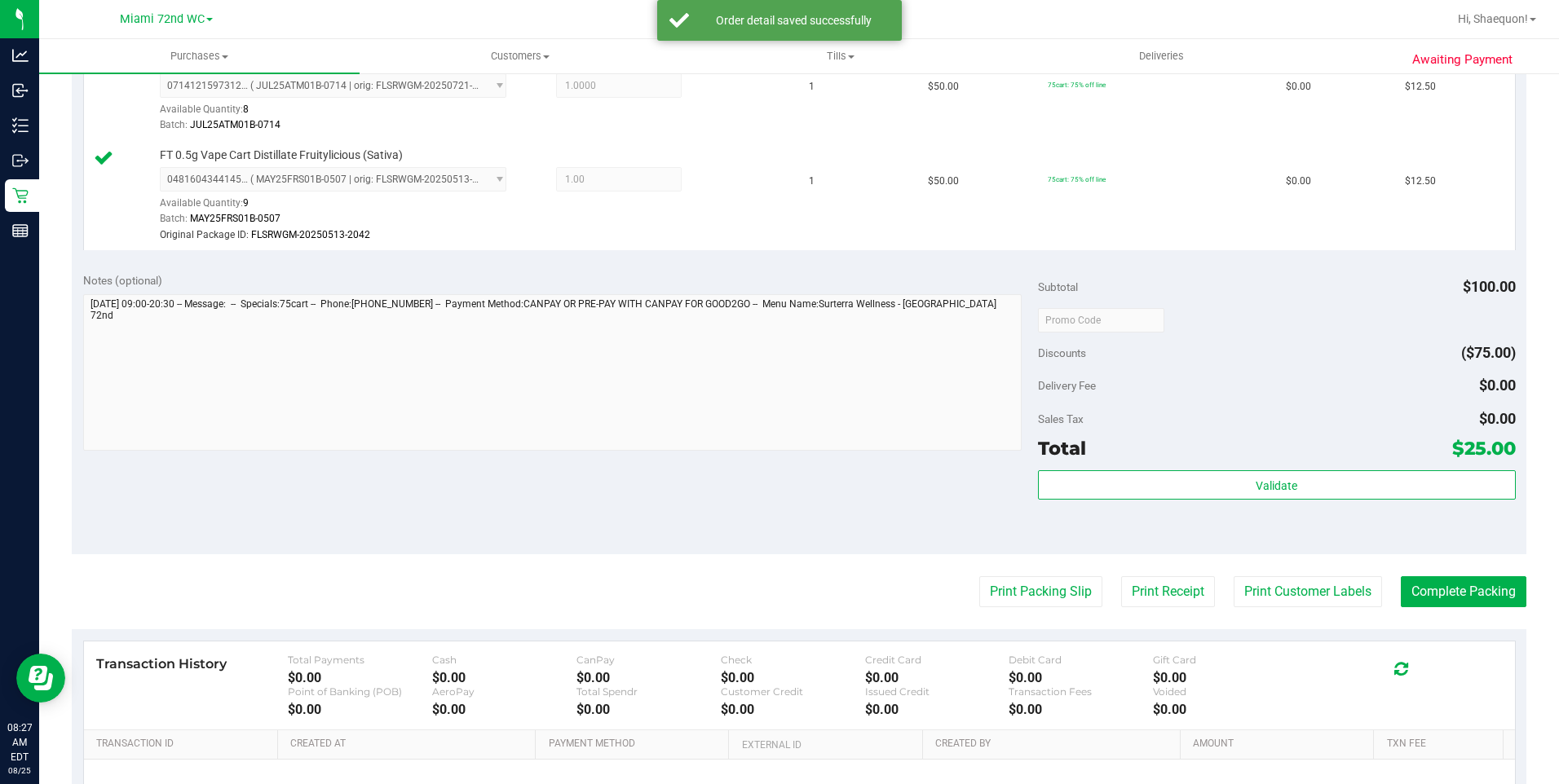
scroll to position [482, 0]
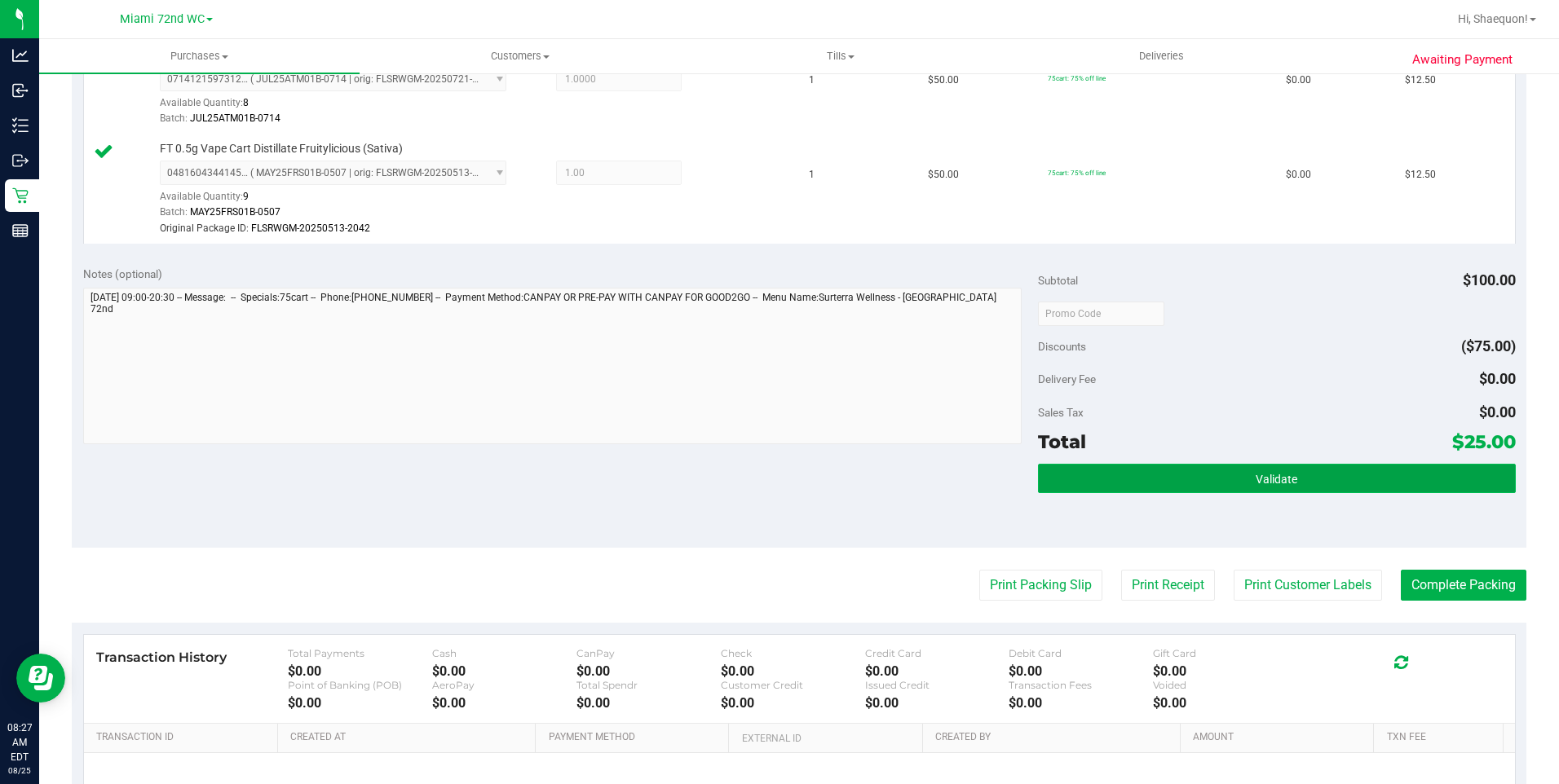
click at [1257, 484] on span "Validate" at bounding box center [1276, 479] width 41 height 13
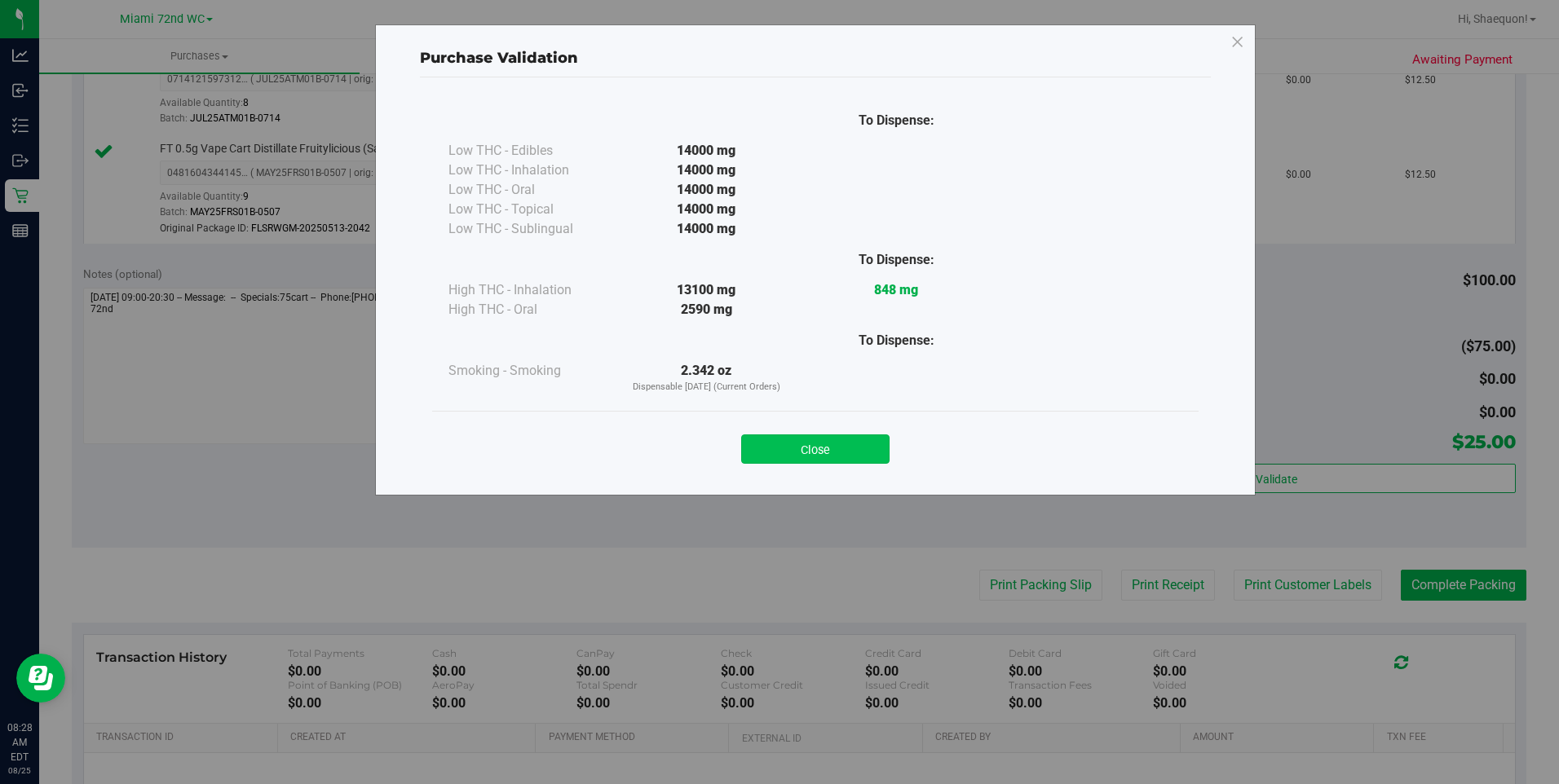
click at [830, 451] on button "Close" at bounding box center [815, 449] width 149 height 30
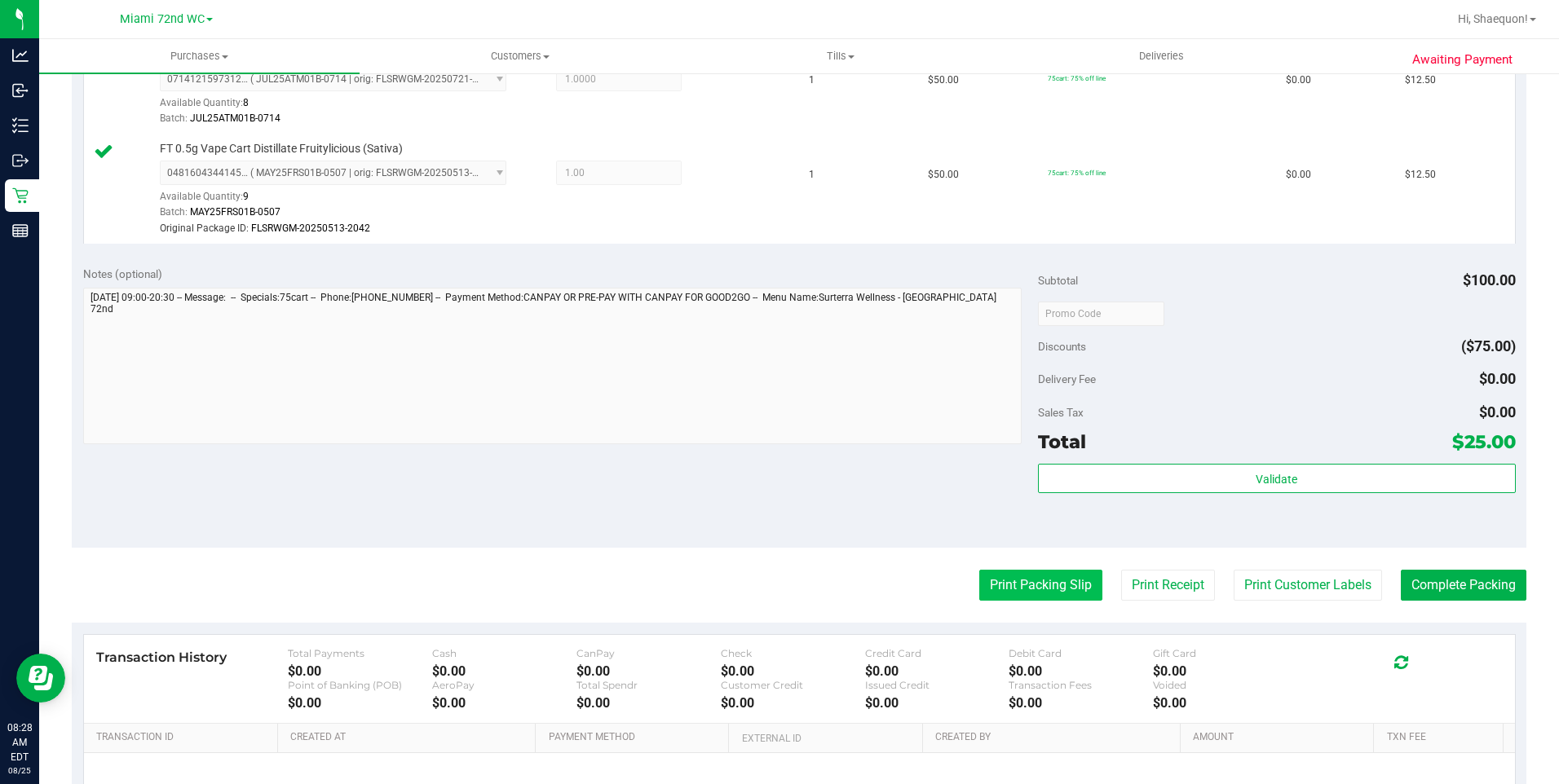
click at [990, 601] on button "Print Packing Slip" at bounding box center [1040, 585] width 123 height 31
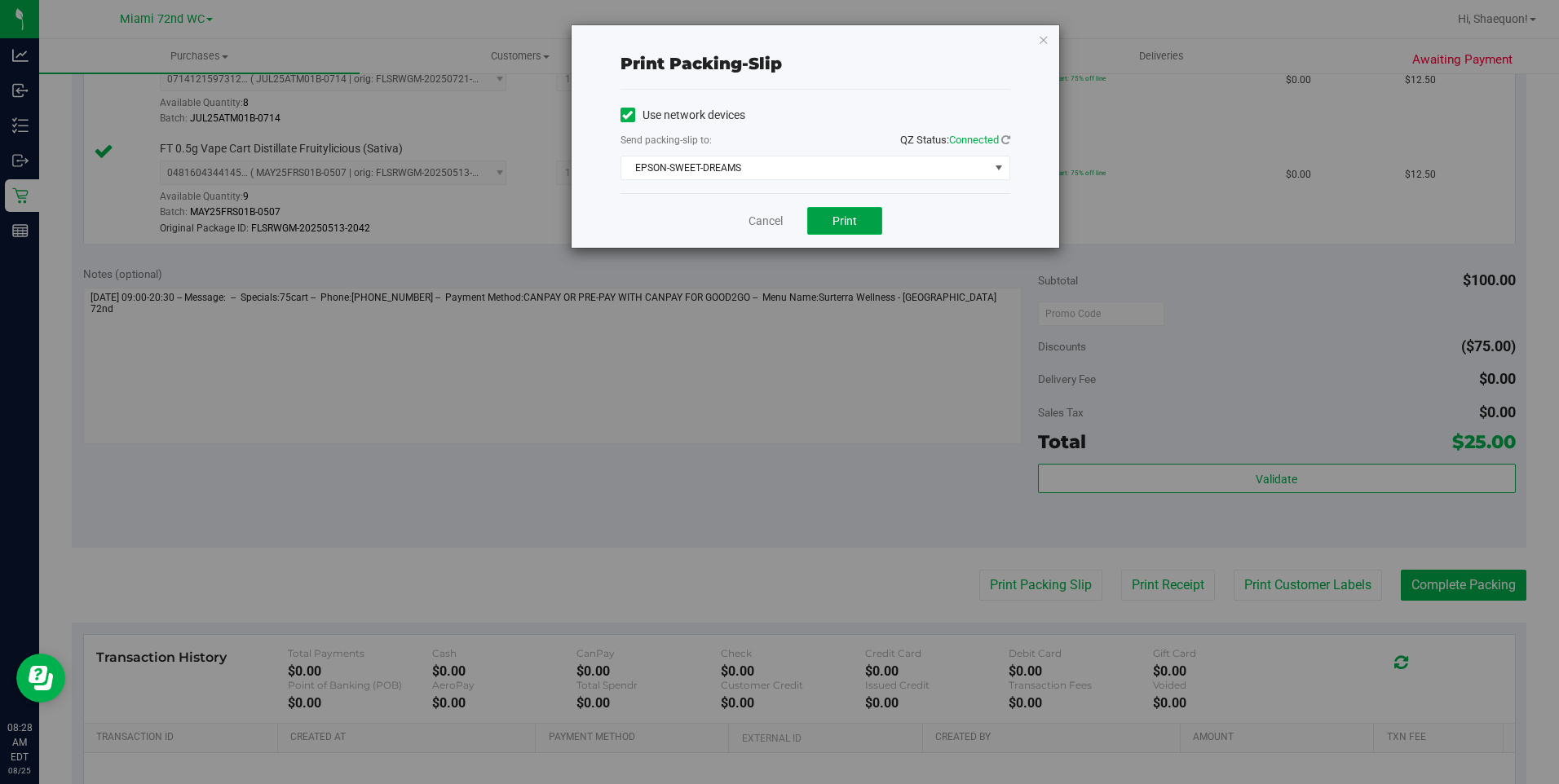
click at [863, 219] on button "Print" at bounding box center [844, 221] width 75 height 28
click at [760, 224] on link "Cancel" at bounding box center [765, 221] width 34 height 17
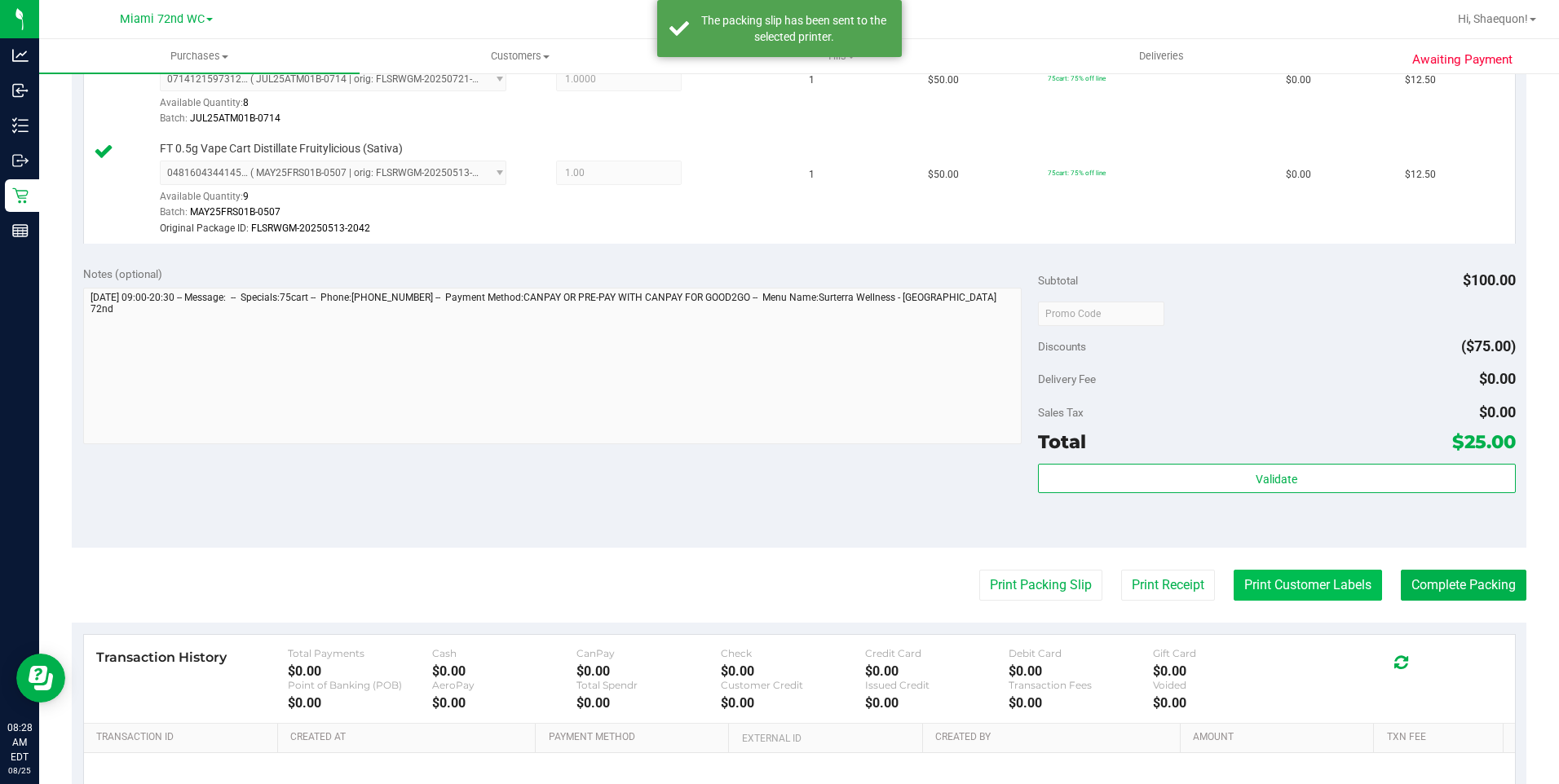
click at [1291, 589] on button "Print Customer Labels" at bounding box center [1308, 585] width 149 height 31
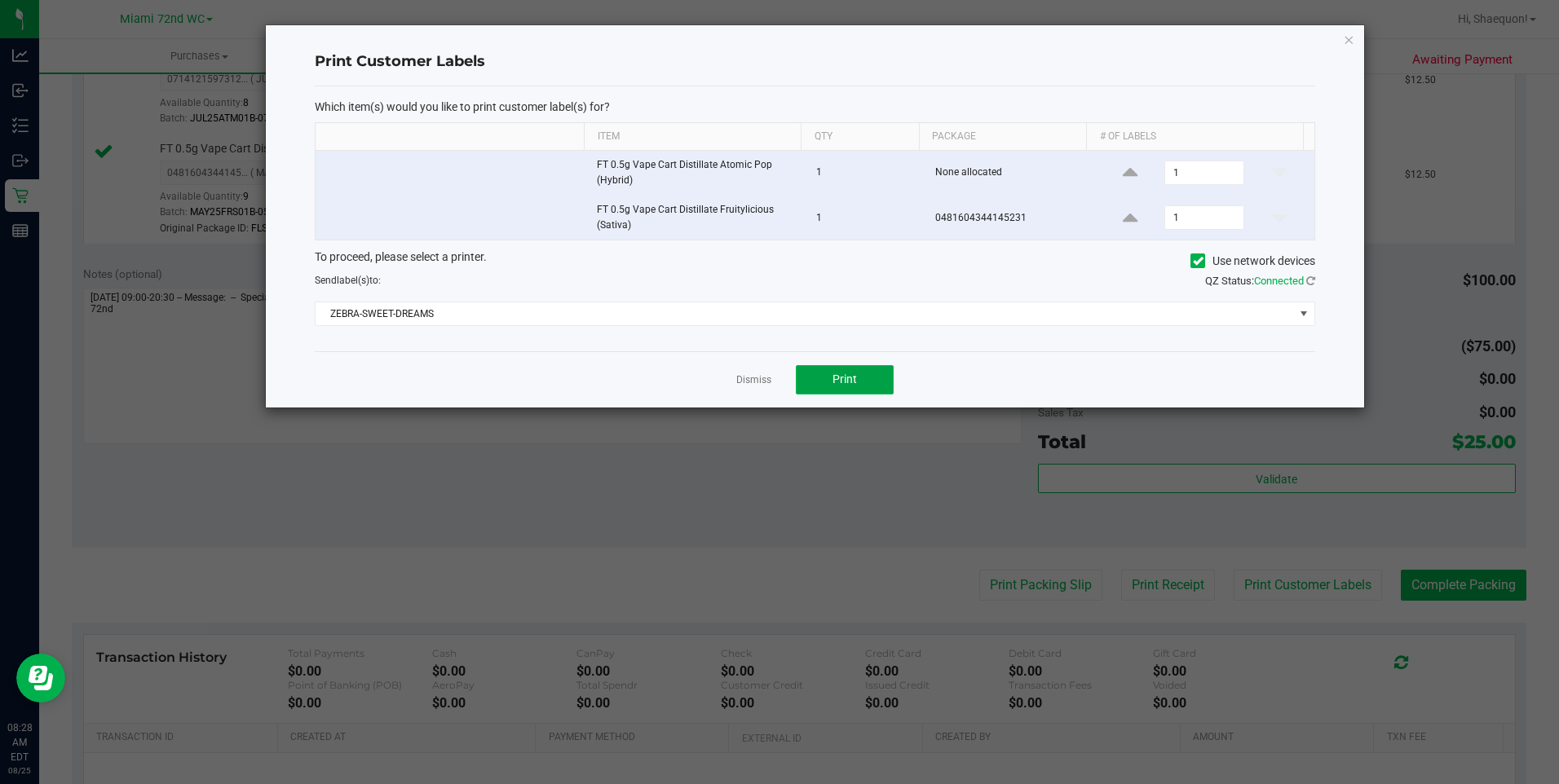
click at [849, 382] on span "Print" at bounding box center [845, 379] width 25 height 13
click at [761, 379] on link "Dismiss" at bounding box center [754, 380] width 35 height 14
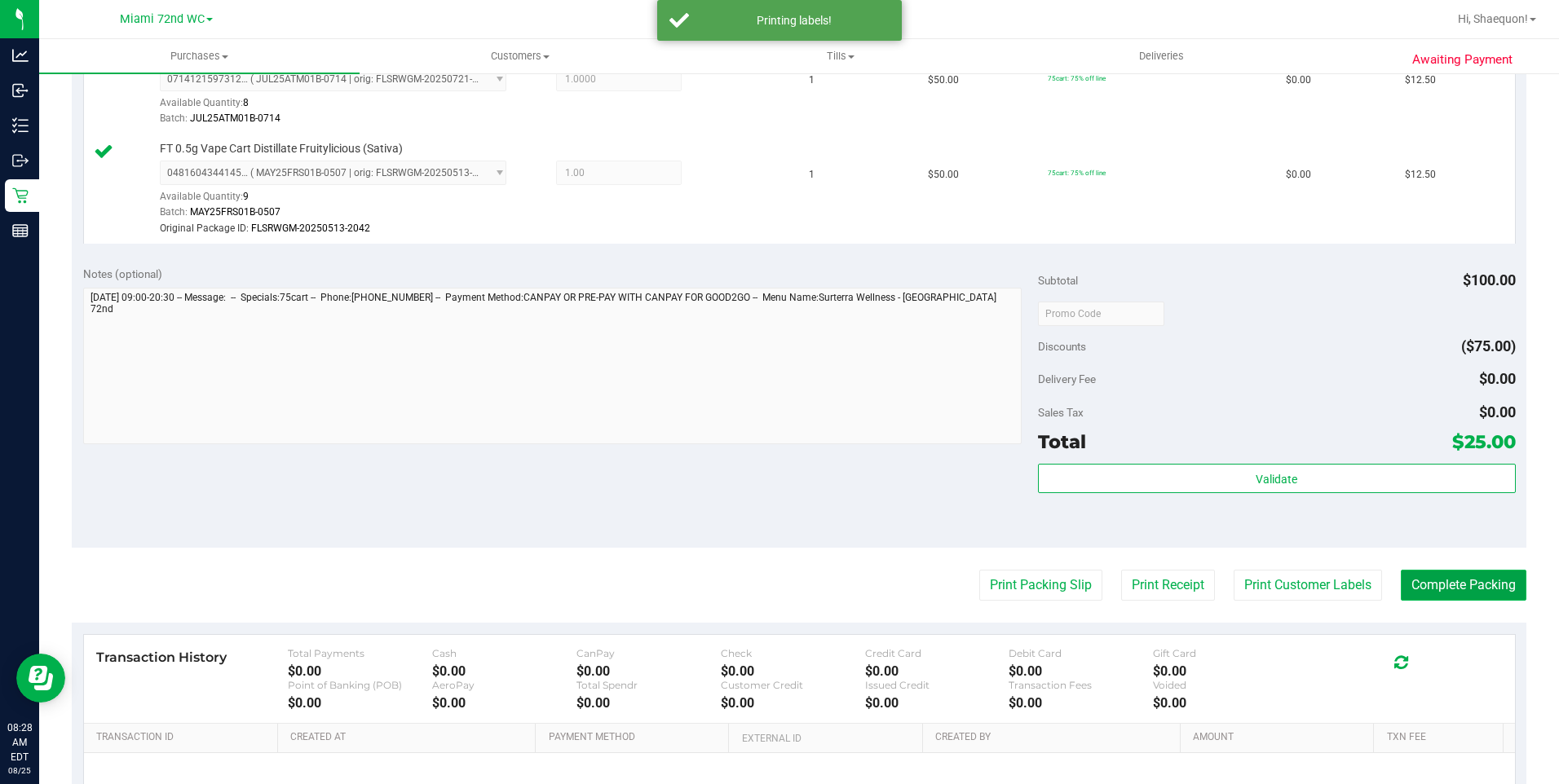
click at [1437, 593] on button "Complete Packing" at bounding box center [1463, 585] width 126 height 31
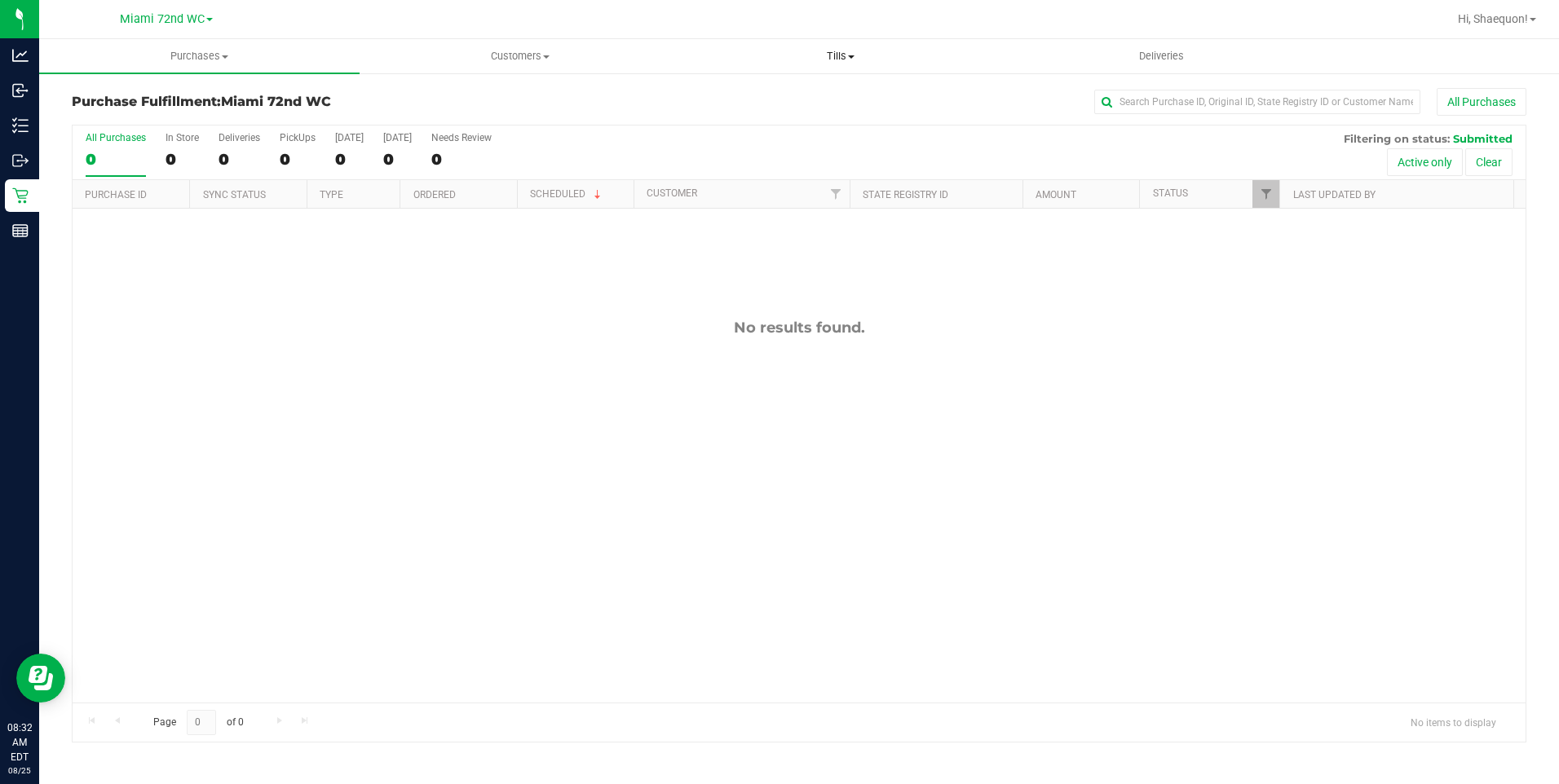
click at [856, 58] on span "Tills" at bounding box center [841, 56] width 319 height 15
click at [787, 100] on span "Manage tills" at bounding box center [735, 98] width 110 height 14
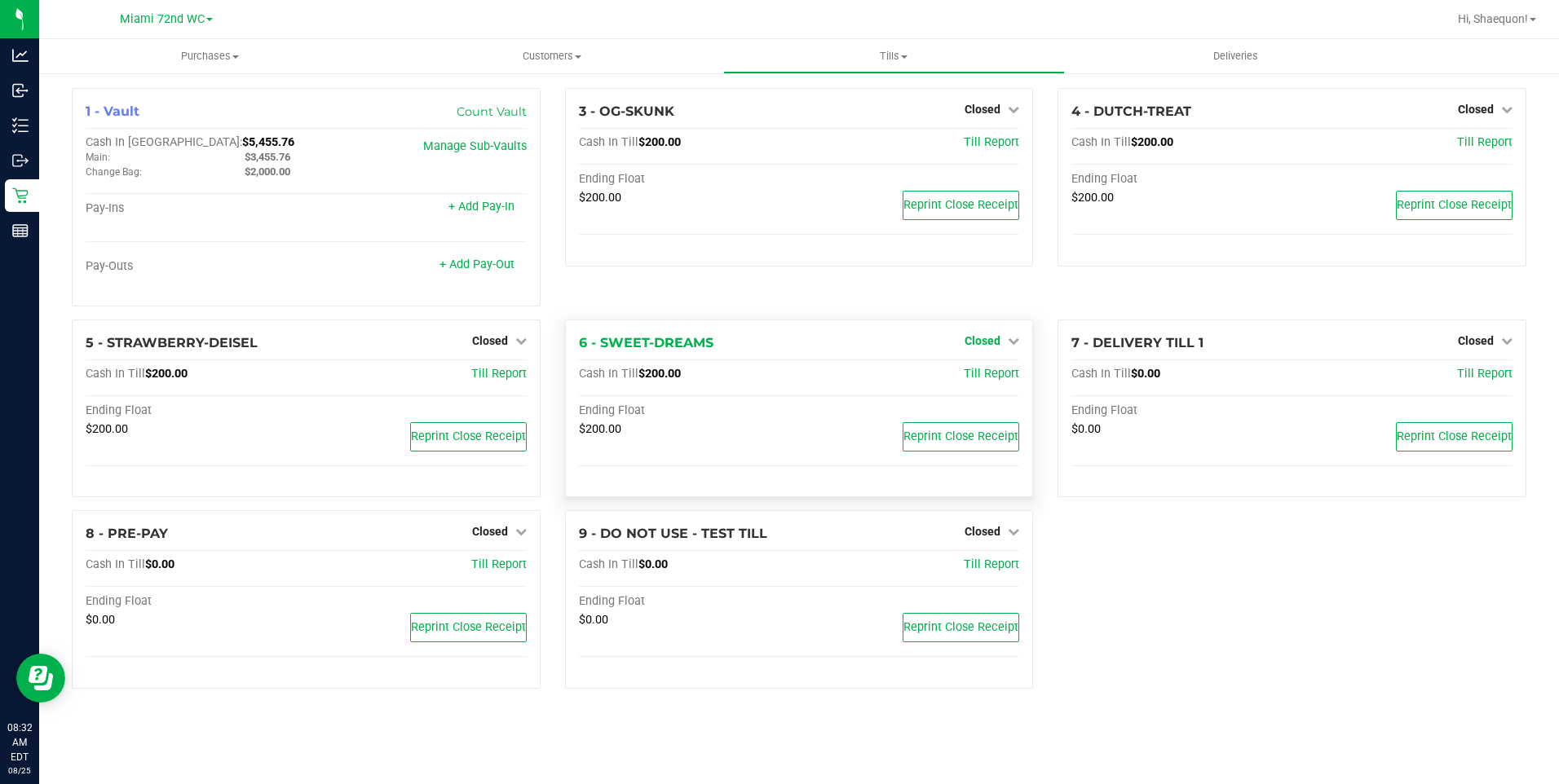
click at [1010, 342] on icon at bounding box center [1013, 341] width 12 height 12
click at [988, 375] on link "Open Till" at bounding box center [982, 374] width 43 height 13
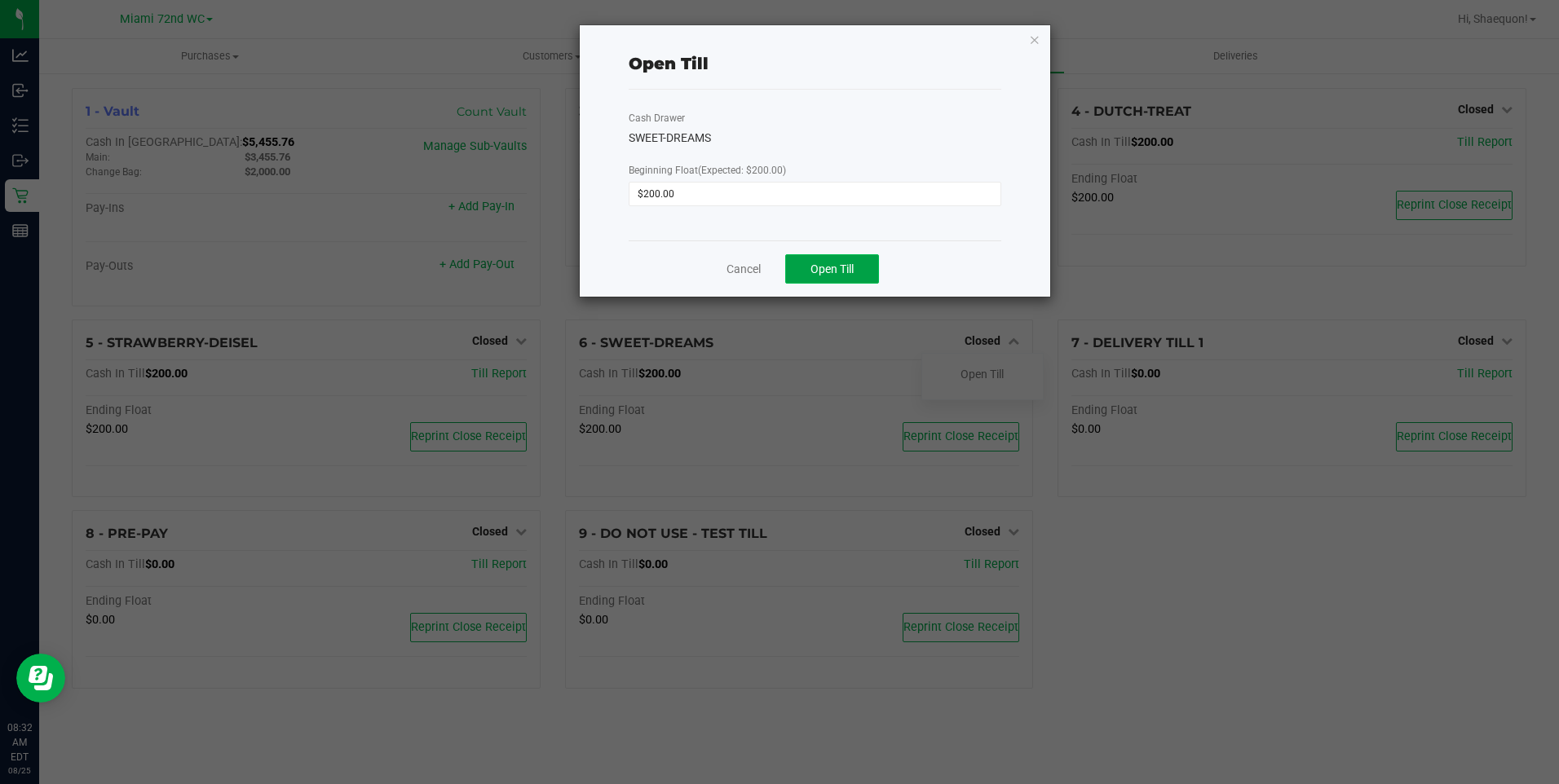
click at [851, 272] on span "Open Till" at bounding box center [832, 269] width 43 height 13
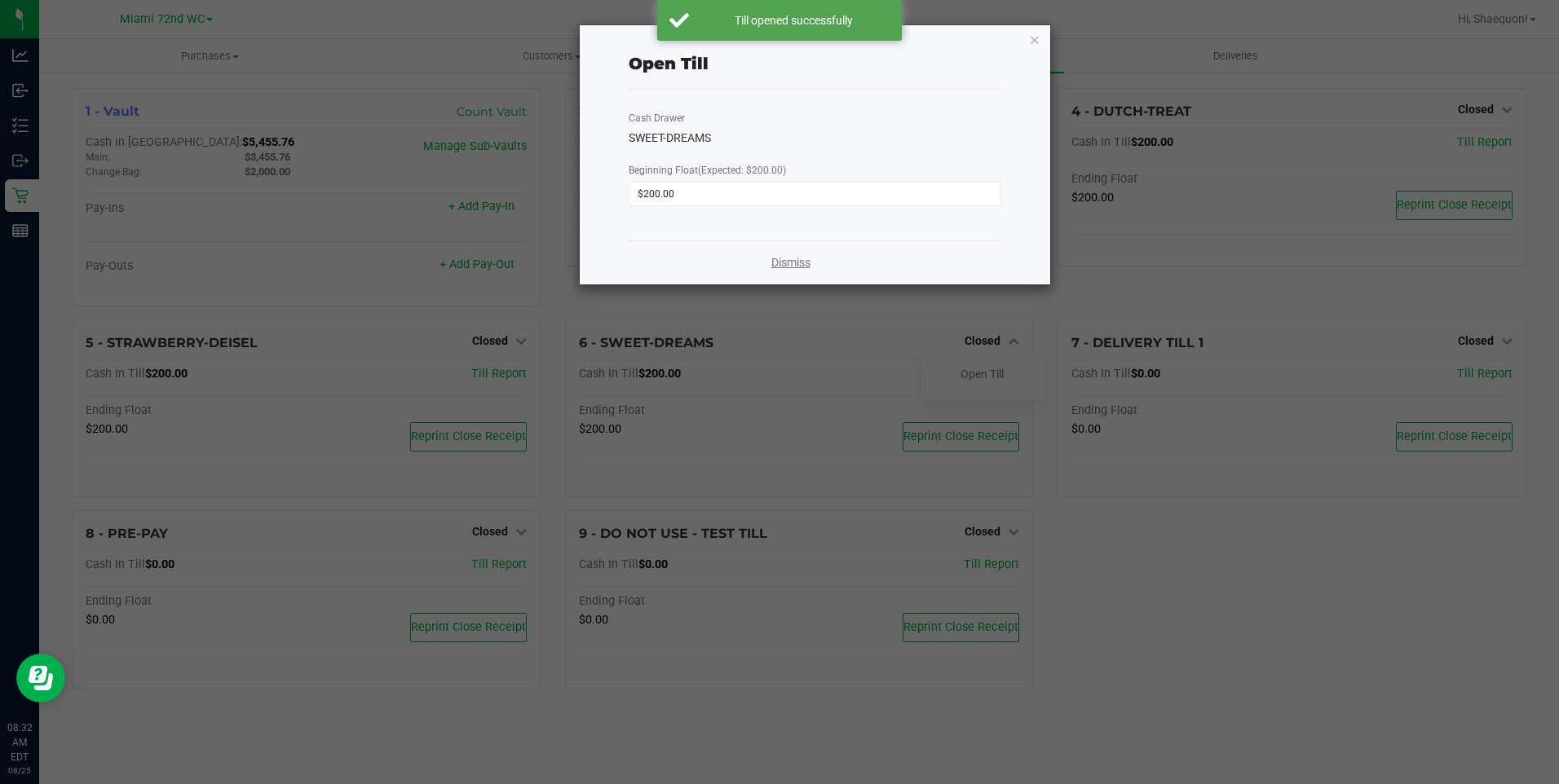
click at [785, 261] on link "Dismiss" at bounding box center [790, 262] width 39 height 17
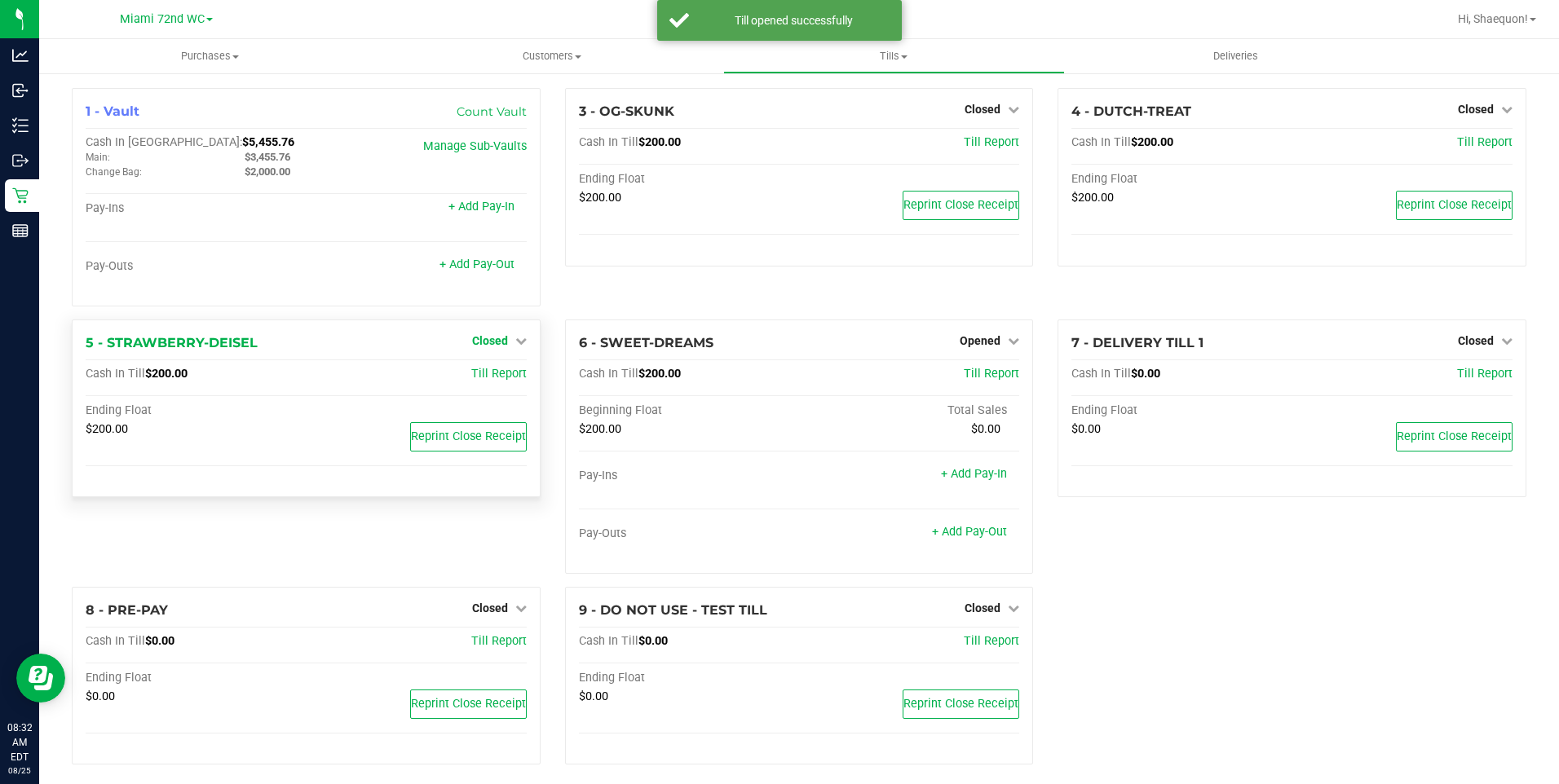
click at [515, 341] on icon at bounding box center [521, 341] width 12 height 12
click at [490, 376] on link "Open Till" at bounding box center [490, 374] width 43 height 13
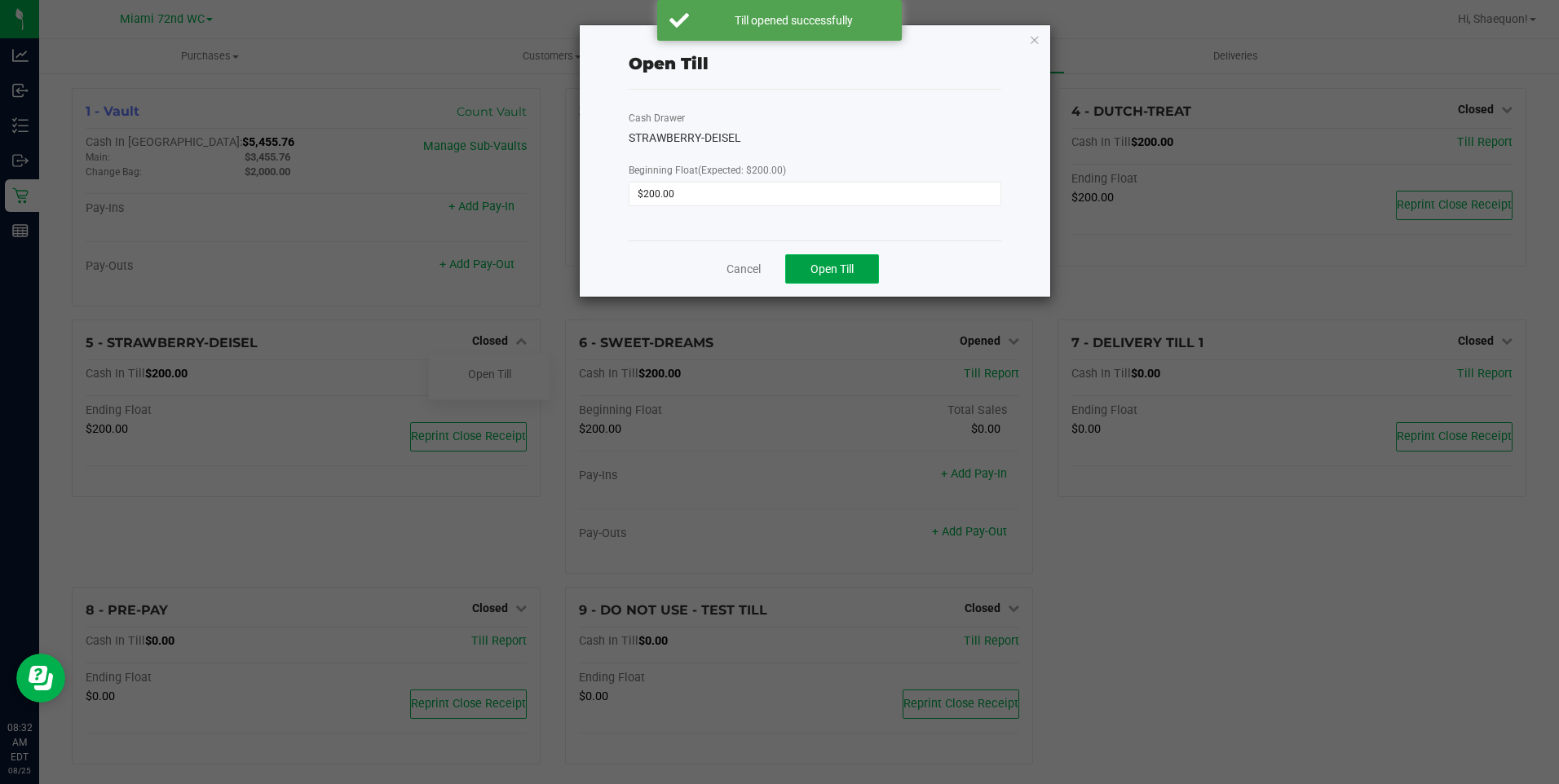
click at [817, 271] on span "Open Till" at bounding box center [832, 269] width 43 height 13
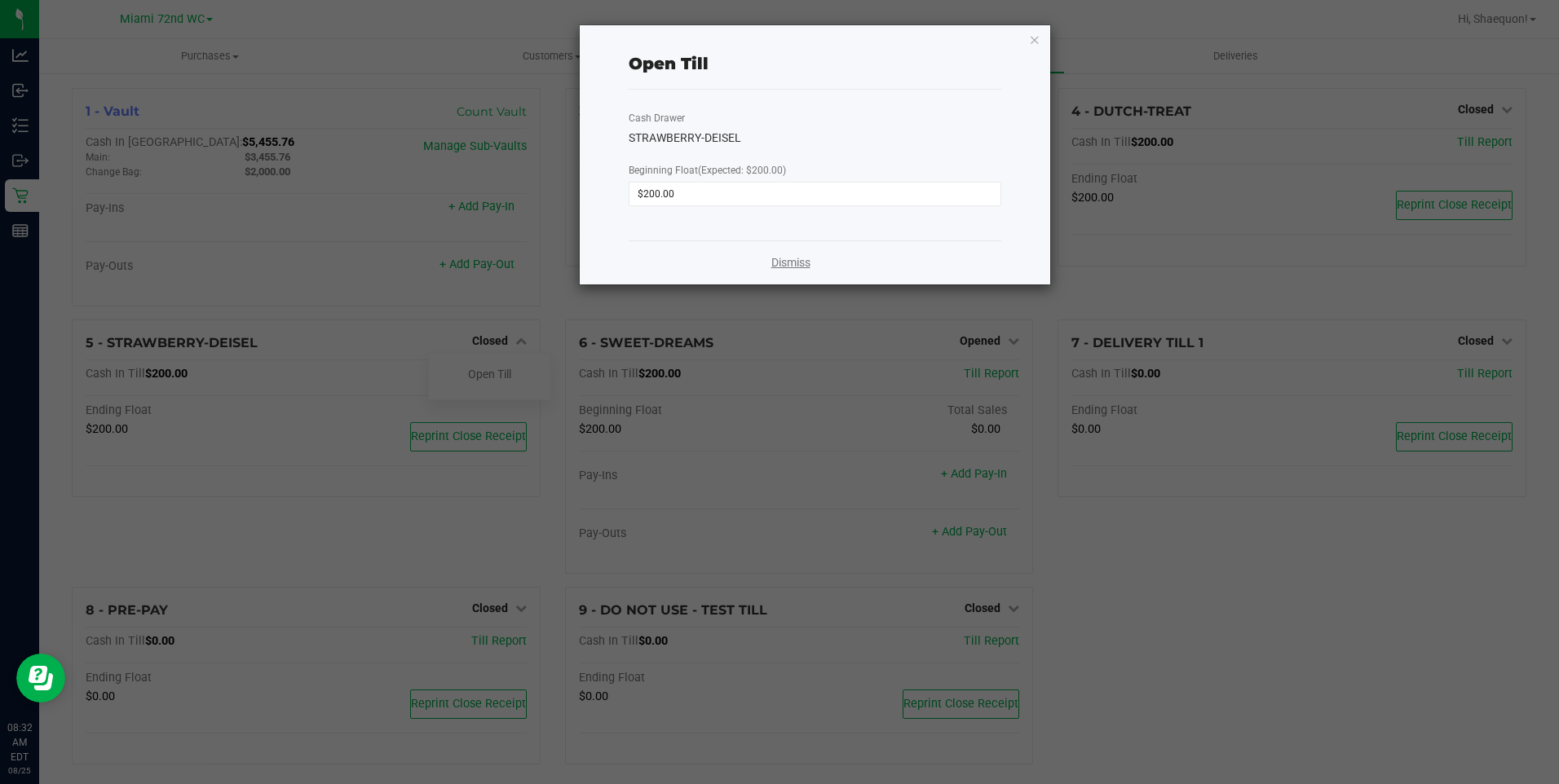
click at [778, 266] on link "Dismiss" at bounding box center [790, 262] width 39 height 17
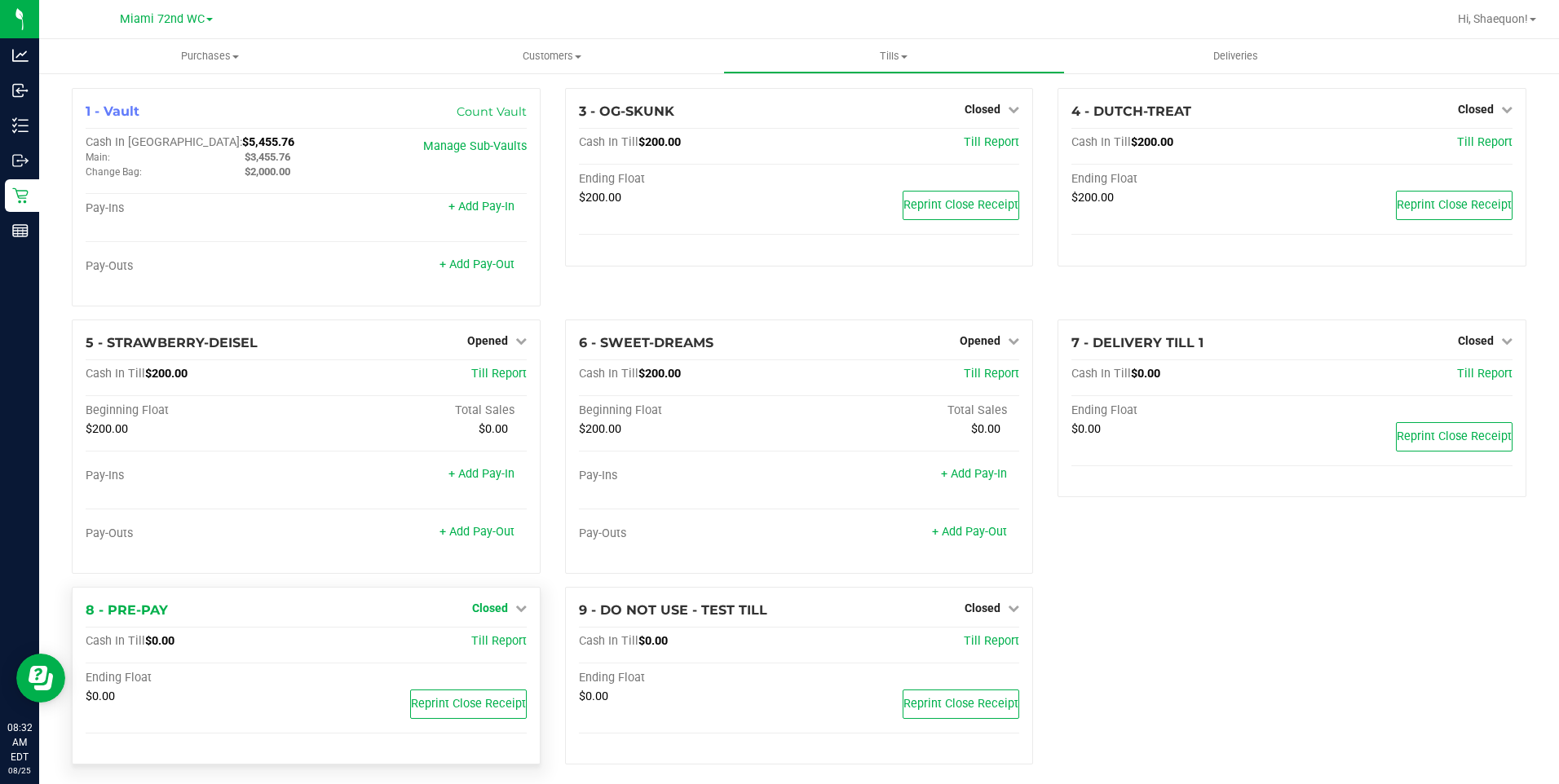
click at [515, 609] on icon at bounding box center [521, 608] width 12 height 12
click at [506, 644] on link "Open Till" at bounding box center [490, 641] width 43 height 13
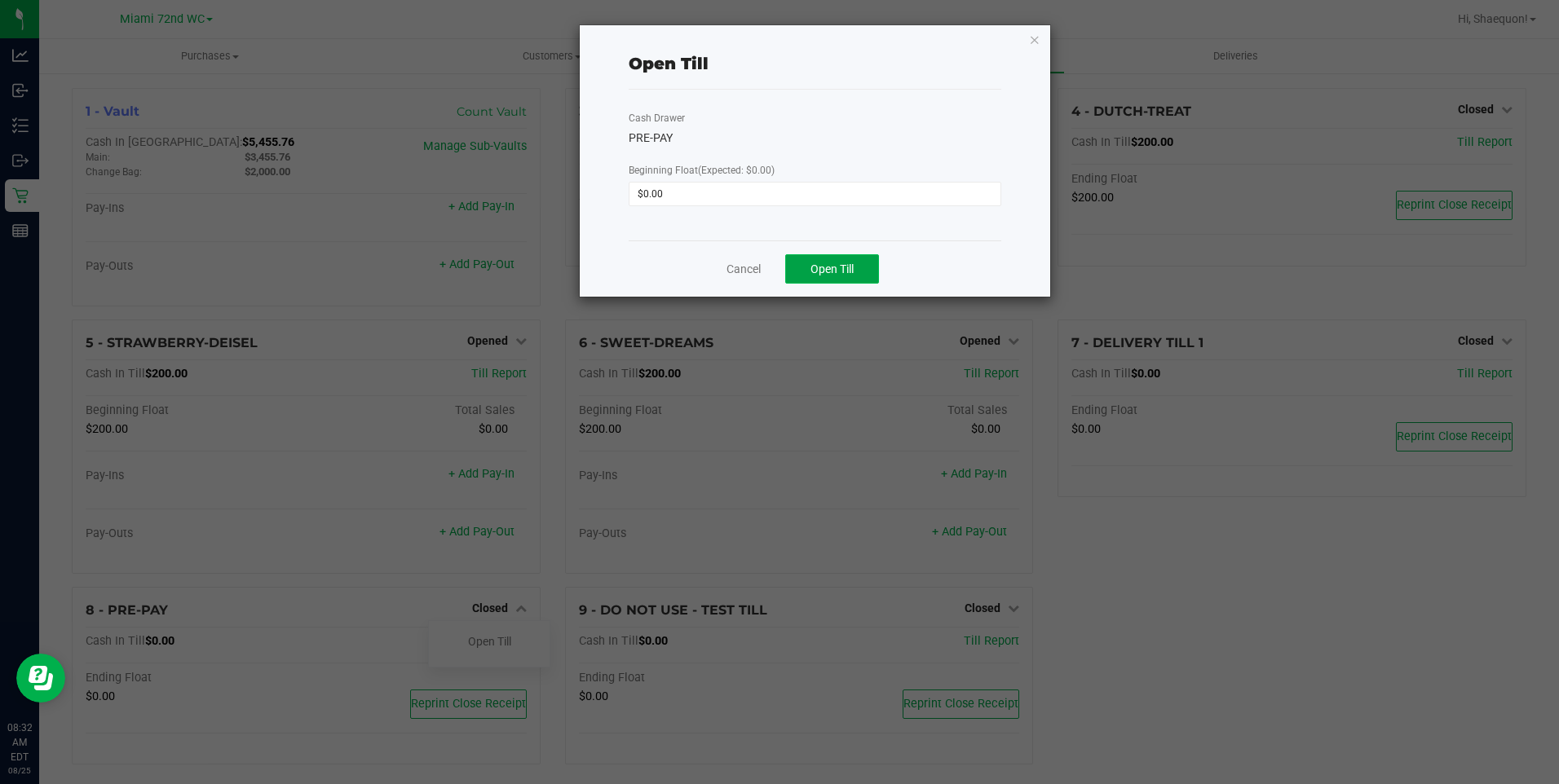
click at [832, 269] on span "Open Till" at bounding box center [832, 269] width 43 height 13
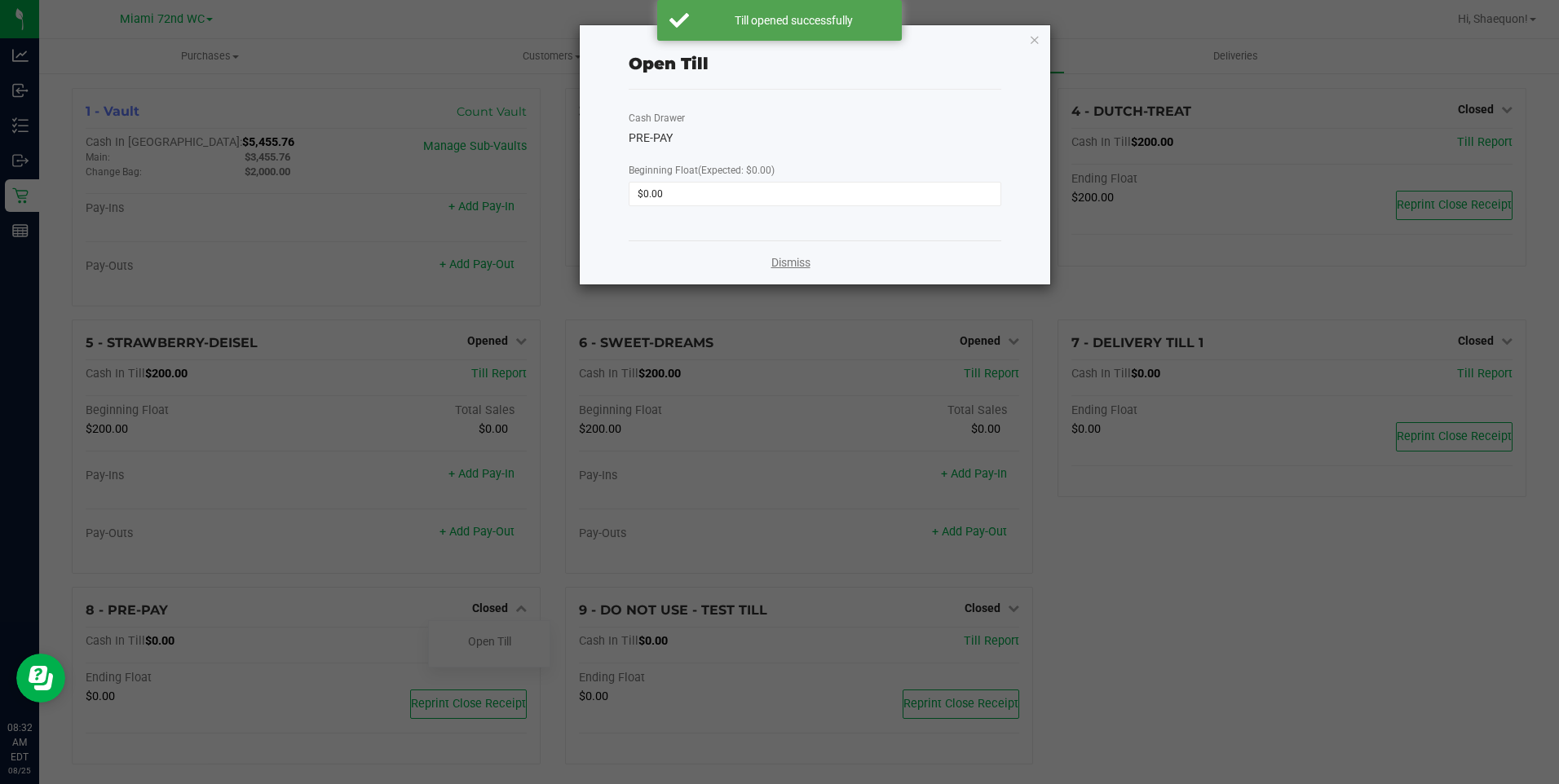
click at [790, 265] on link "Dismiss" at bounding box center [790, 262] width 39 height 17
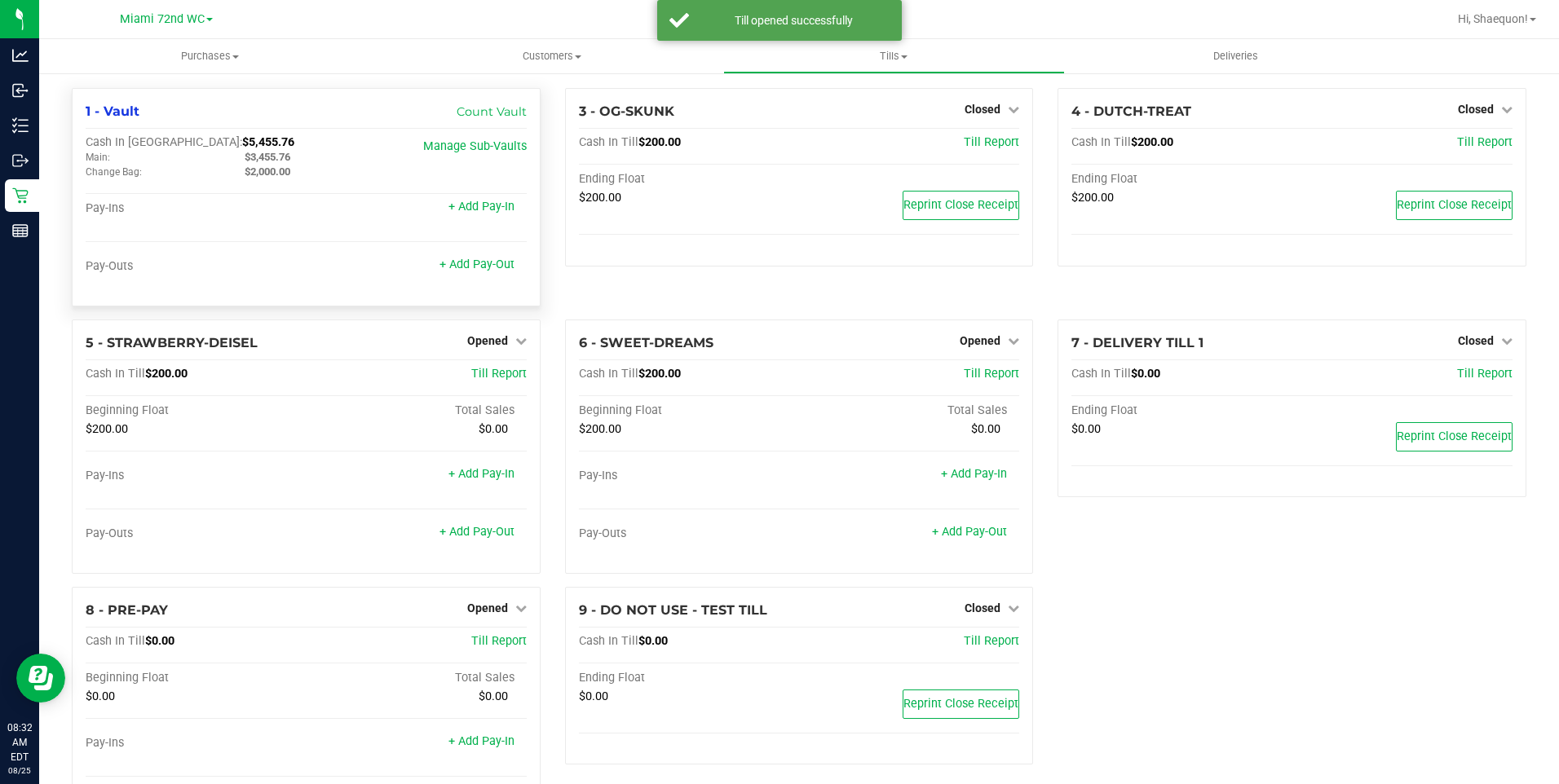
drag, startPoint x: 218, startPoint y: 145, endPoint x: 166, endPoint y: 144, distance: 52.0
click at [166, 144] on div "Cash In Vault: $5,455.76" at bounding box center [232, 143] width 293 height 15
copy span "5,455.76"
click at [298, 210] on div "Pay-Ins" at bounding box center [196, 209] width 220 height 15
click at [666, 286] on div "3 - OG-SKUNK Closed Open Till Cash In Till $200.00 Till Report Ending Float $20…" at bounding box center [798, 204] width 493 height 231
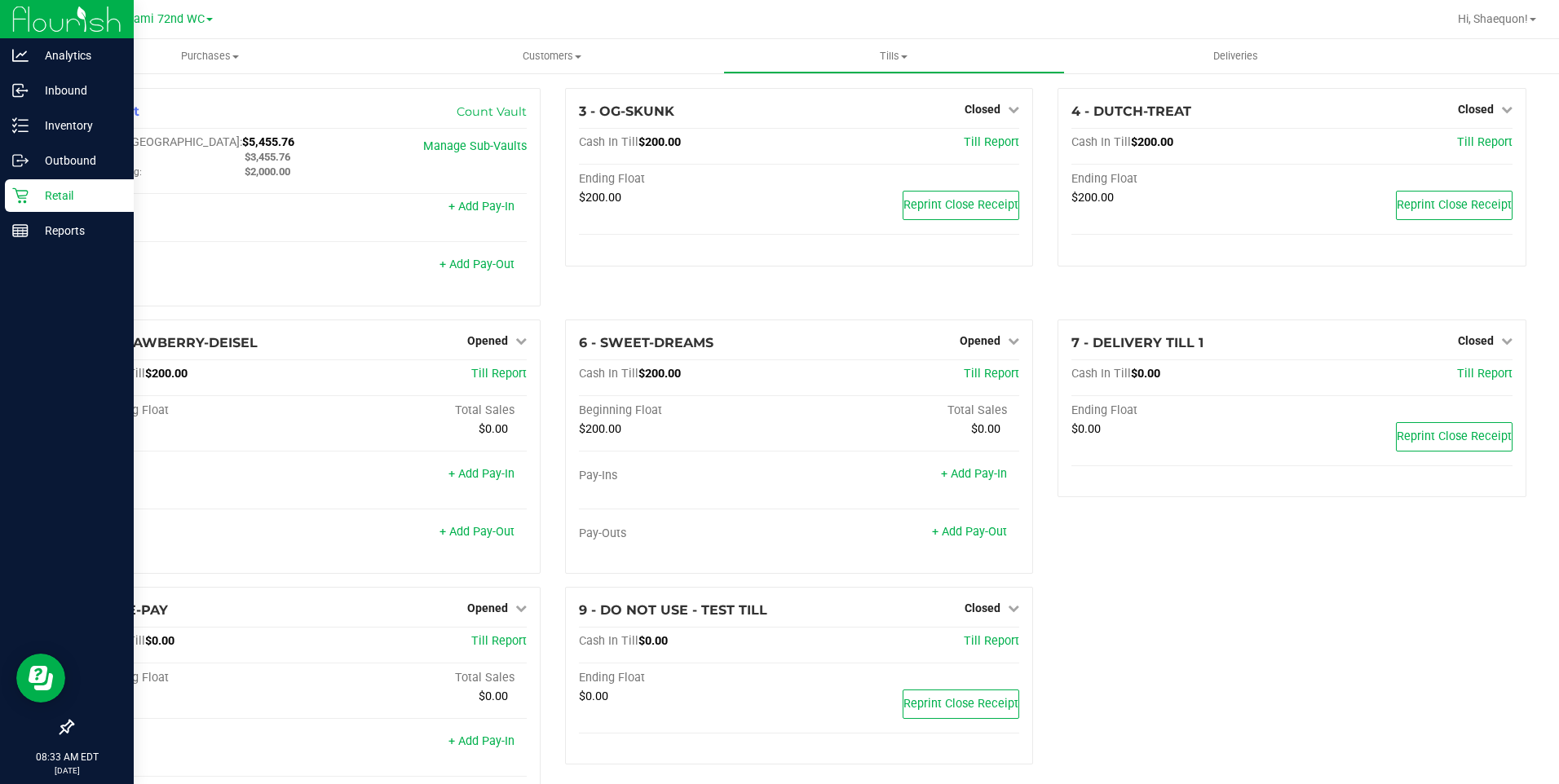
click at [22, 196] on icon at bounding box center [21, 196] width 17 height 17
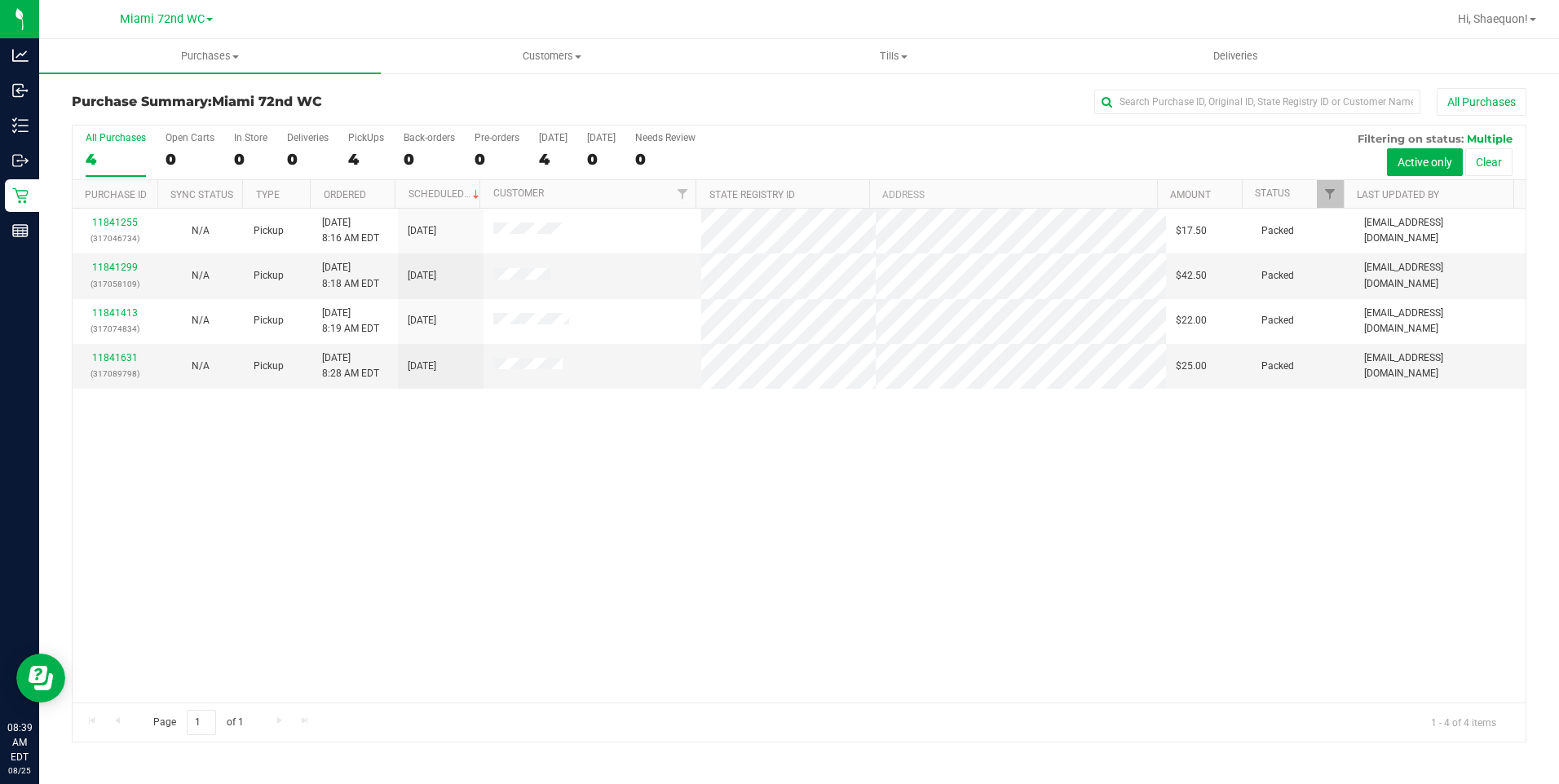
click at [884, 514] on div "11841255 (317046734) N/A Pickup [DATE] 8:16 AM EDT 8/25/2025 $17.50 Packed [EMA…" at bounding box center [798, 456] width 1452 height 494
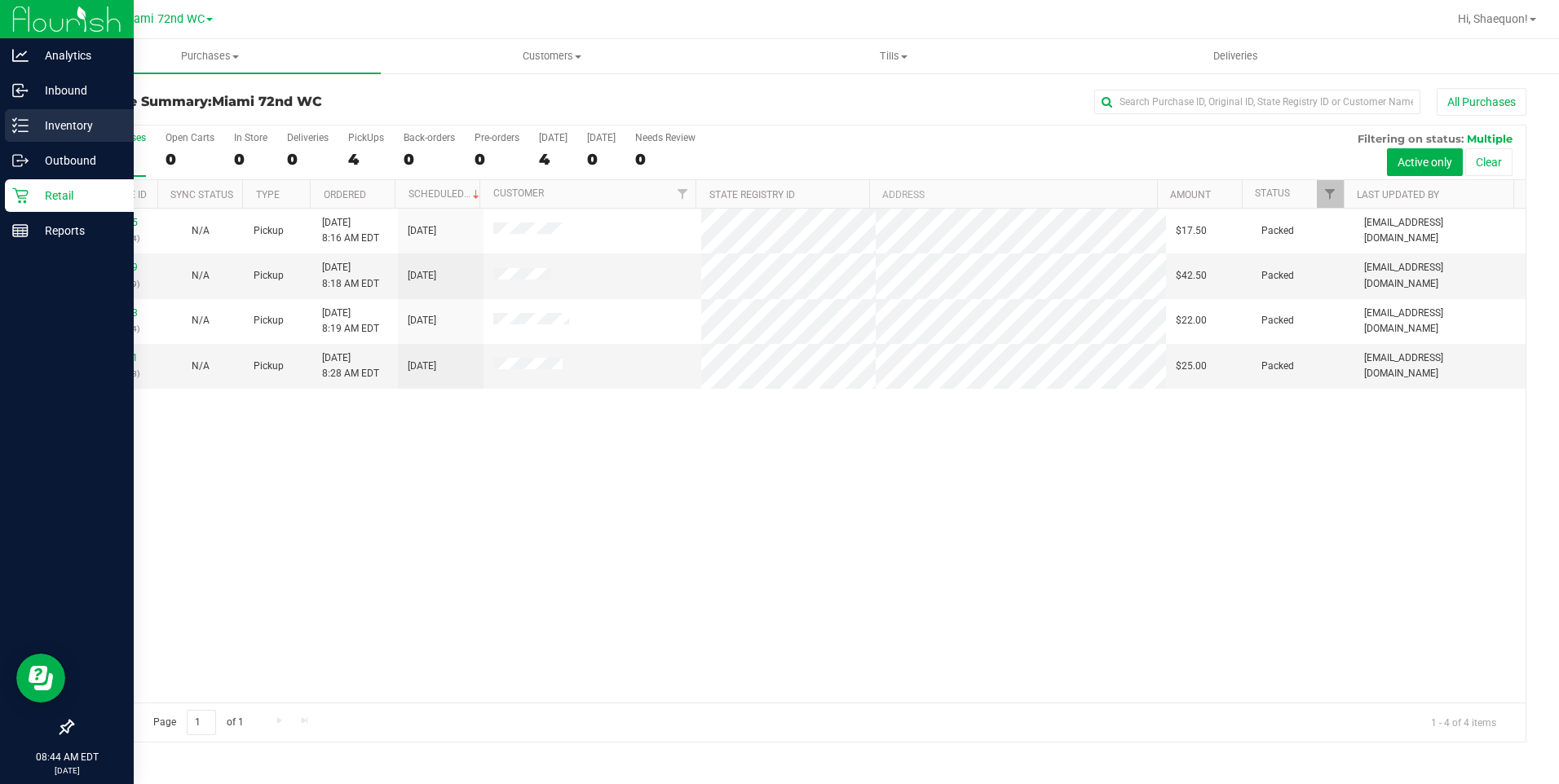
click at [10, 127] on div "Inventory" at bounding box center [69, 125] width 129 height 32
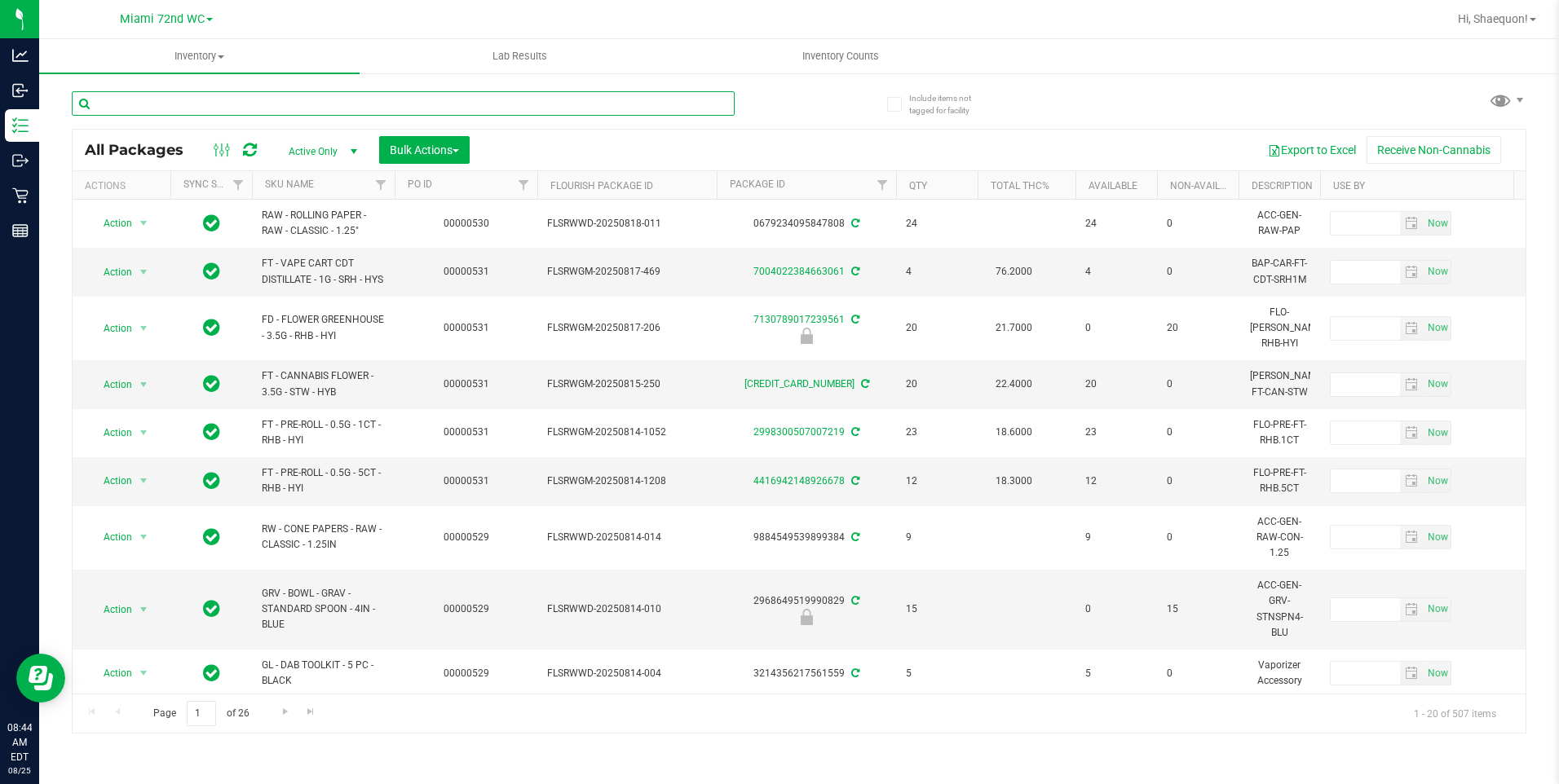
click at [245, 100] on input "text" at bounding box center [403, 104] width 663 height 25
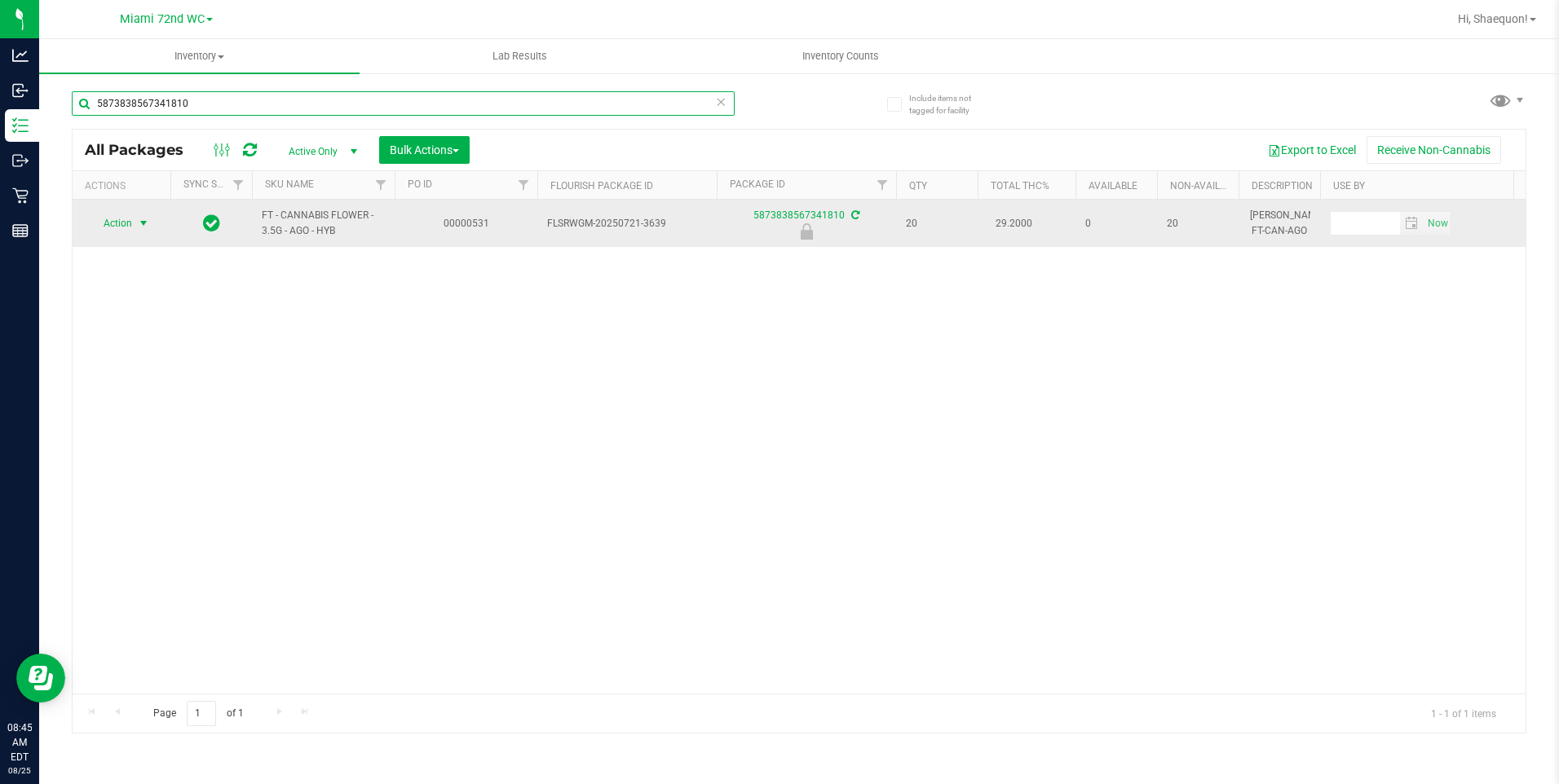
type input "5873838567341810"
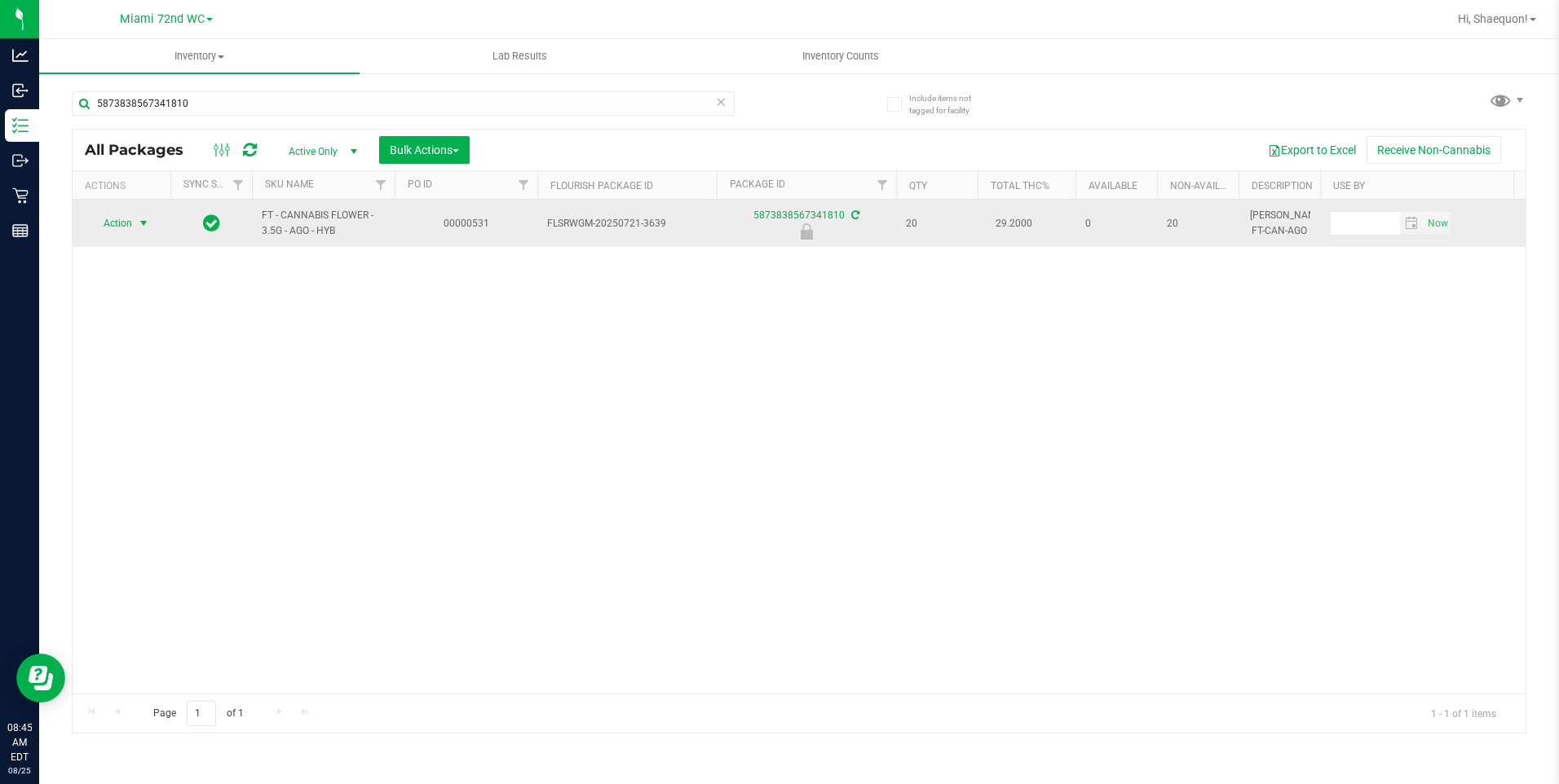
click at [140, 223] on span "select" at bounding box center [144, 224] width 13 height 13
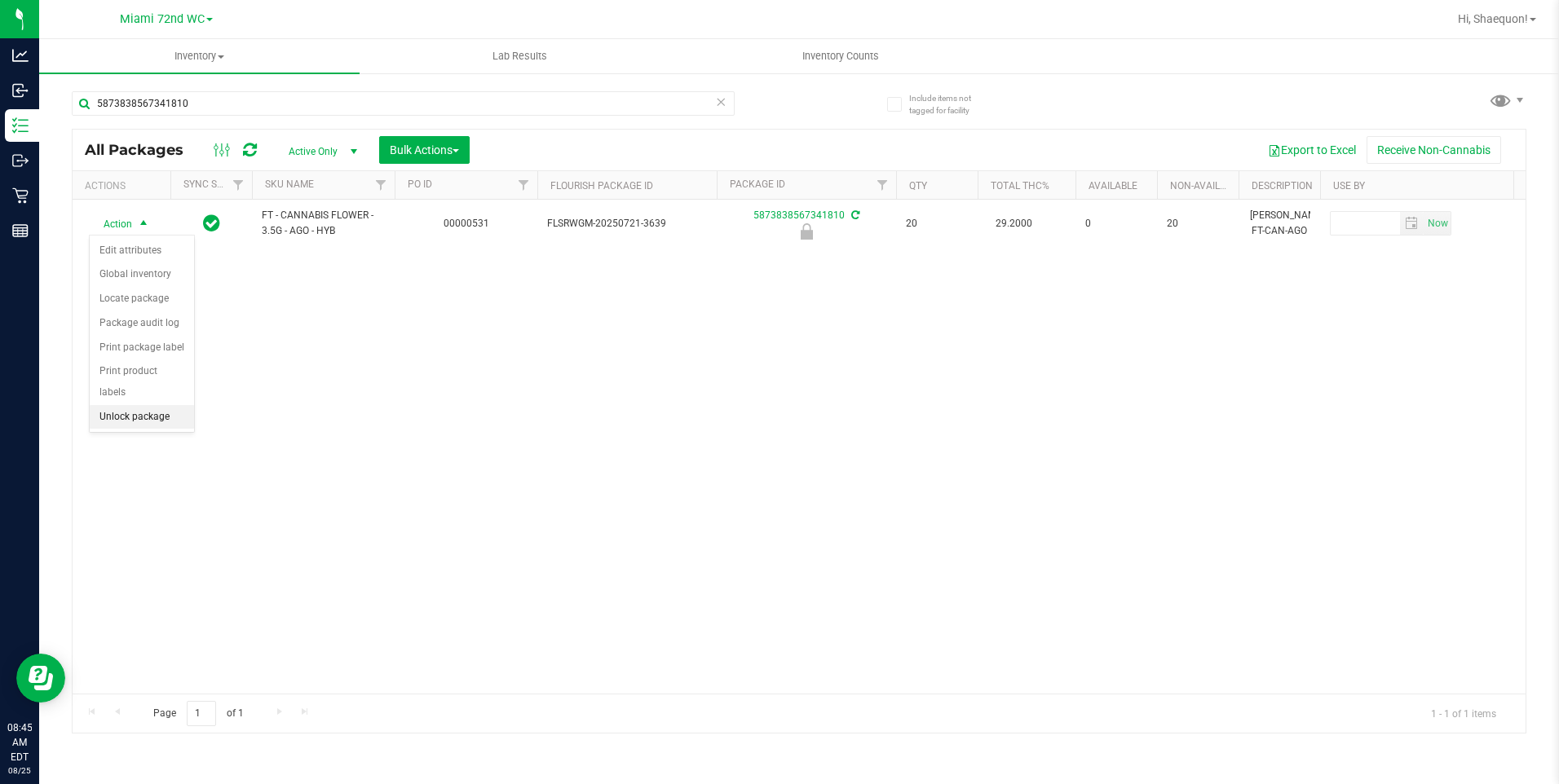
click at [166, 405] on li "Unlock package" at bounding box center [142, 418] width 104 height 25
click at [377, 333] on div "Action Action Adjust qty Create package Edit attributes Global inventory Locate…" at bounding box center [798, 446] width 1452 height 494
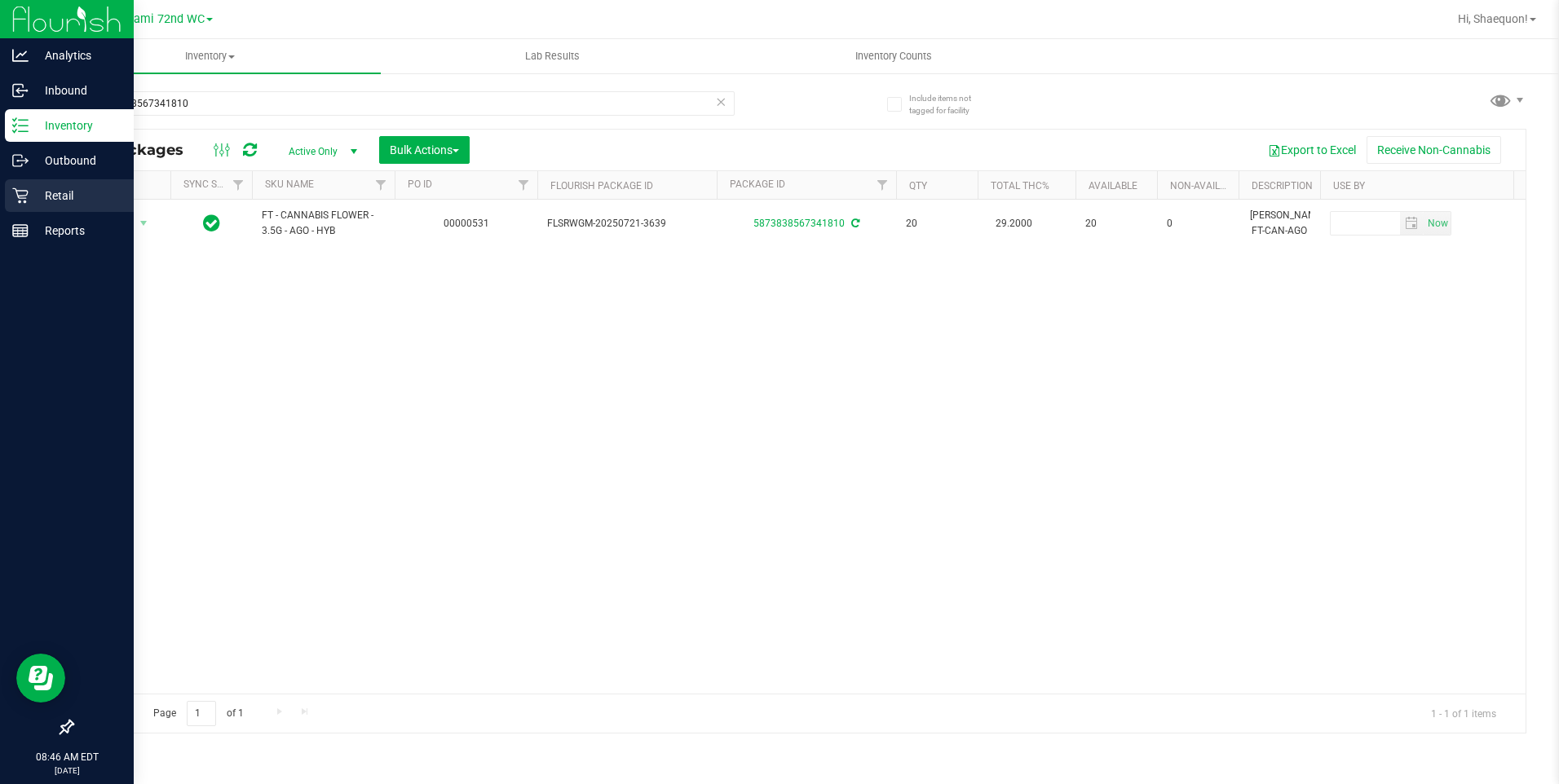
click at [29, 190] on p "Retail" at bounding box center [78, 196] width 97 height 20
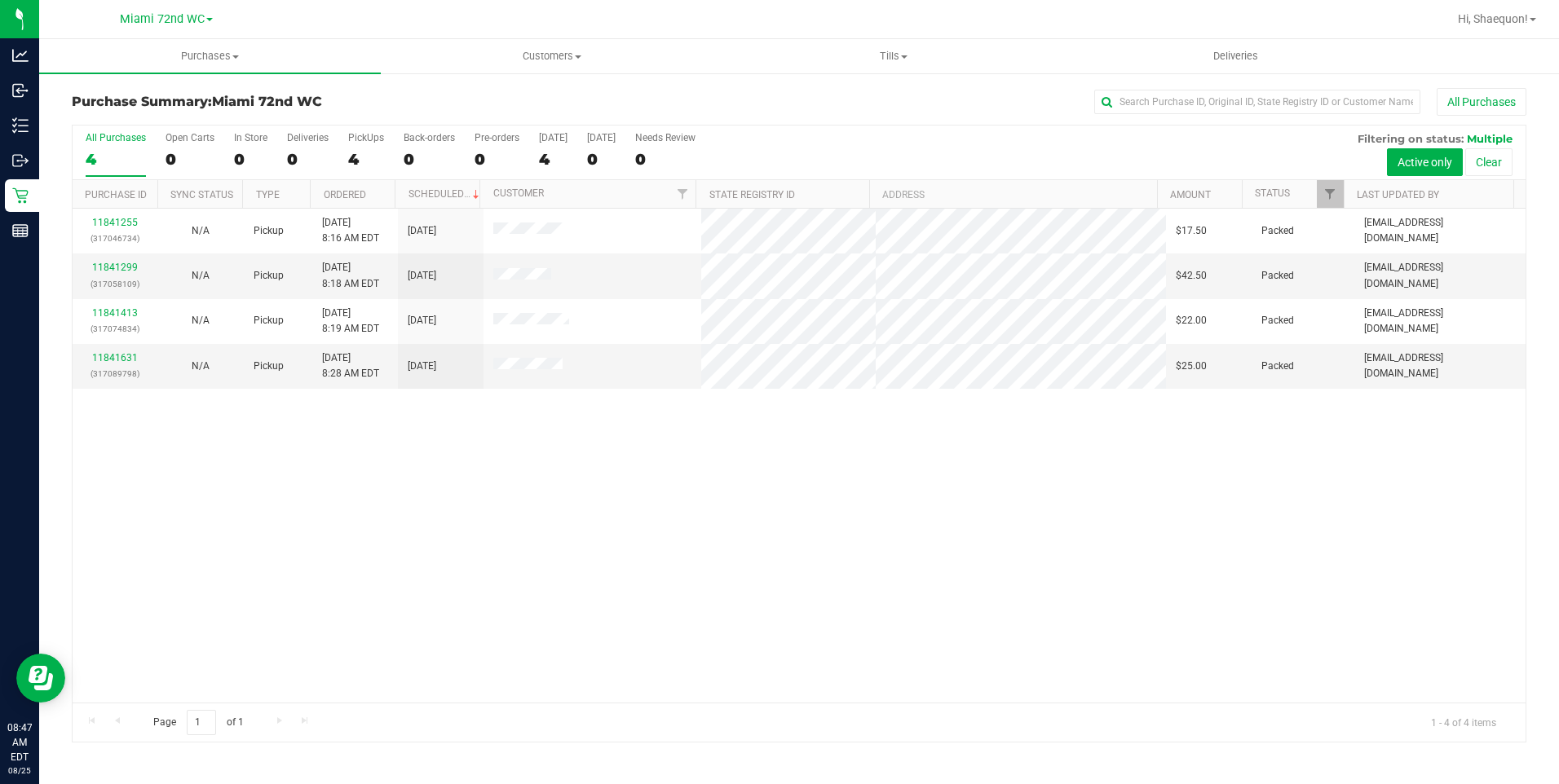
click at [609, 578] on div "11841255 (317046734) N/A Pickup [DATE] 8:16 AM EDT 8/25/2025 $17.50 Packed [EMA…" at bounding box center [798, 456] width 1452 height 494
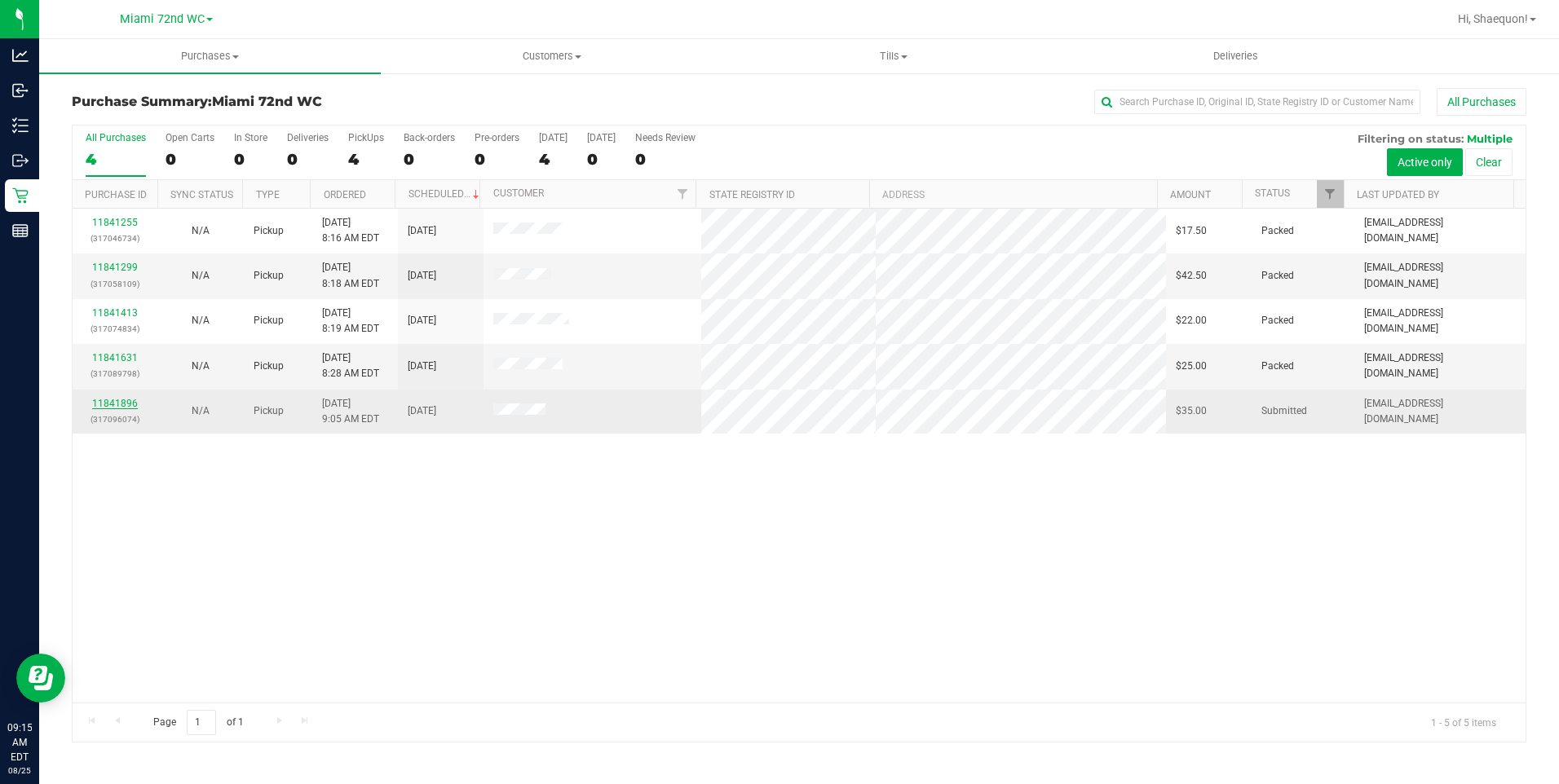
click at [102, 406] on link "11841896" at bounding box center [115, 404] width 45 height 12
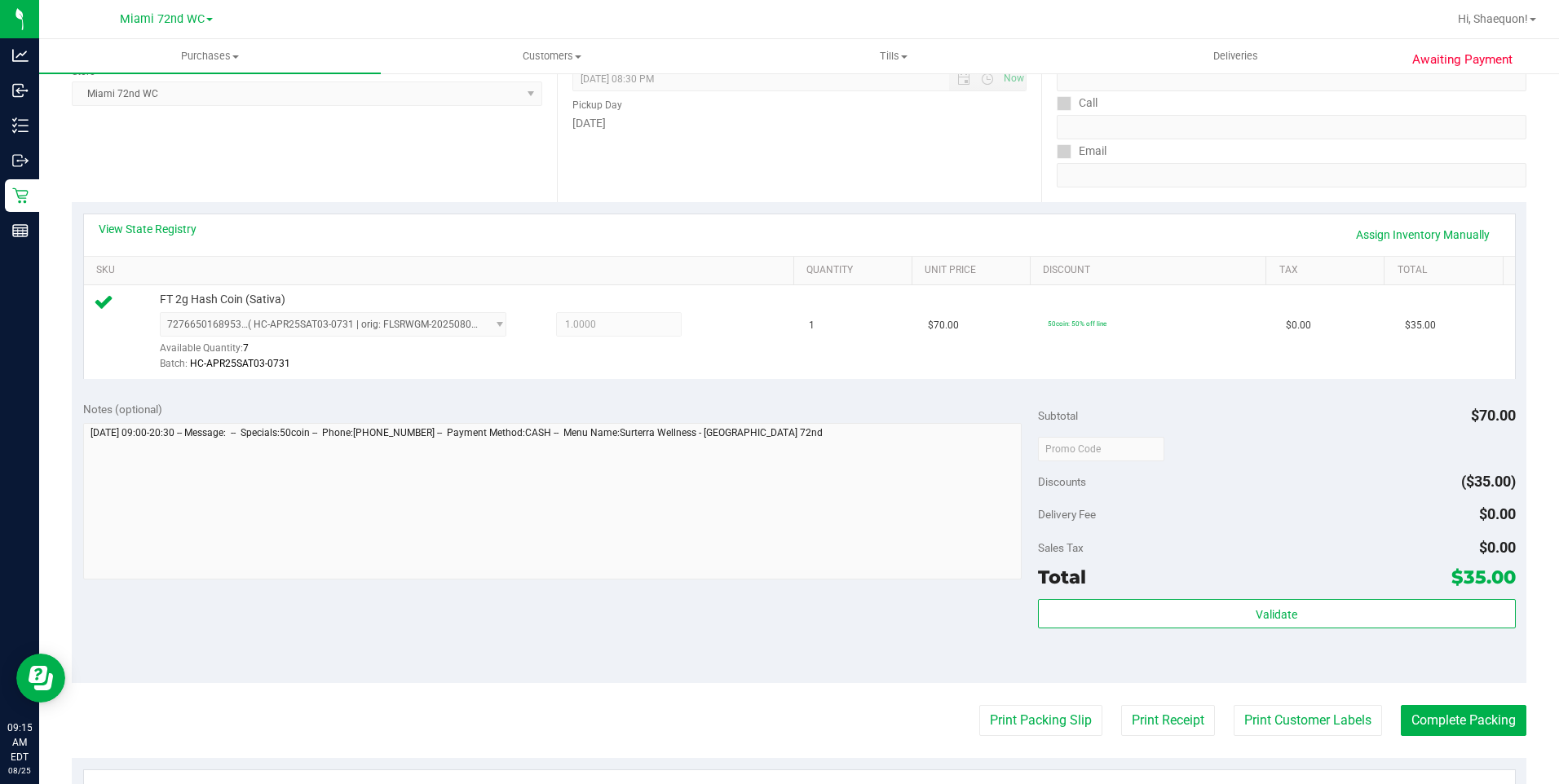
scroll to position [277, 0]
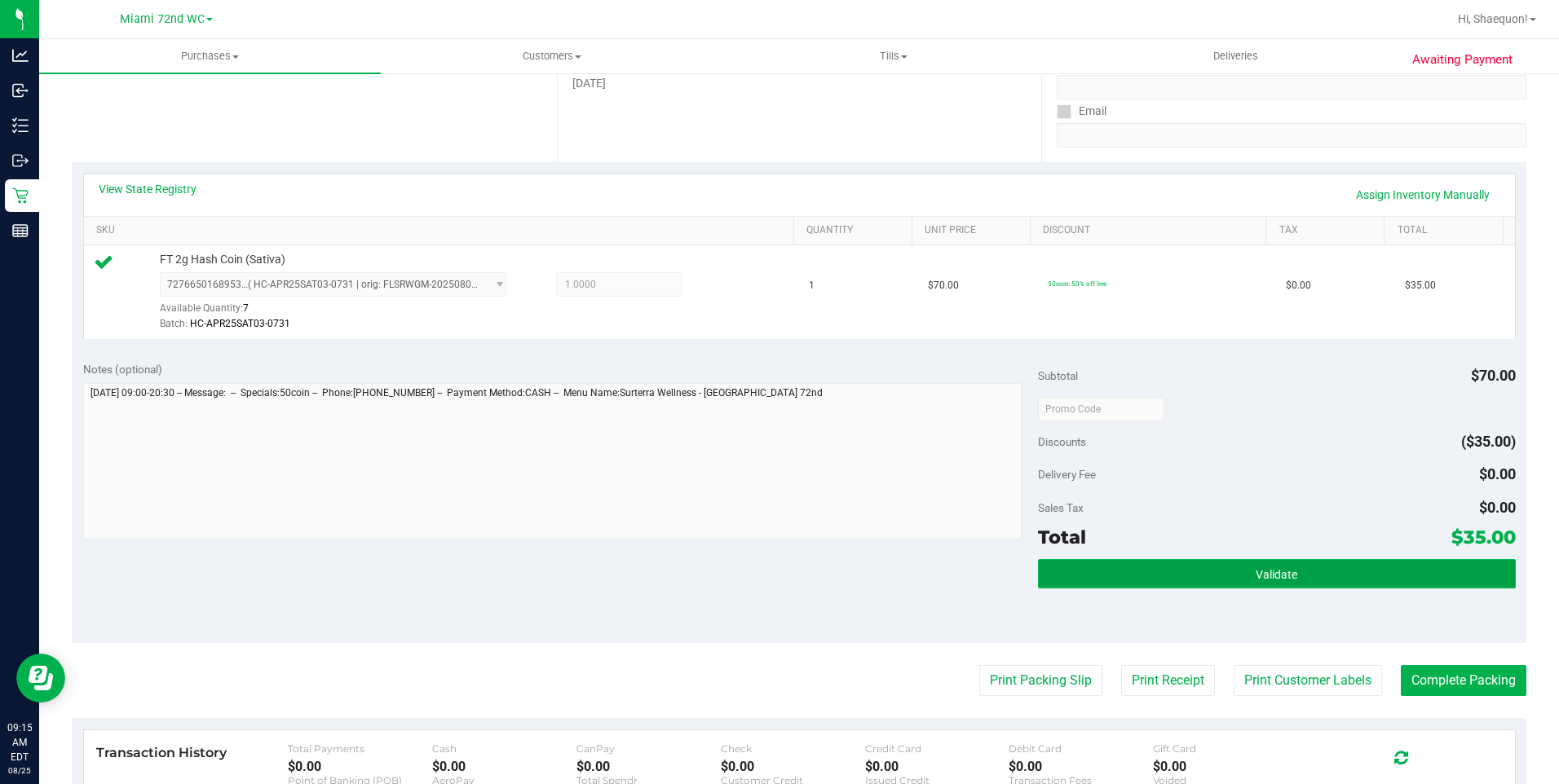
click at [1349, 574] on button "Validate" at bounding box center [1277, 574] width 478 height 30
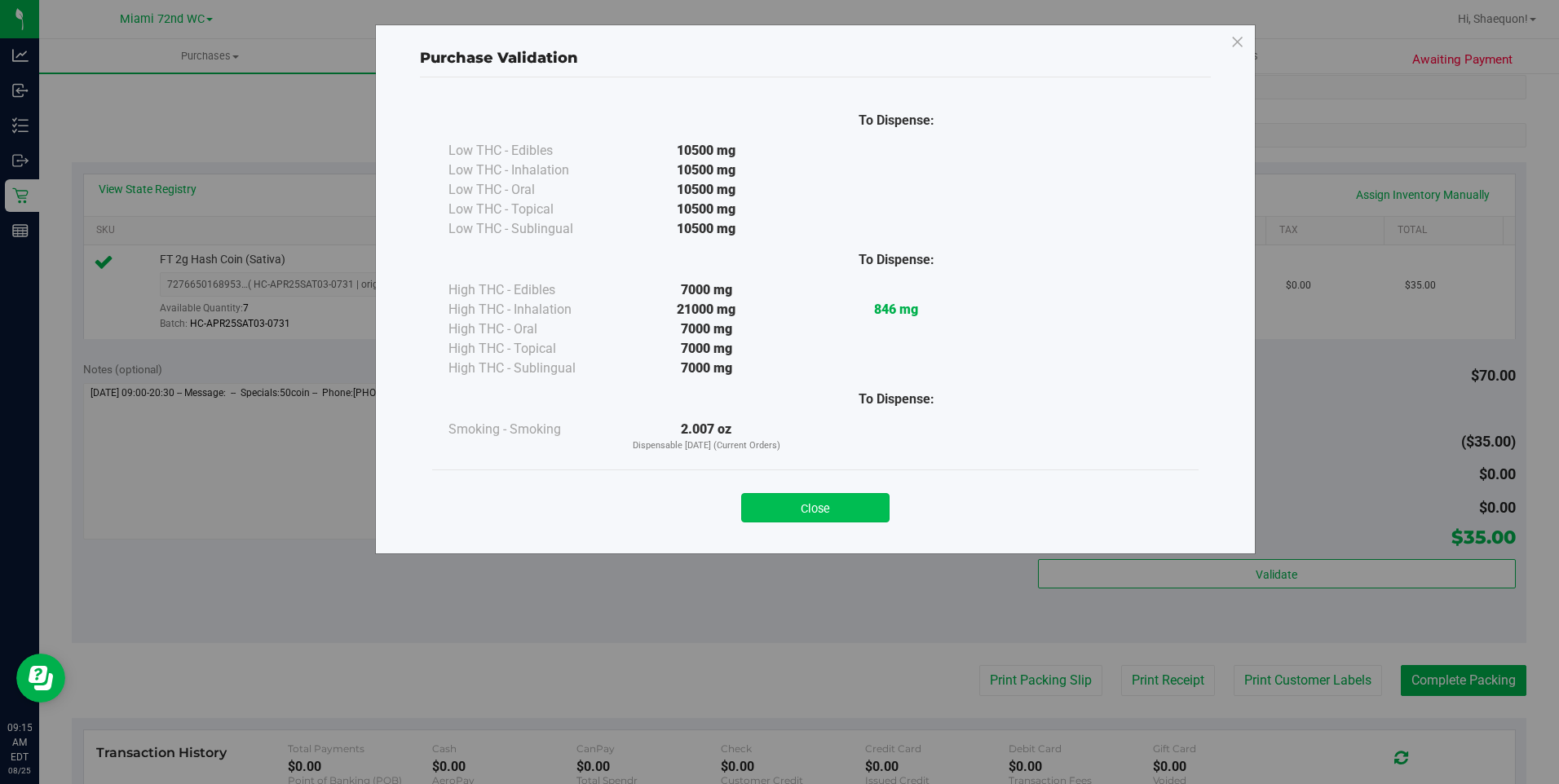
click at [841, 500] on button "Close" at bounding box center [815, 508] width 149 height 30
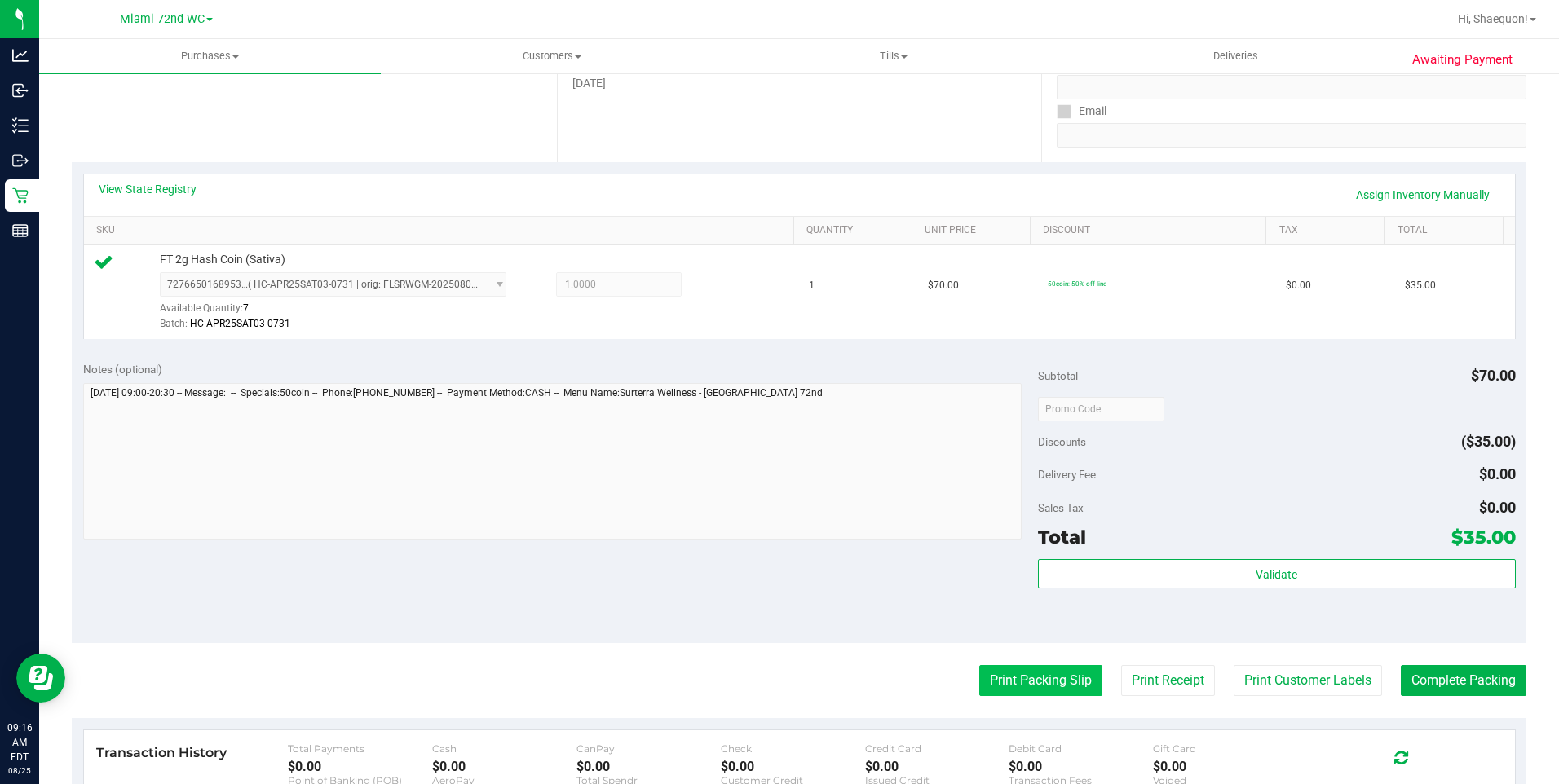
click at [1045, 688] on button "Print Packing Slip" at bounding box center [1040, 681] width 123 height 31
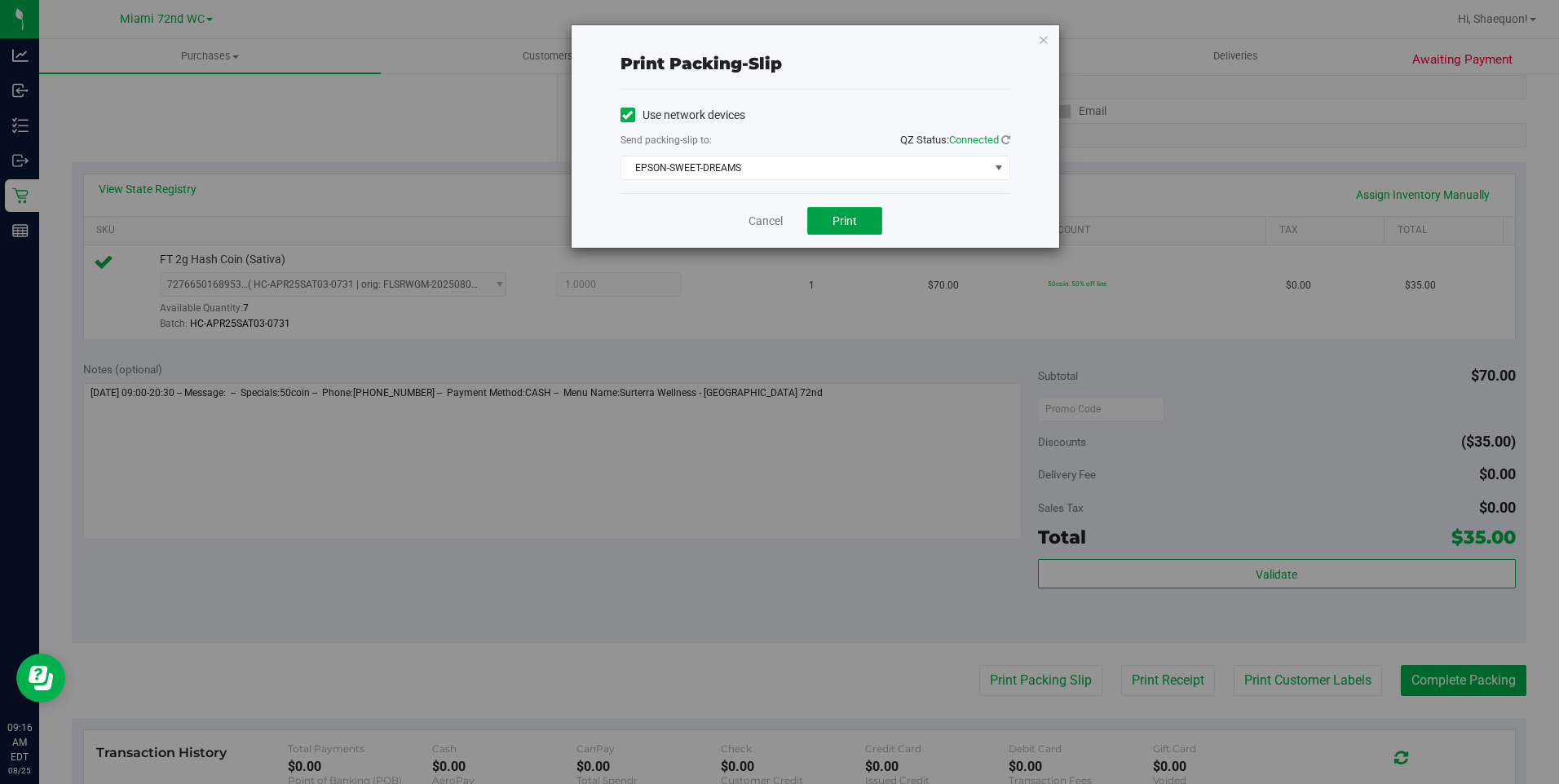
click at [850, 219] on span "Print" at bounding box center [845, 221] width 25 height 13
click at [753, 217] on link "Cancel" at bounding box center [765, 221] width 34 height 17
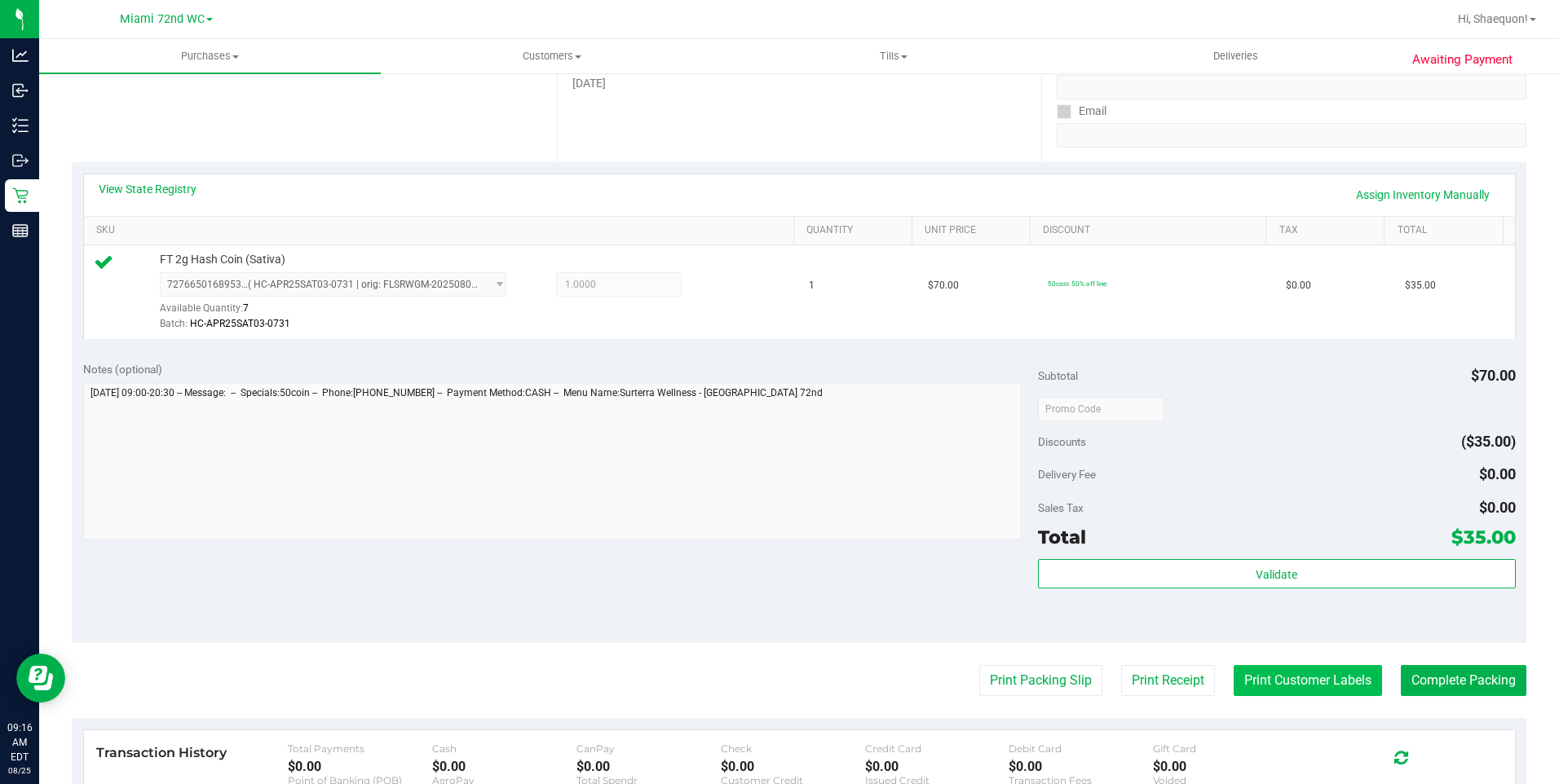
click at [1286, 682] on button "Print Customer Labels" at bounding box center [1308, 681] width 149 height 31
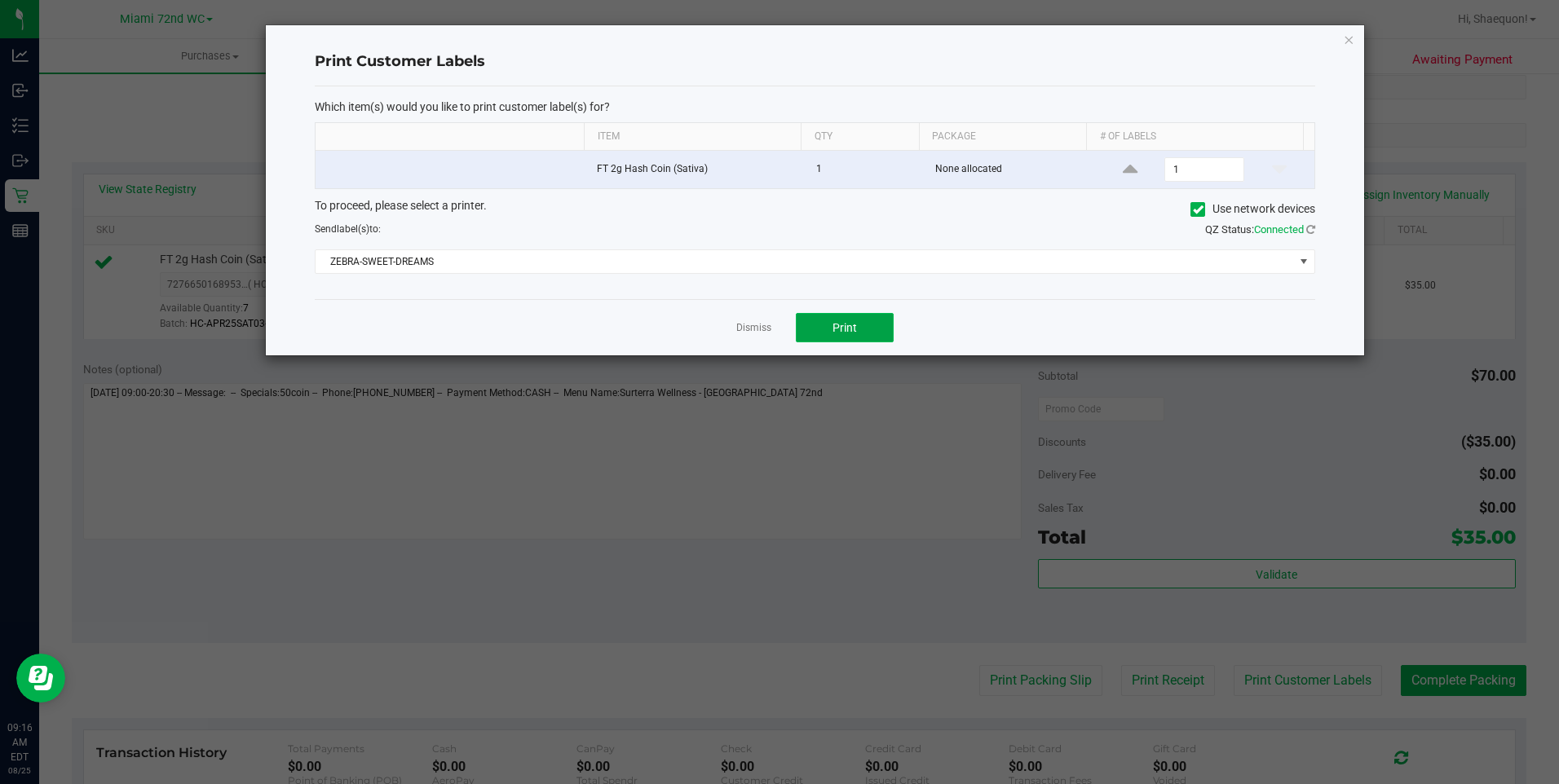
click at [856, 326] on span "Print" at bounding box center [845, 328] width 25 height 13
click at [752, 338] on div "Dismiss Print" at bounding box center [814, 327] width 1000 height 56
click at [763, 322] on link "Dismiss" at bounding box center [754, 328] width 35 height 14
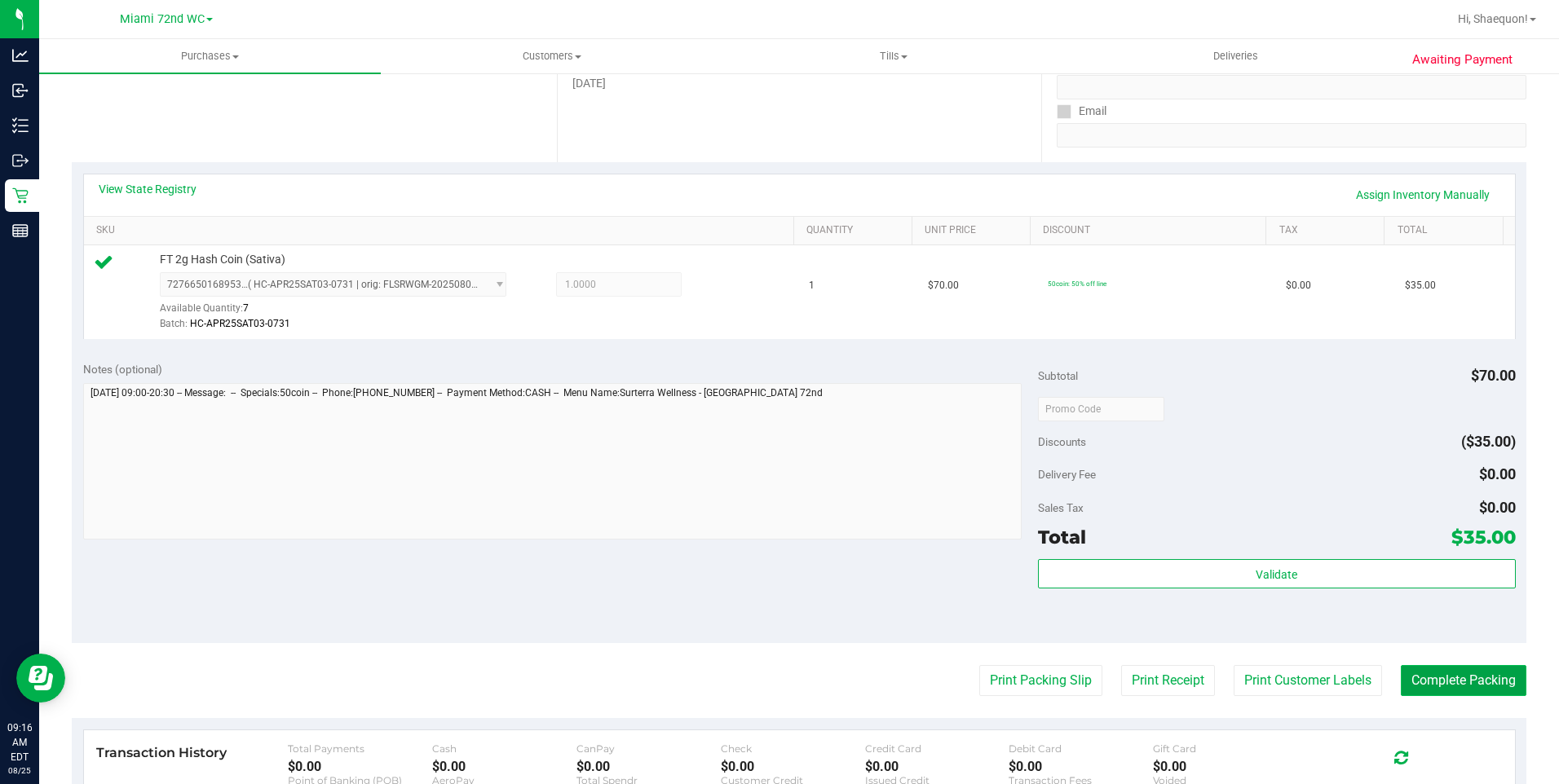
click at [1469, 685] on button "Complete Packing" at bounding box center [1463, 681] width 126 height 31
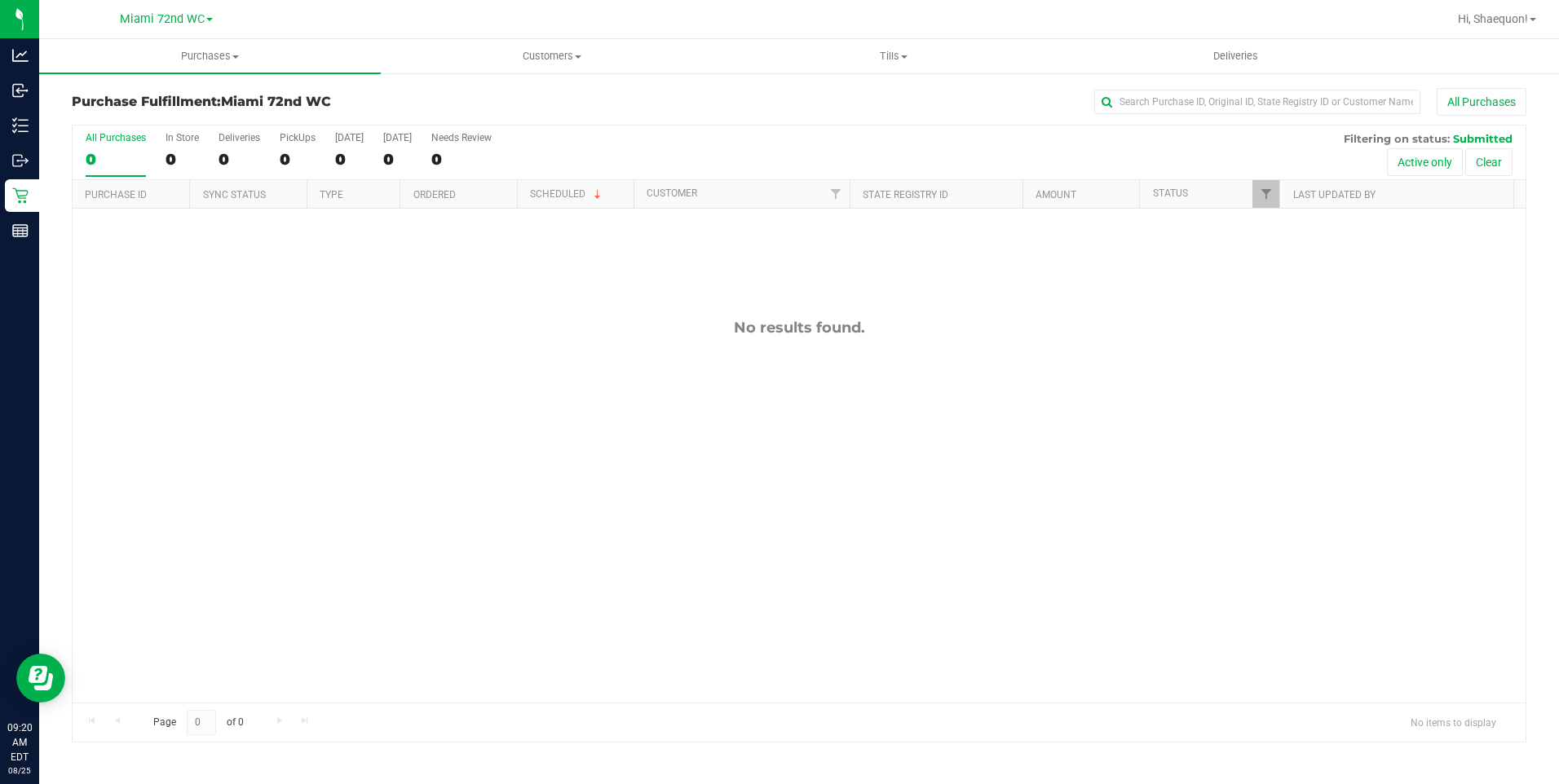
click at [410, 355] on div "No results found." at bounding box center [798, 511] width 1452 height 604
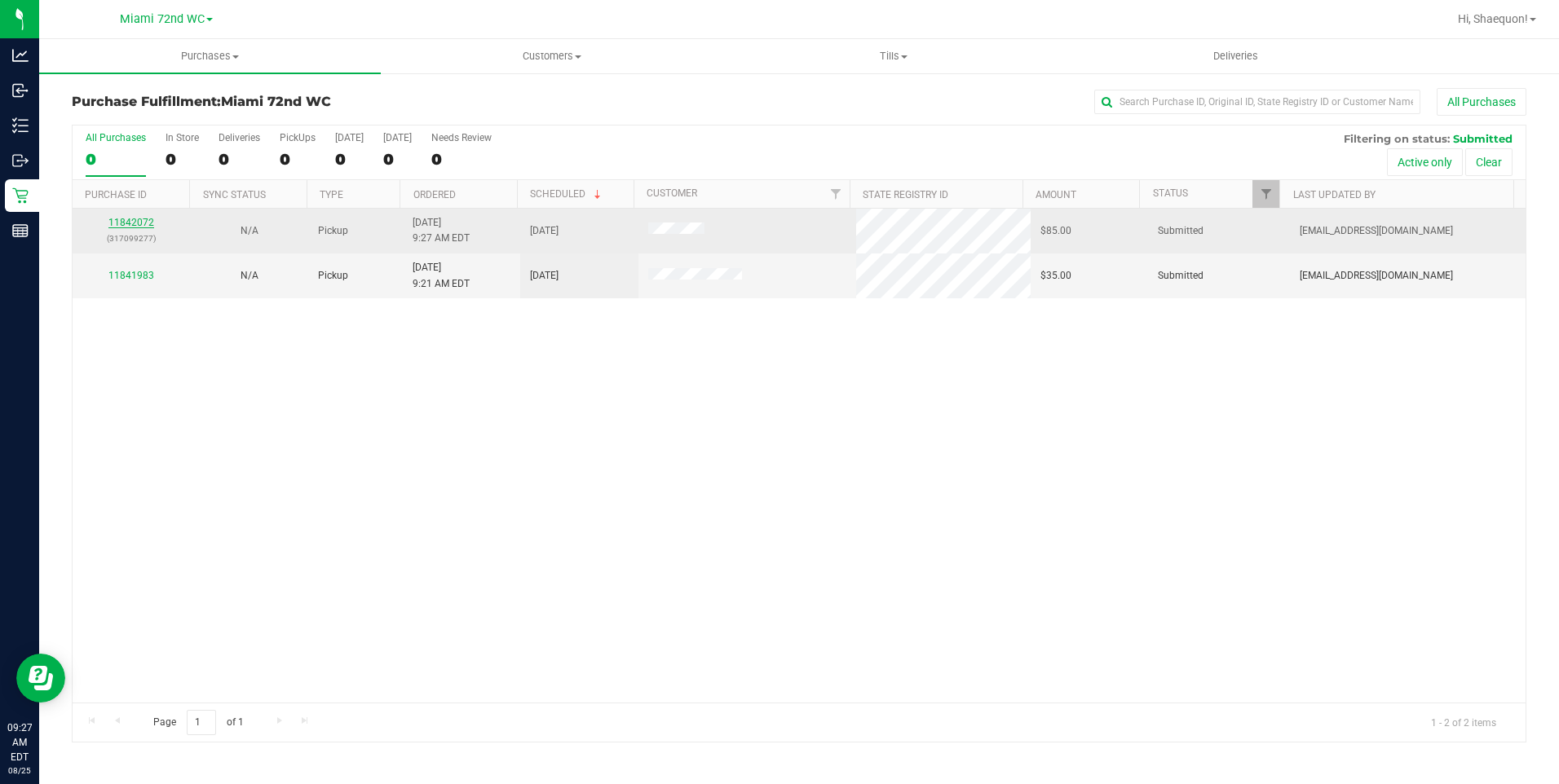
click at [131, 220] on link "11842072" at bounding box center [130, 223] width 45 height 12
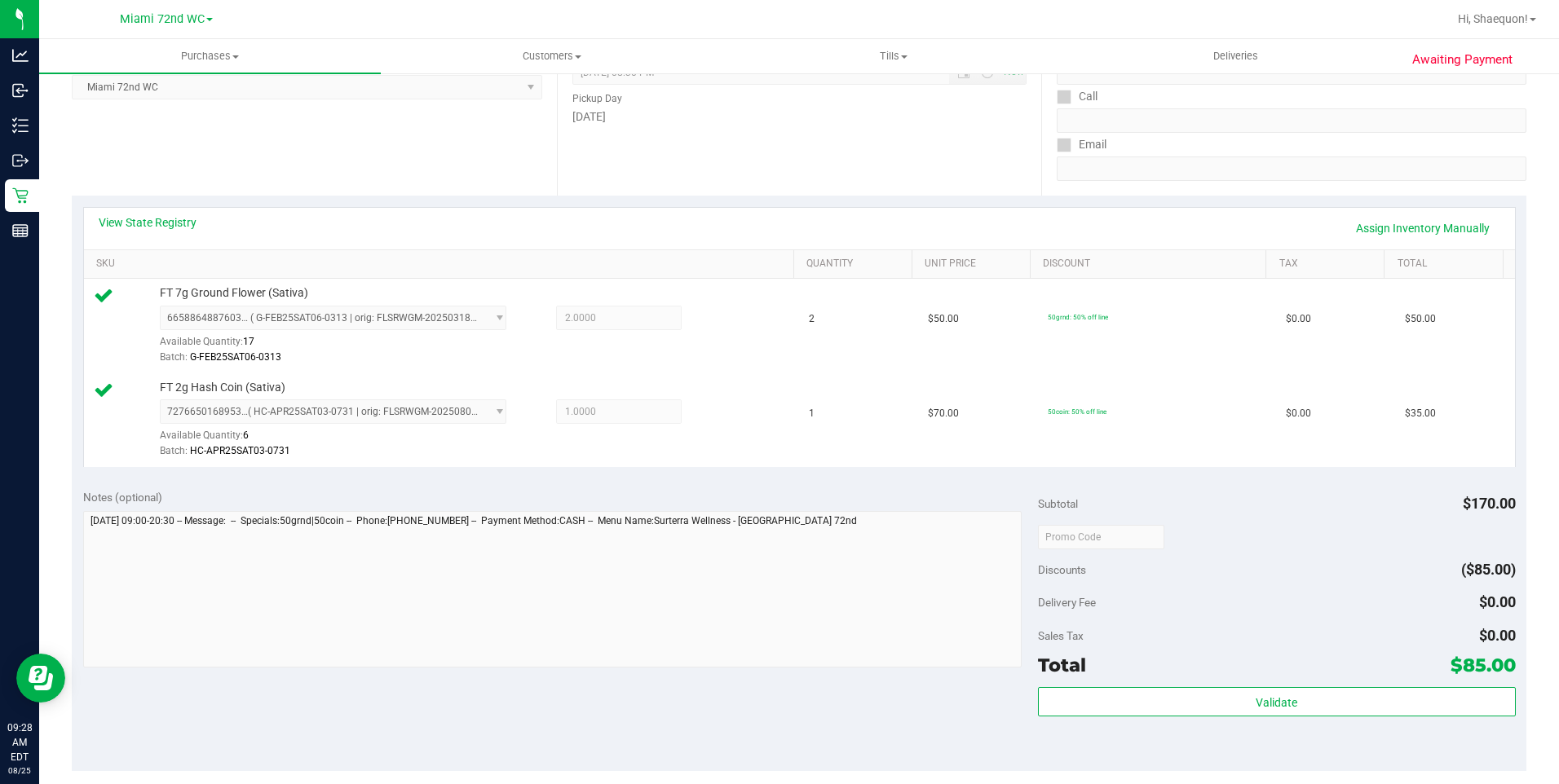
scroll to position [326, 0]
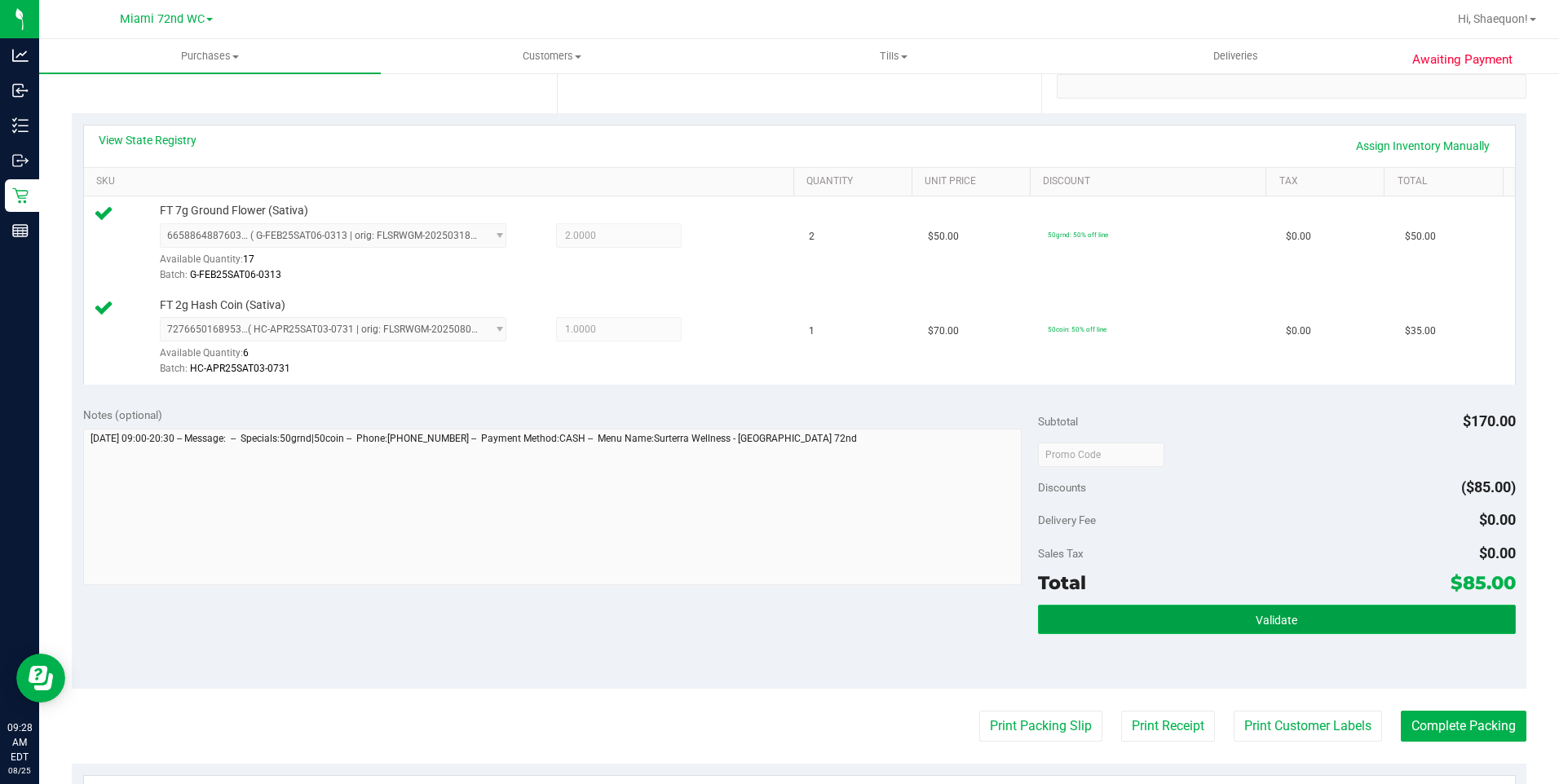
click at [1321, 626] on button "Validate" at bounding box center [1277, 620] width 478 height 30
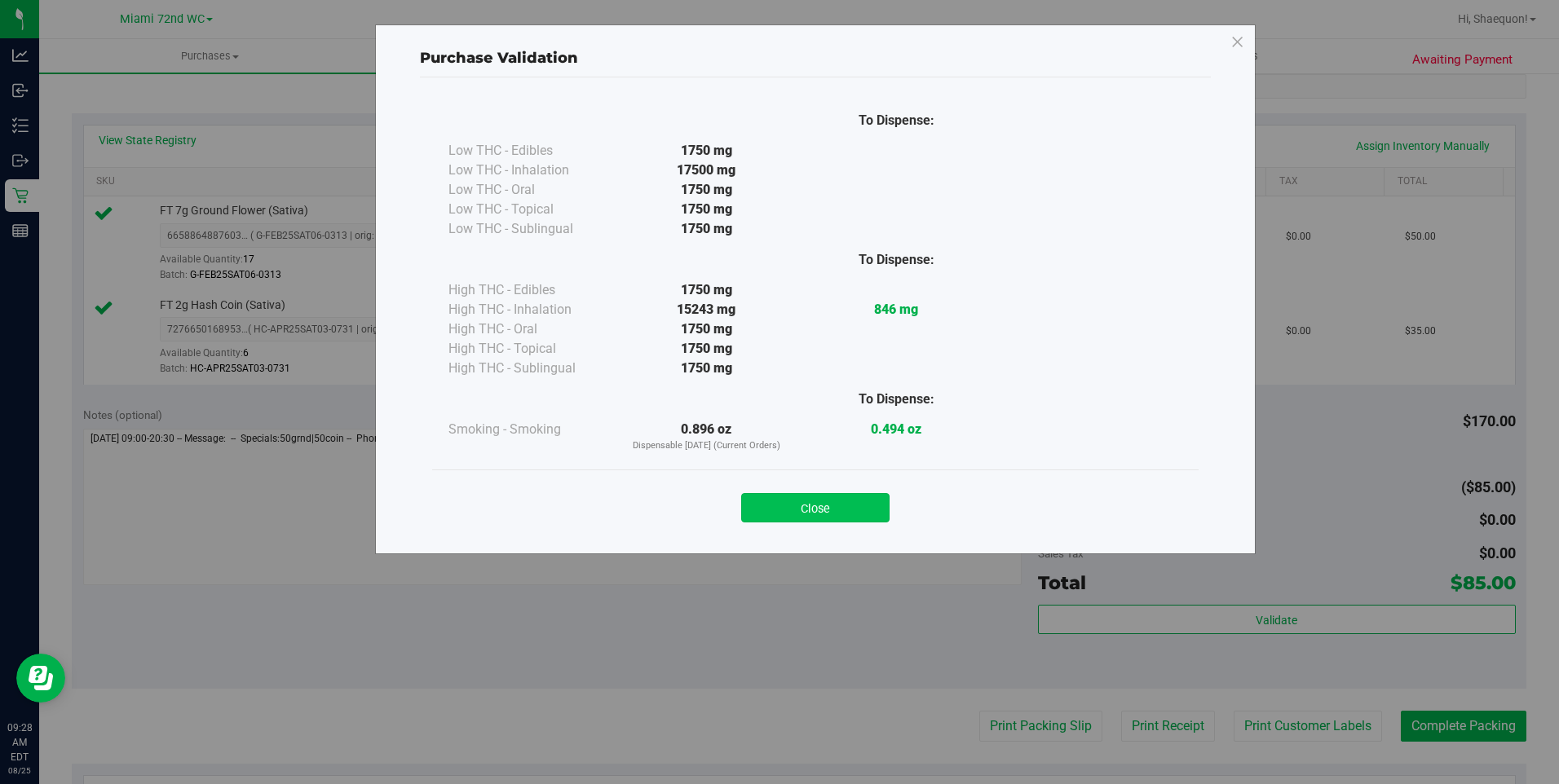
click at [839, 506] on button "Close" at bounding box center [815, 508] width 149 height 30
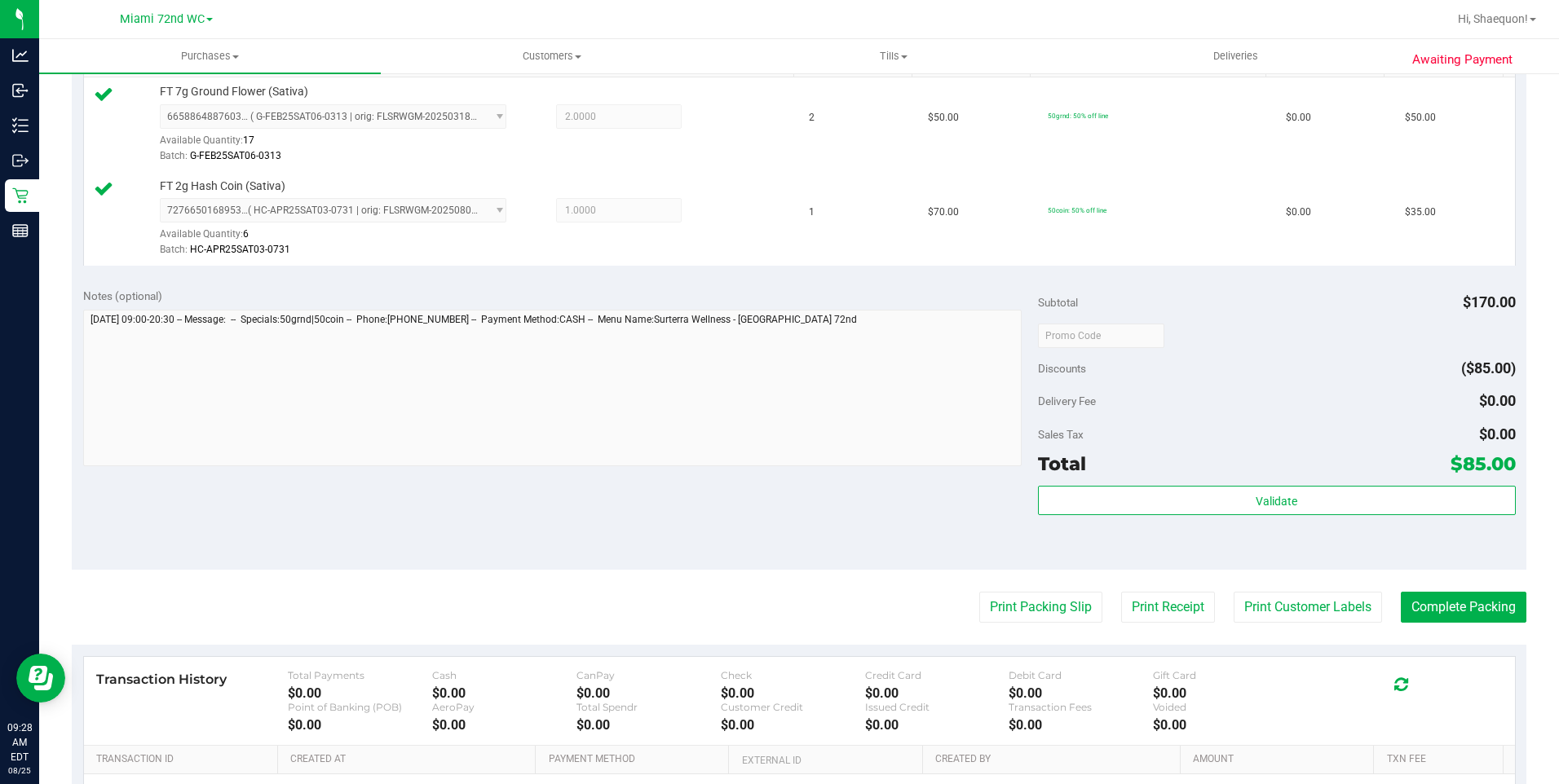
scroll to position [418, 0]
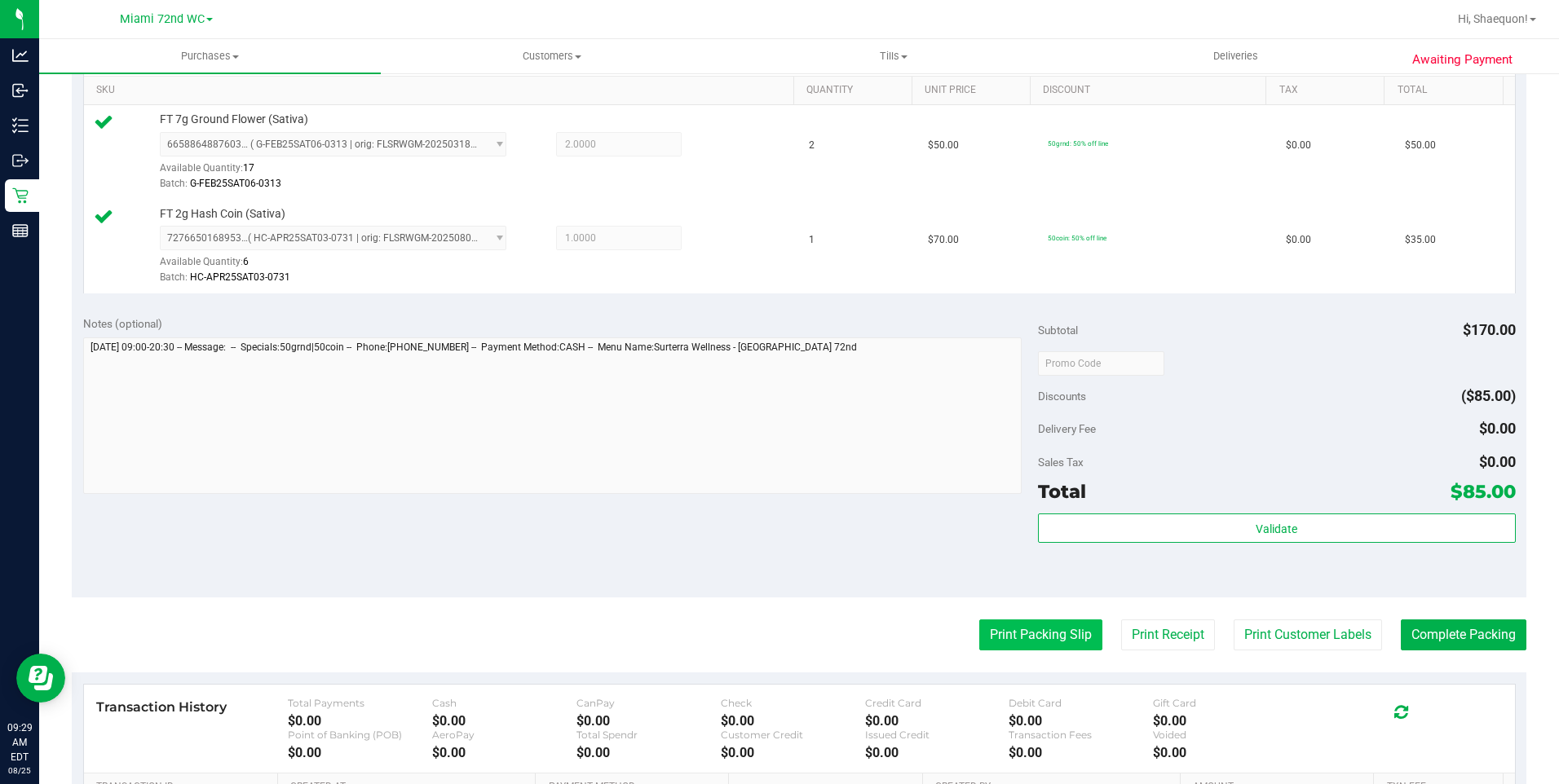
click at [1050, 640] on button "Print Packing Slip" at bounding box center [1040, 635] width 123 height 31
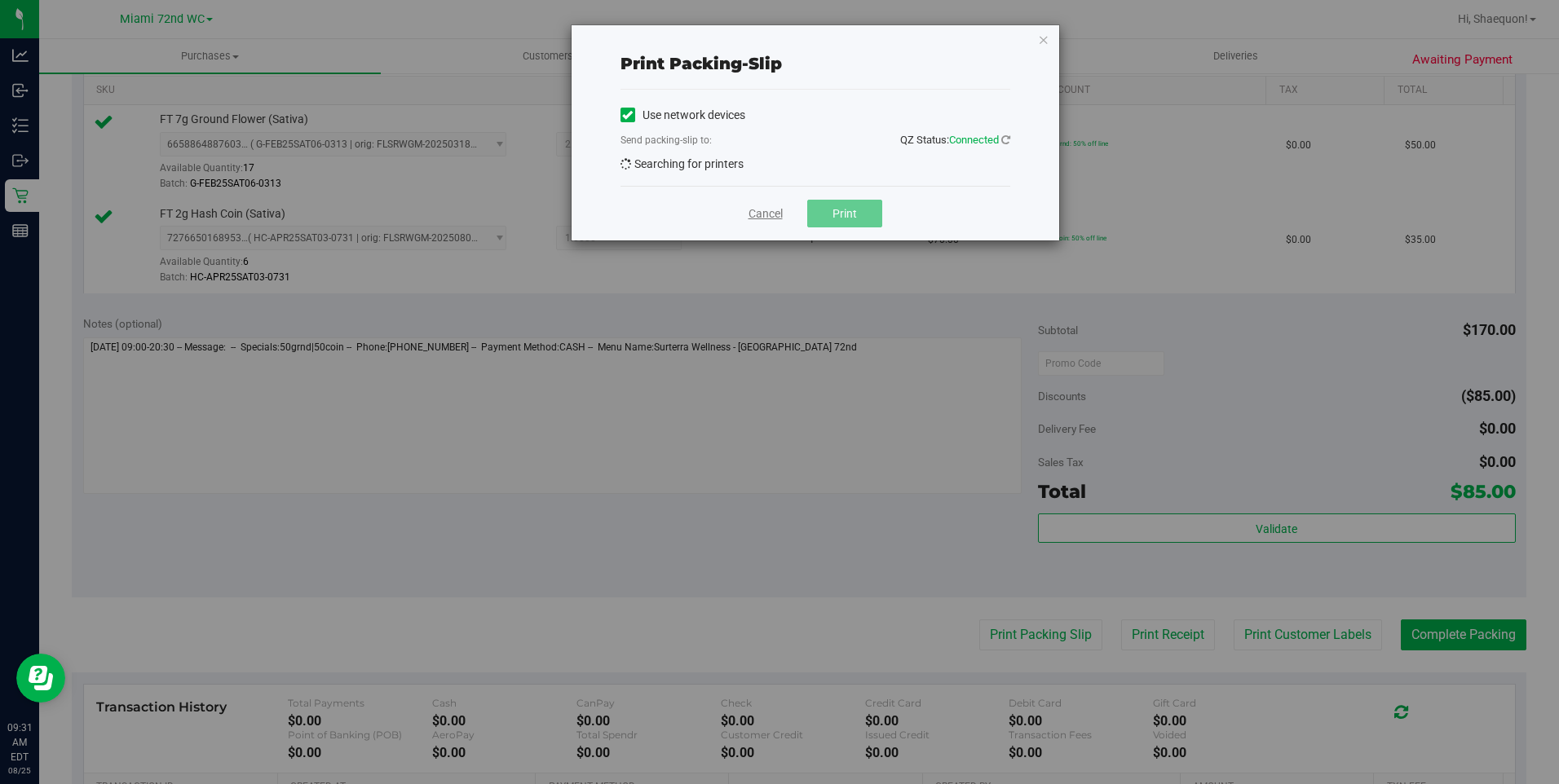
click at [766, 210] on link "Cancel" at bounding box center [765, 214] width 34 height 17
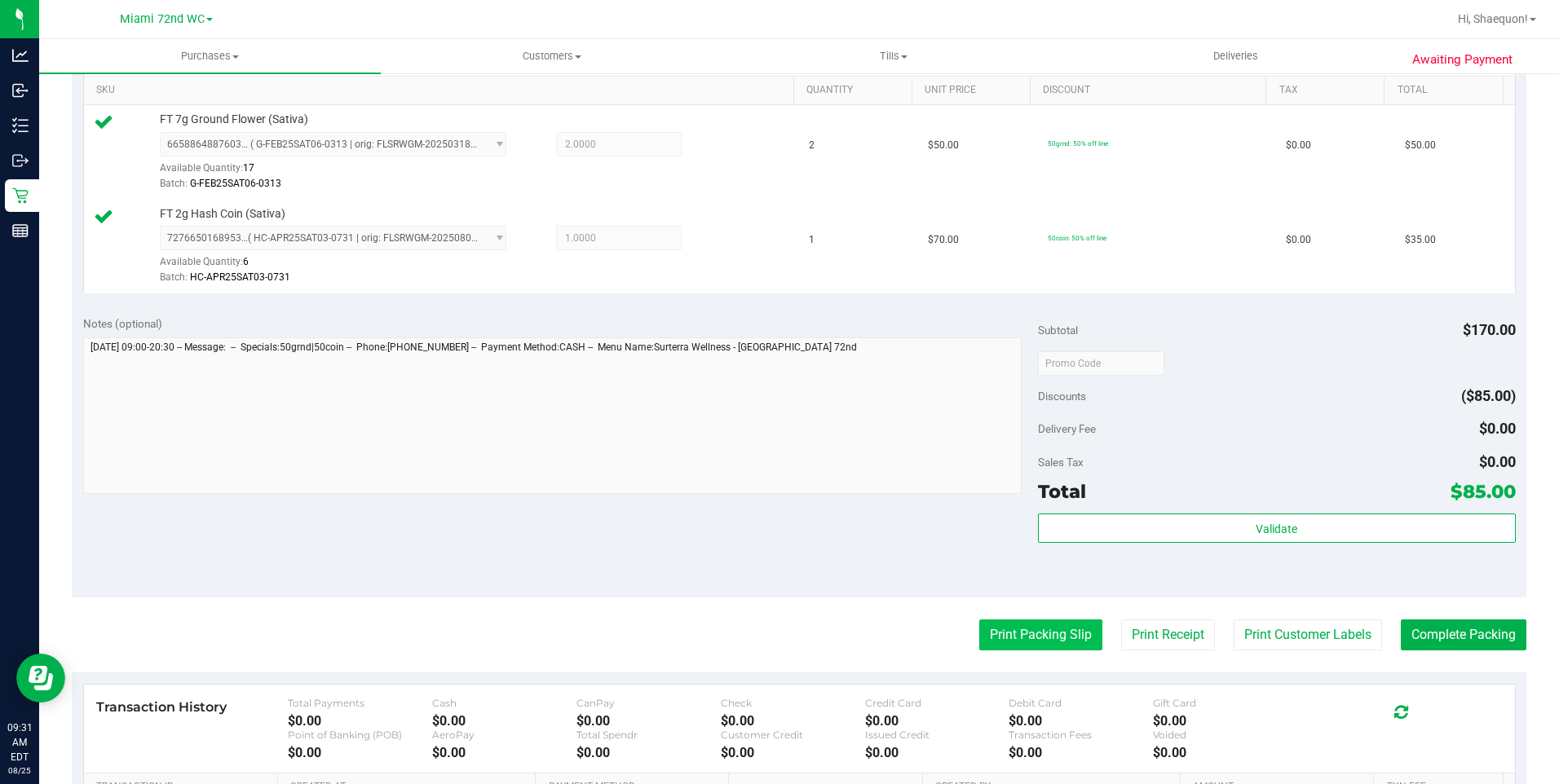
click at [1036, 636] on button "Print Packing Slip" at bounding box center [1040, 635] width 123 height 31
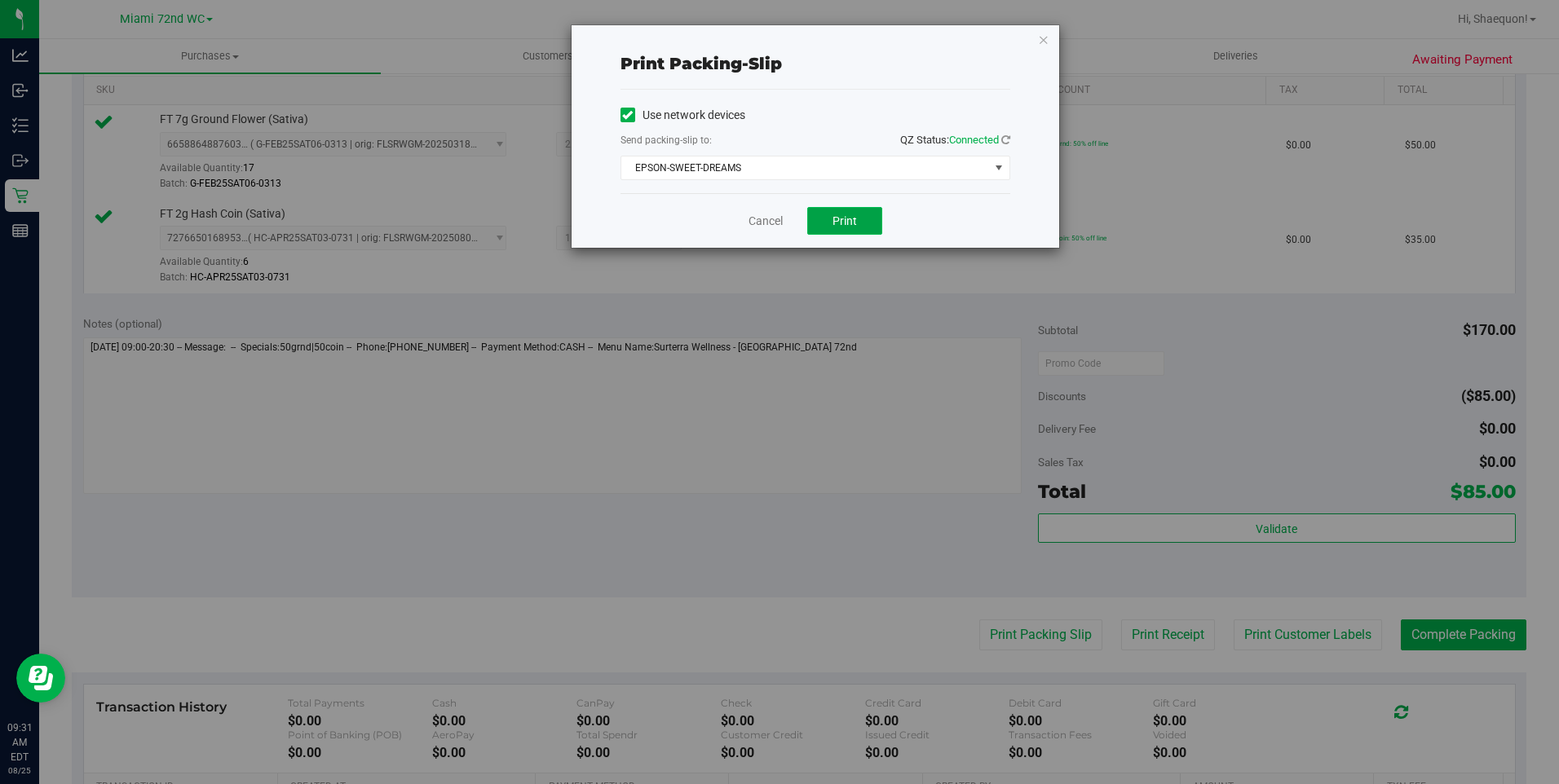
click at [841, 221] on span "Print" at bounding box center [845, 221] width 25 height 13
click at [770, 225] on link "Cancel" at bounding box center [765, 221] width 34 height 17
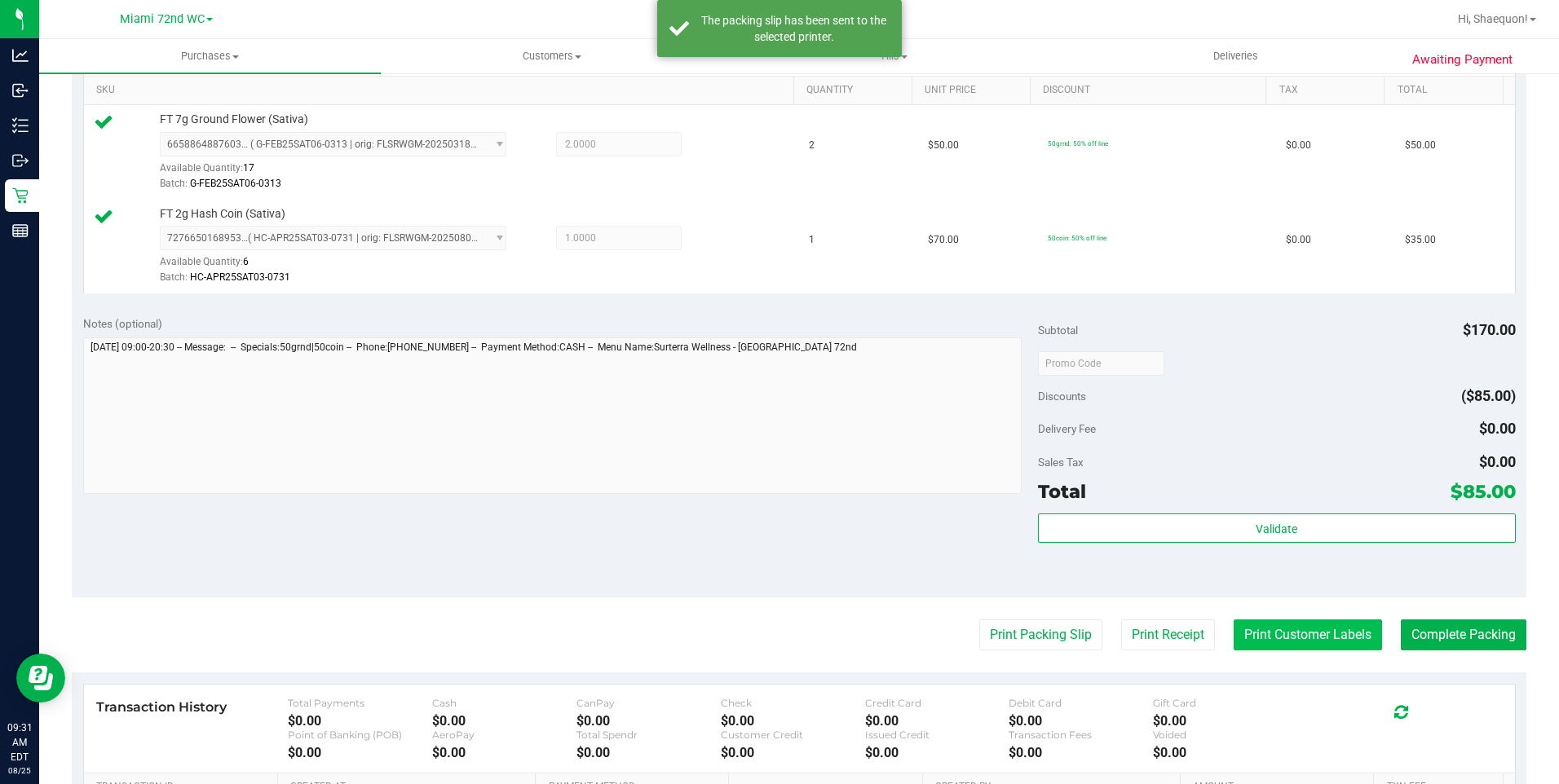
click at [1287, 636] on button "Print Customer Labels" at bounding box center [1308, 635] width 149 height 31
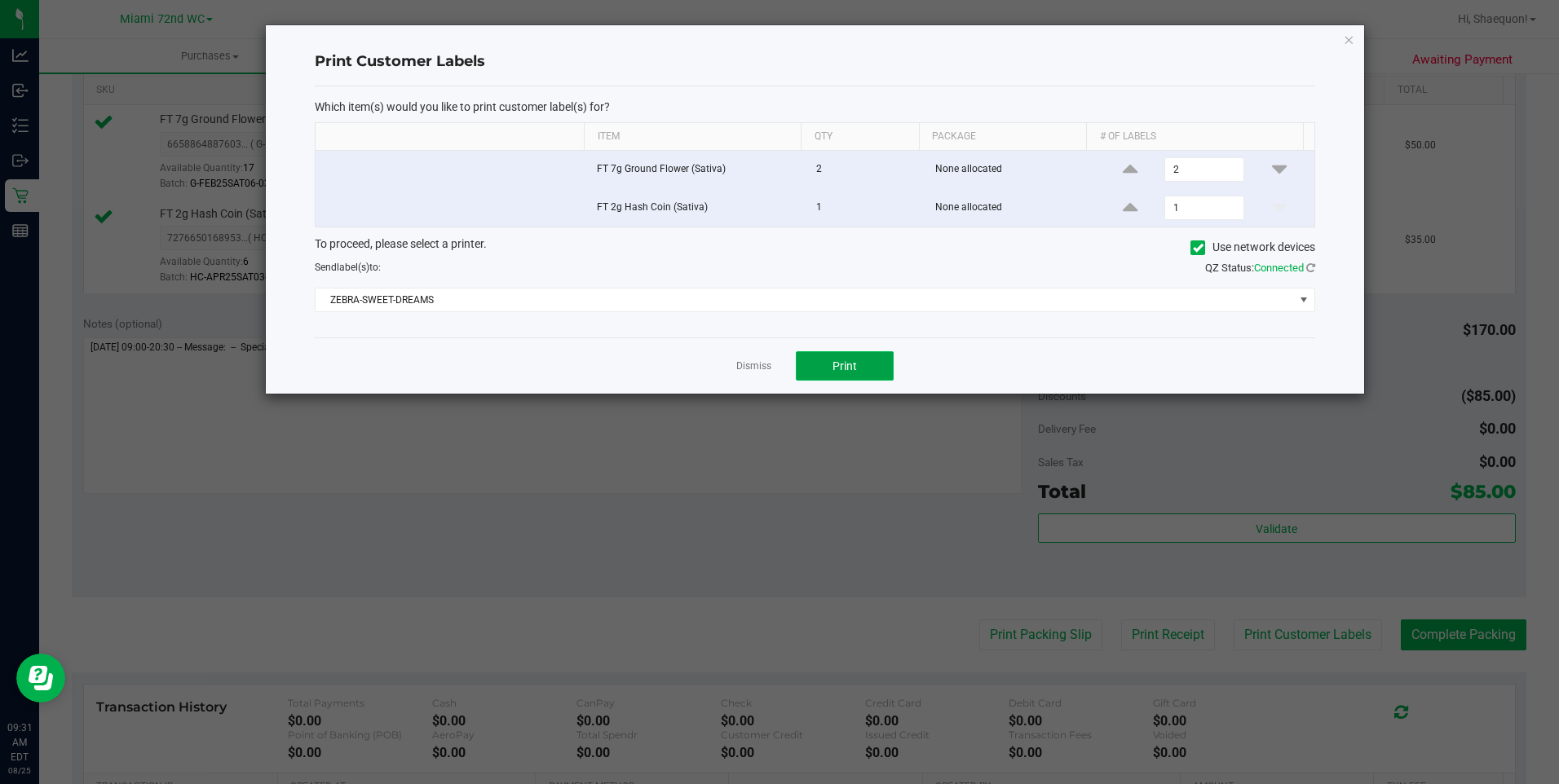
click at [855, 367] on span "Print" at bounding box center [845, 366] width 25 height 13
click at [761, 369] on link "Dismiss" at bounding box center [754, 366] width 35 height 14
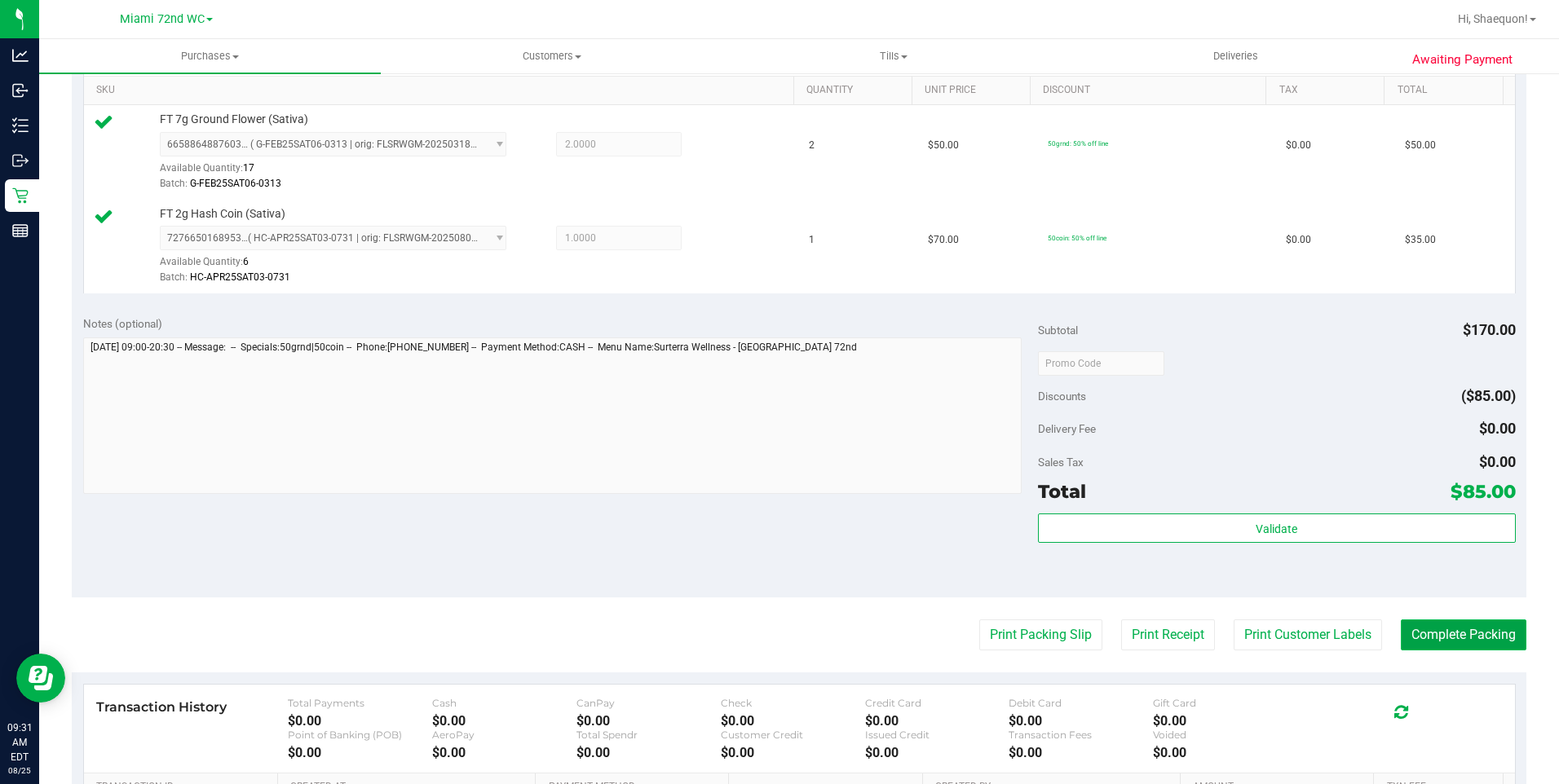
click at [1443, 635] on button "Complete Packing" at bounding box center [1463, 635] width 126 height 31
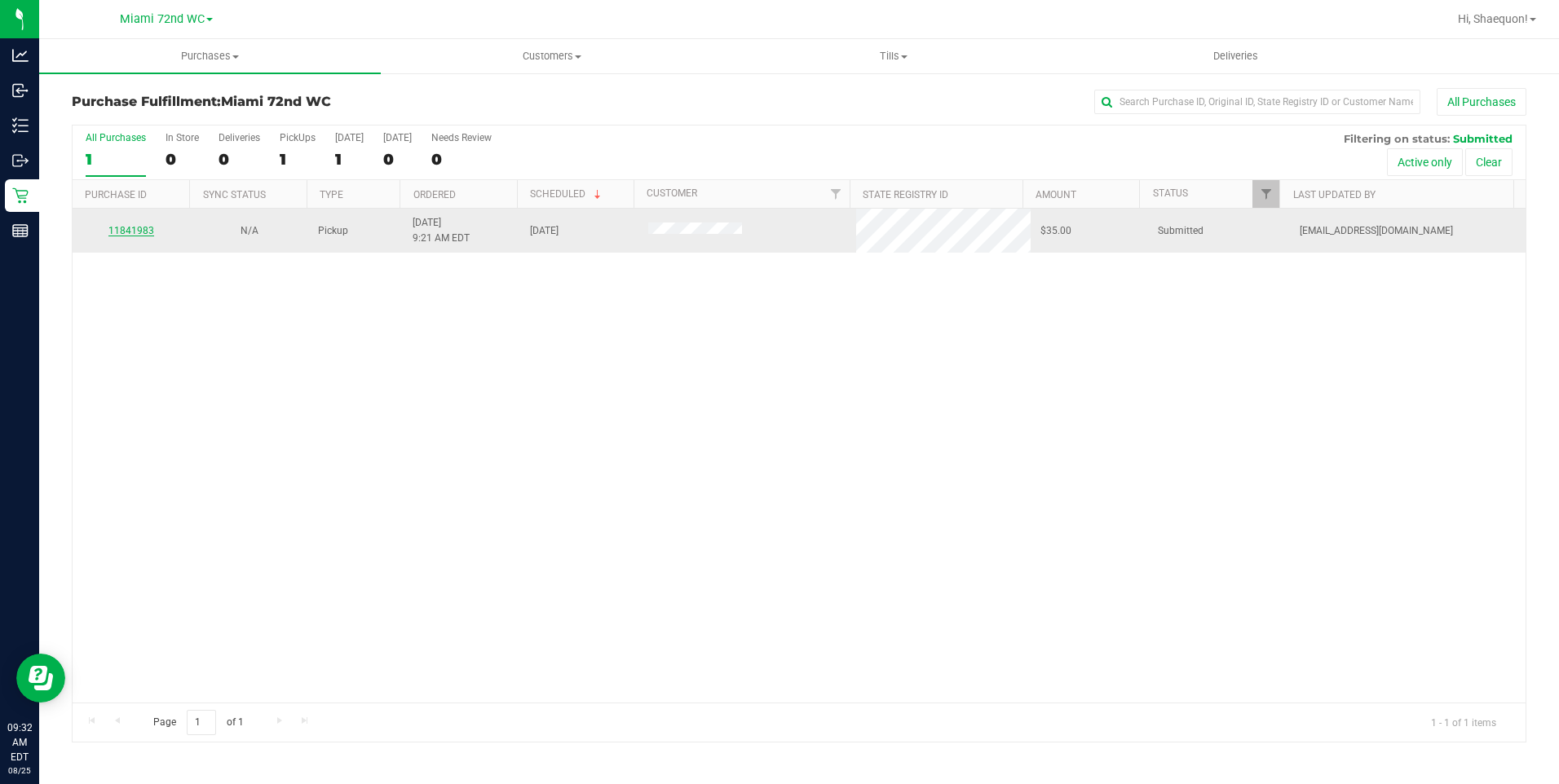
click at [130, 233] on link "11841983" at bounding box center [130, 231] width 45 height 12
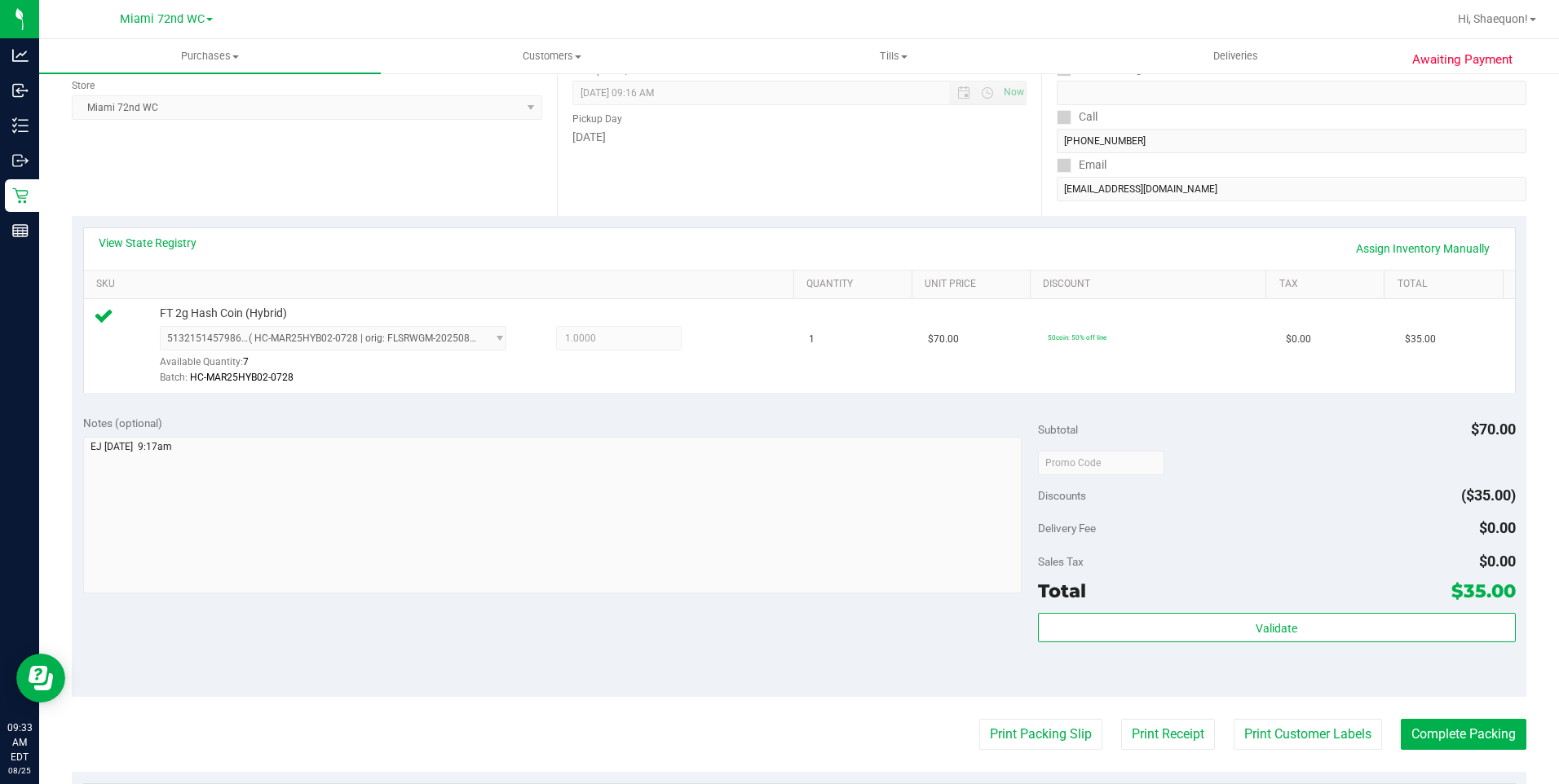
scroll to position [244, 0]
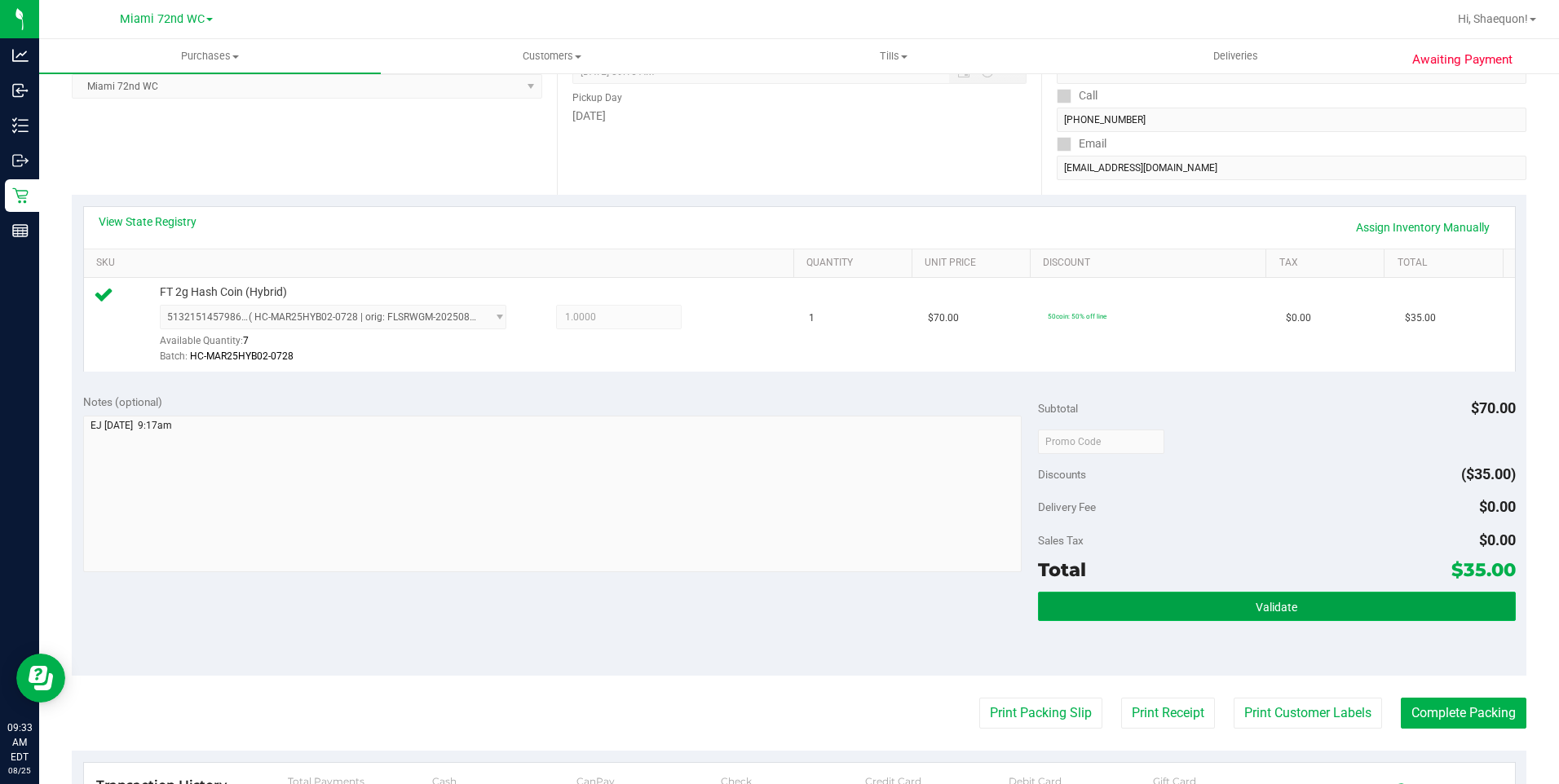
click at [1255, 607] on span "Validate" at bounding box center [1276, 607] width 41 height 13
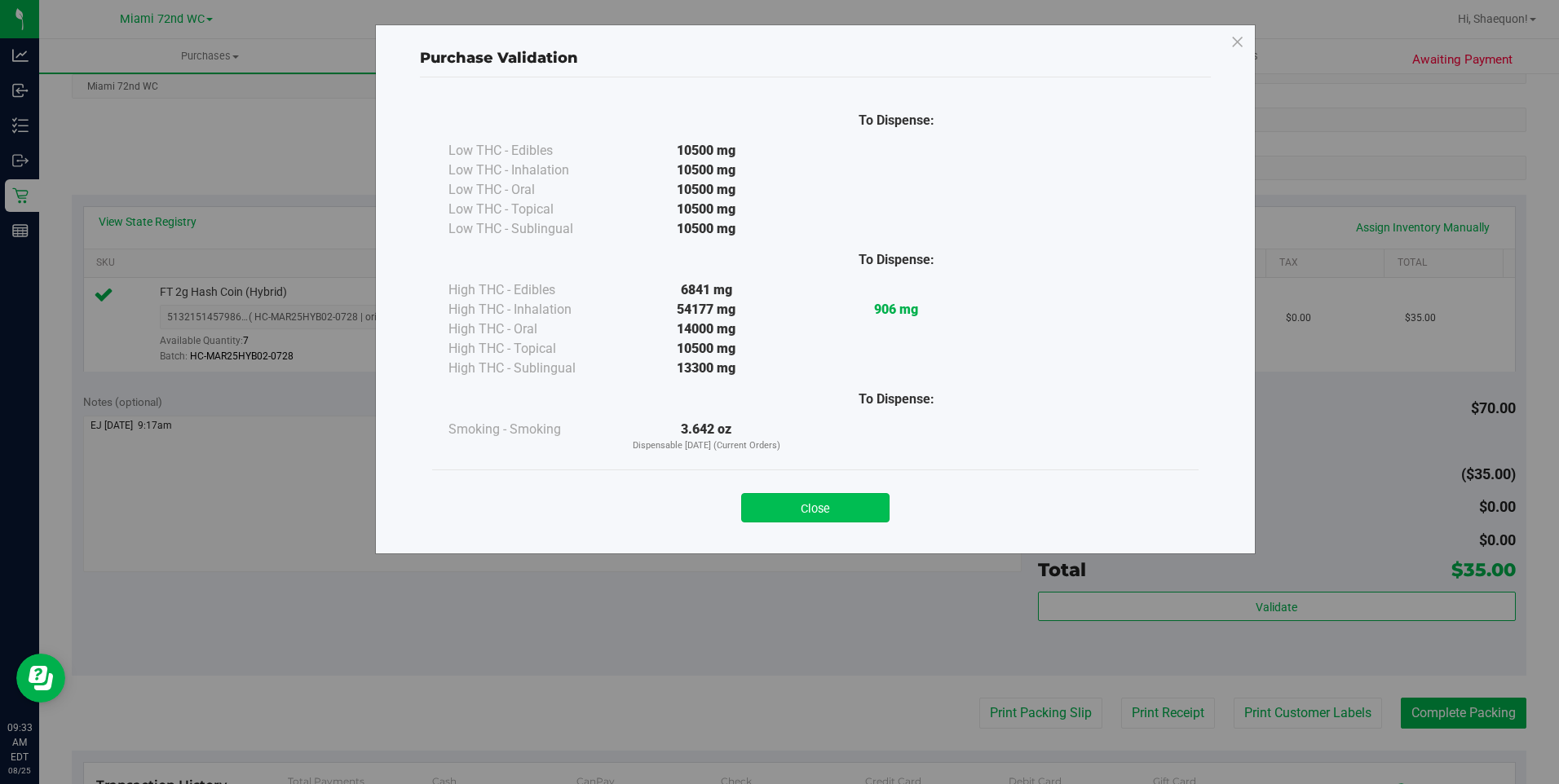
click at [817, 508] on button "Close" at bounding box center [815, 508] width 149 height 30
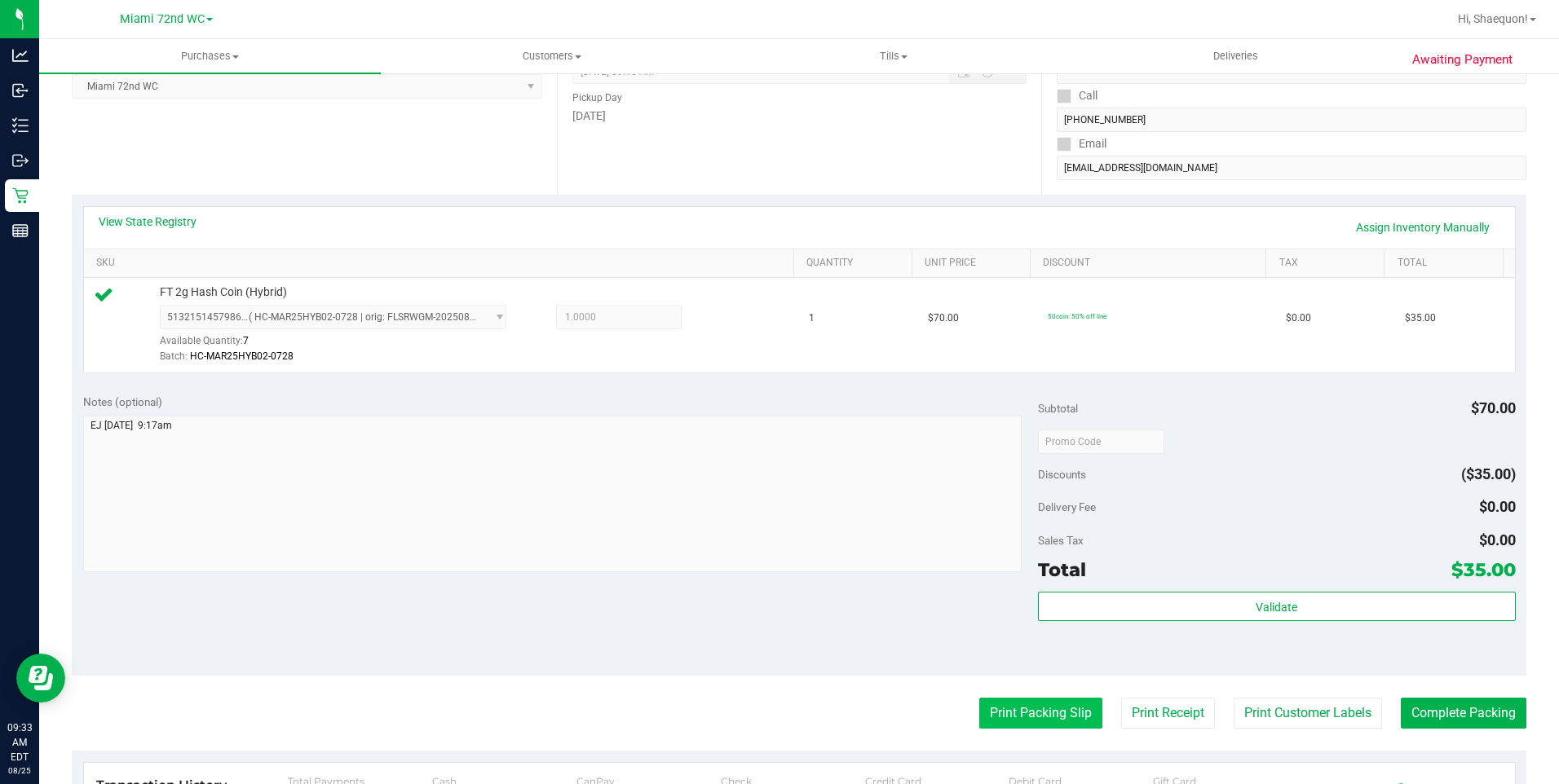
click at [1050, 716] on button "Print Packing Slip" at bounding box center [1040, 713] width 123 height 31
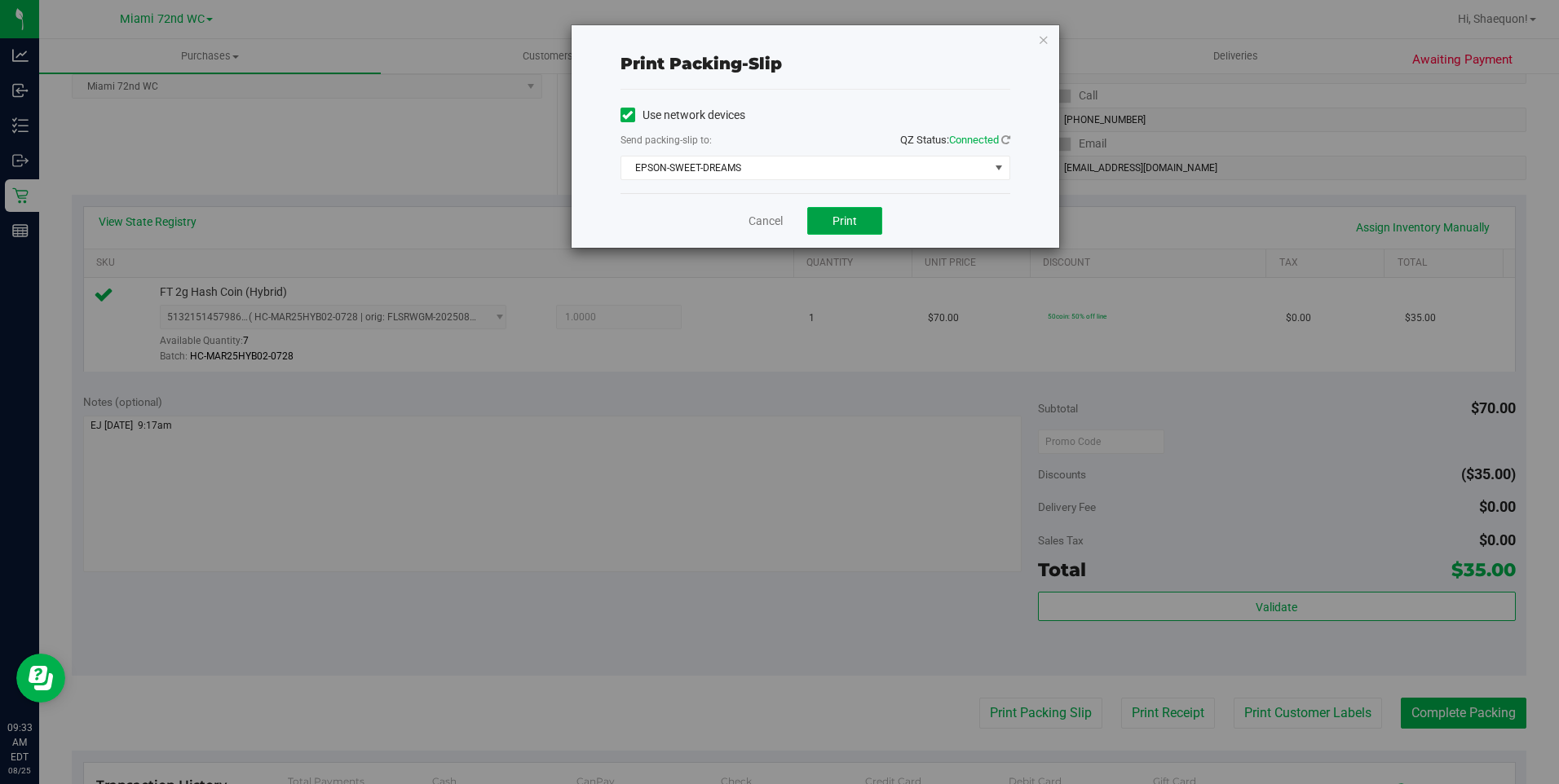
click at [856, 222] on span "Print" at bounding box center [845, 221] width 25 height 13
click at [765, 219] on link "Cancel" at bounding box center [765, 221] width 34 height 17
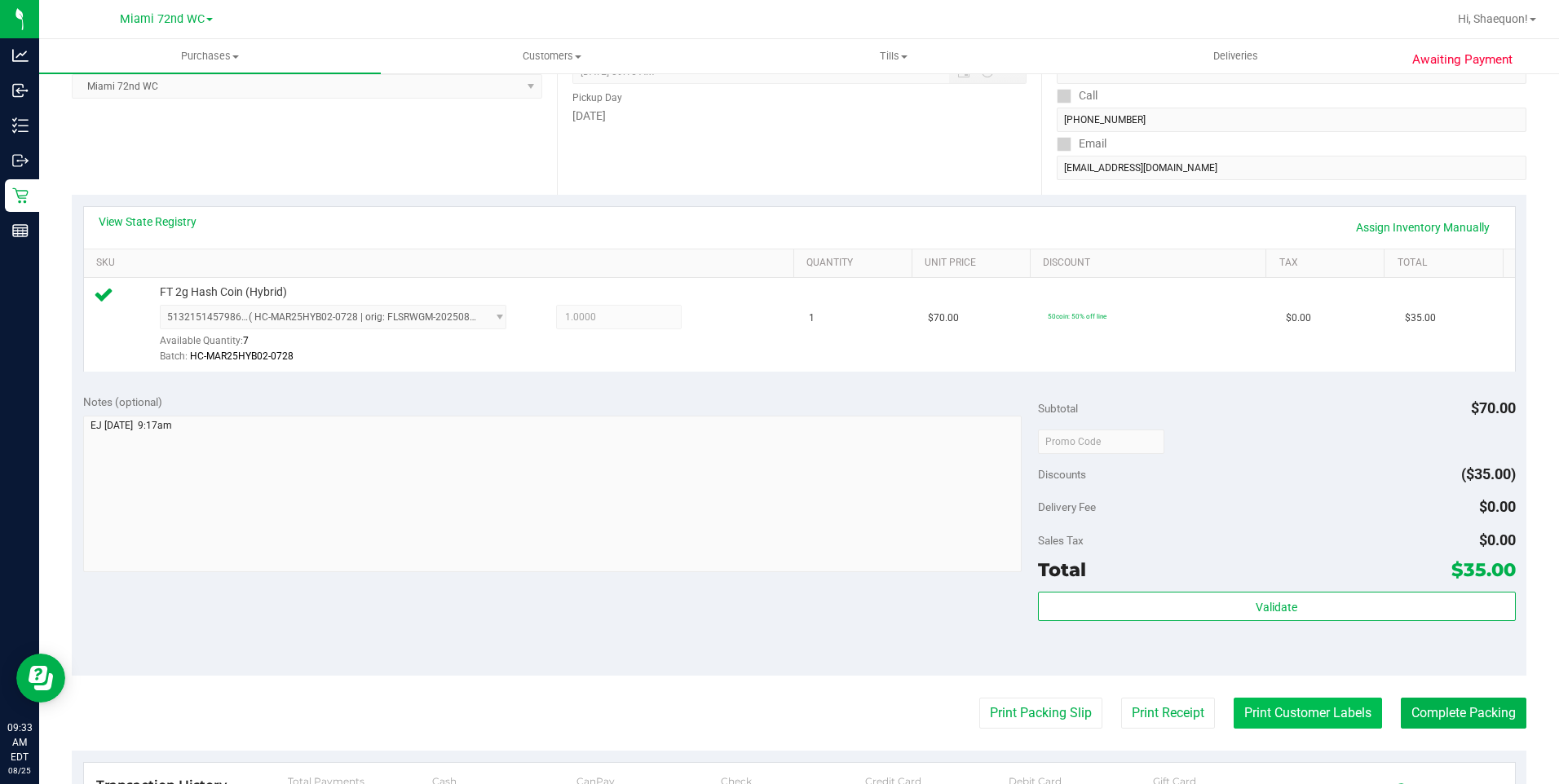
click at [1301, 720] on button "Print Customer Labels" at bounding box center [1308, 713] width 149 height 31
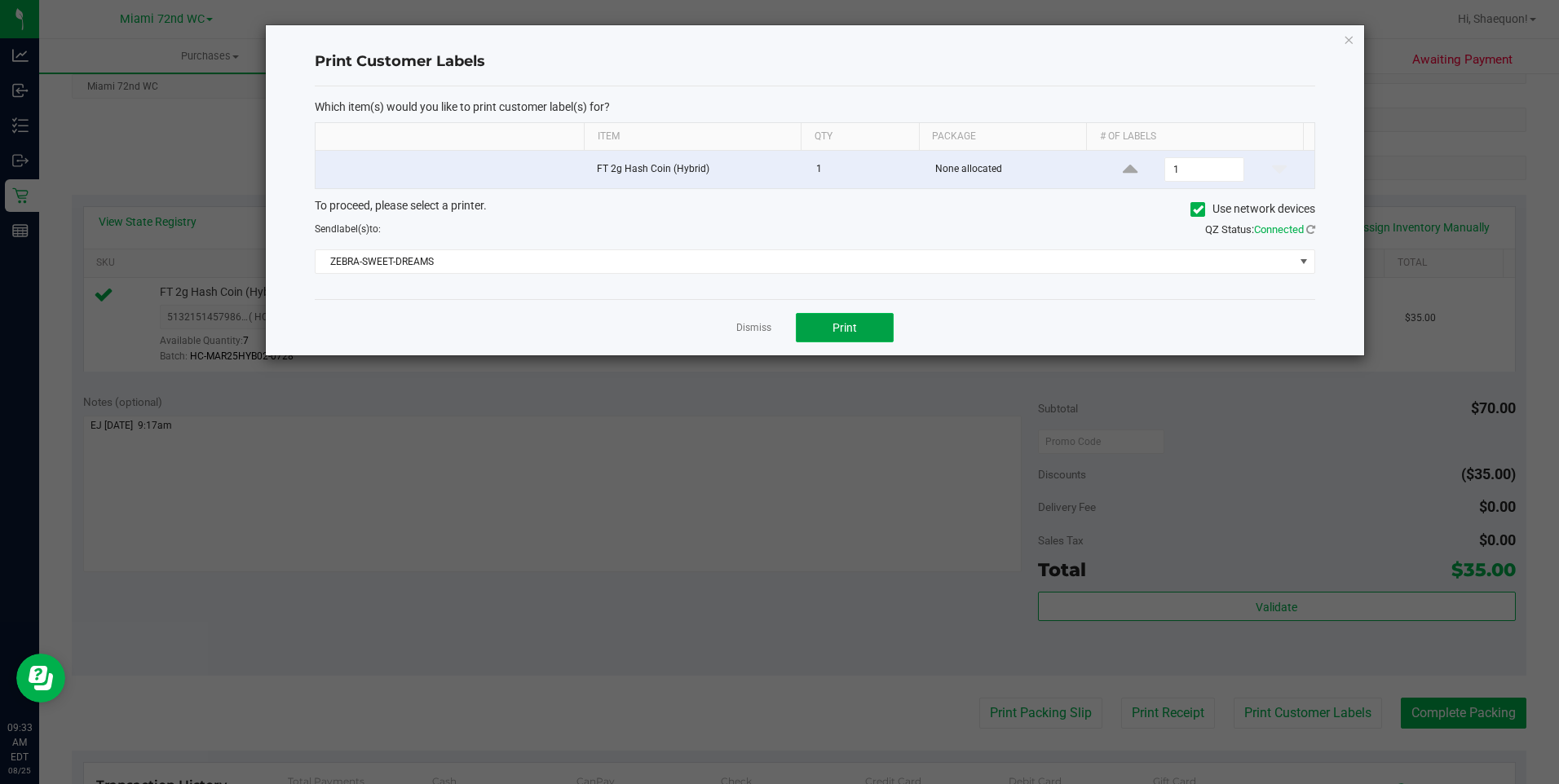
click at [860, 331] on button "Print" at bounding box center [845, 328] width 97 height 30
click at [763, 328] on link "Dismiss" at bounding box center [754, 328] width 35 height 14
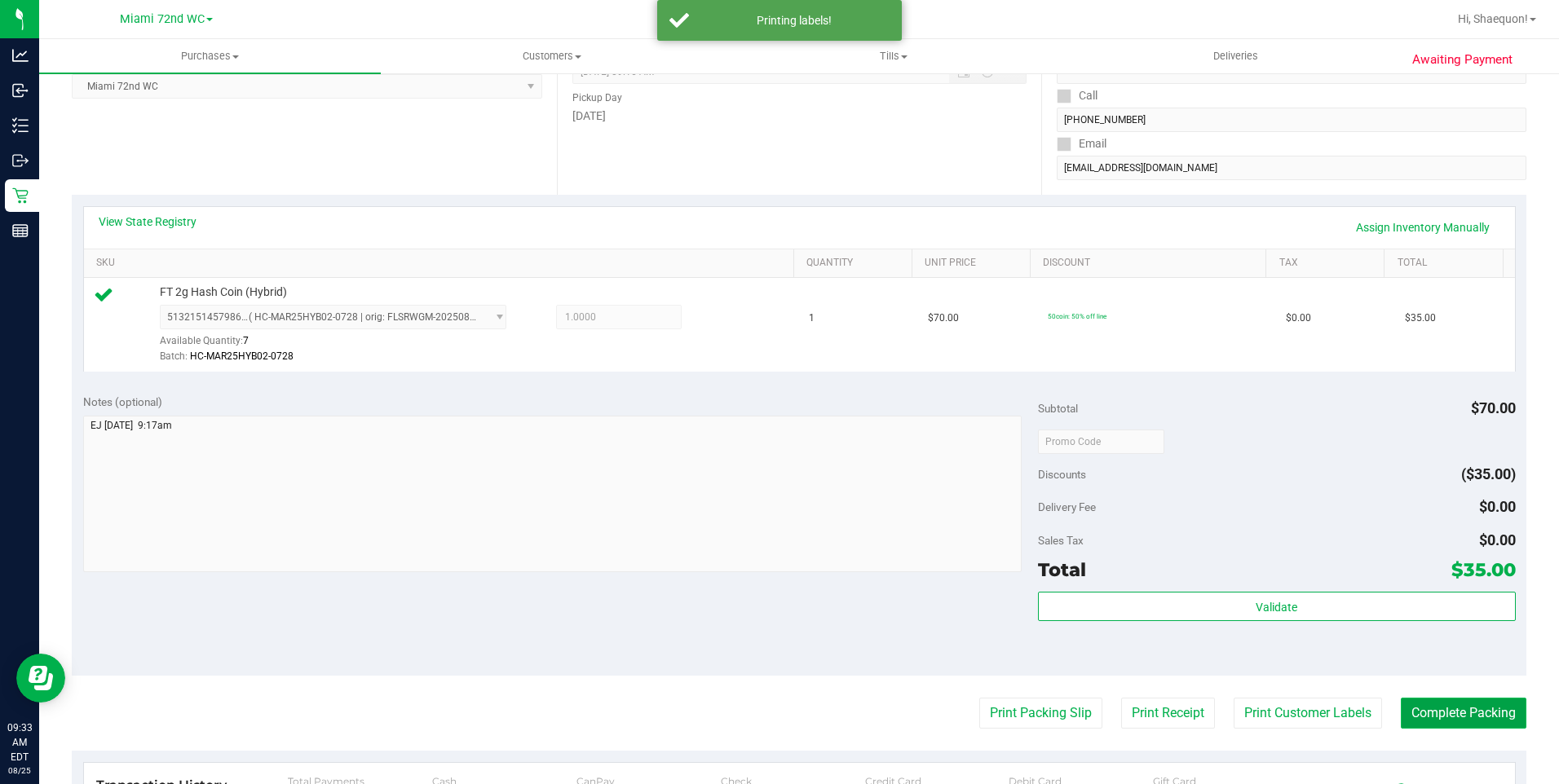
click at [1448, 716] on button "Complete Packing" at bounding box center [1463, 713] width 126 height 31
